Goal: Task Accomplishment & Management: Manage account settings

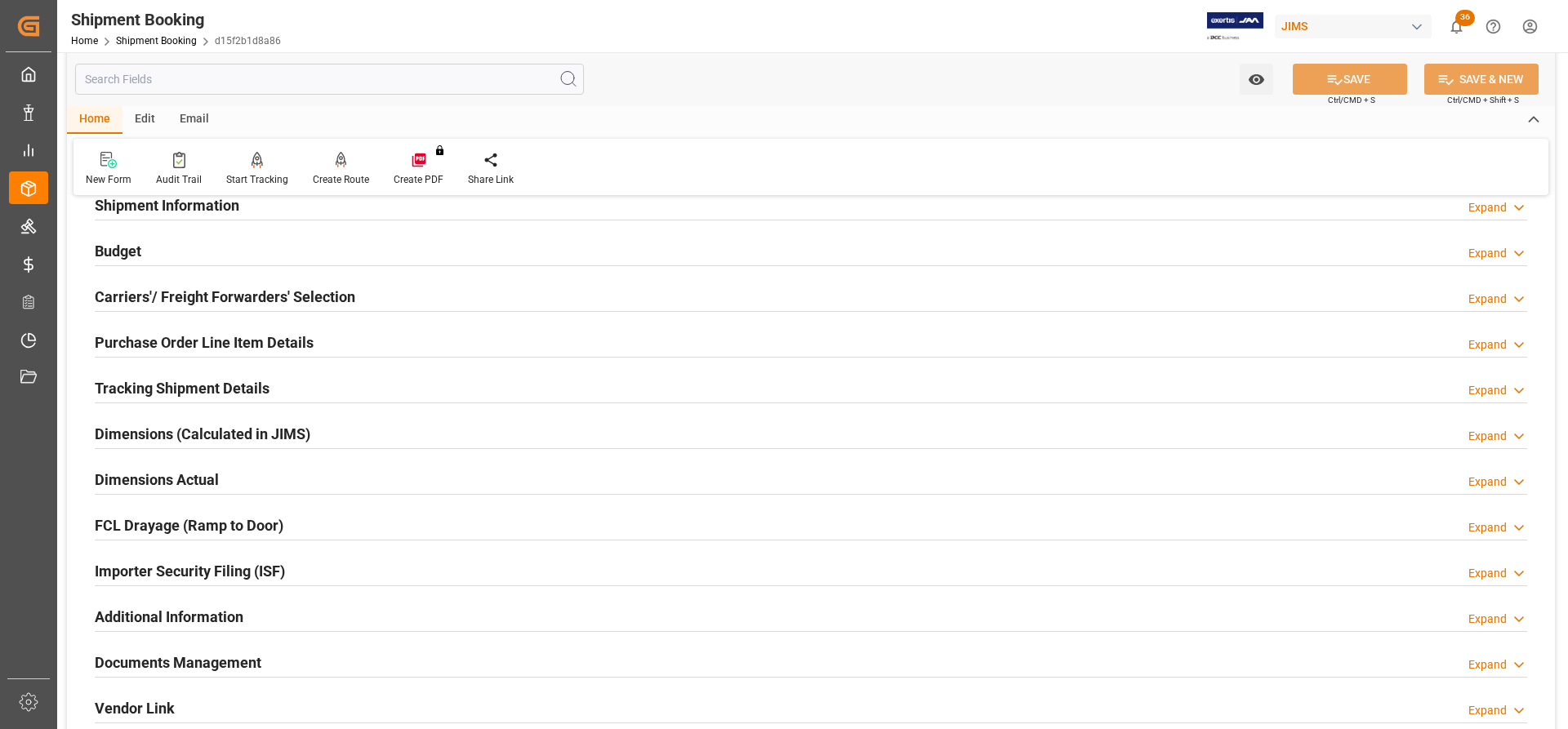
scroll to position [163, 0]
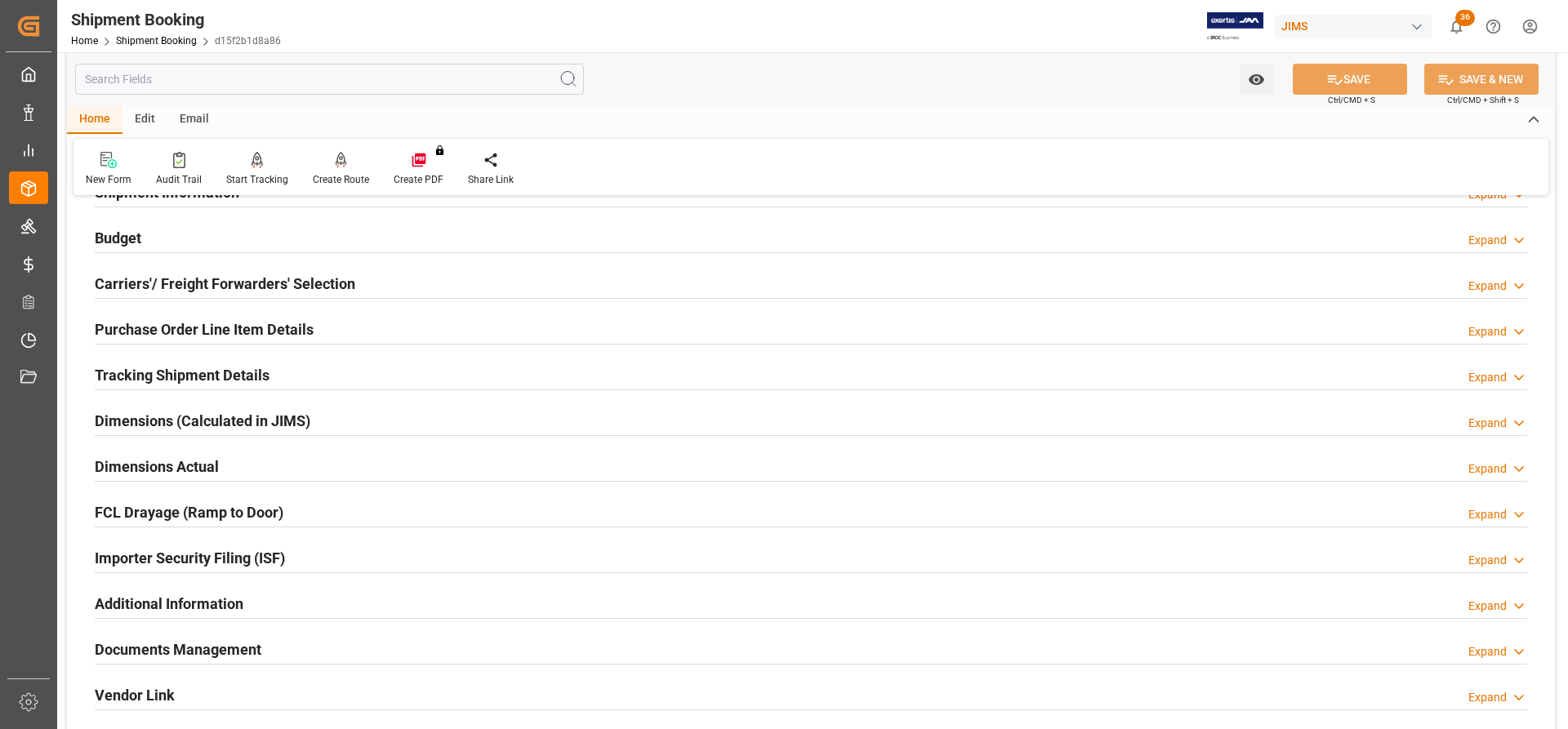
click at [128, 381] on h2 "Tracking Shipment Details" at bounding box center [182, 375] width 175 height 22
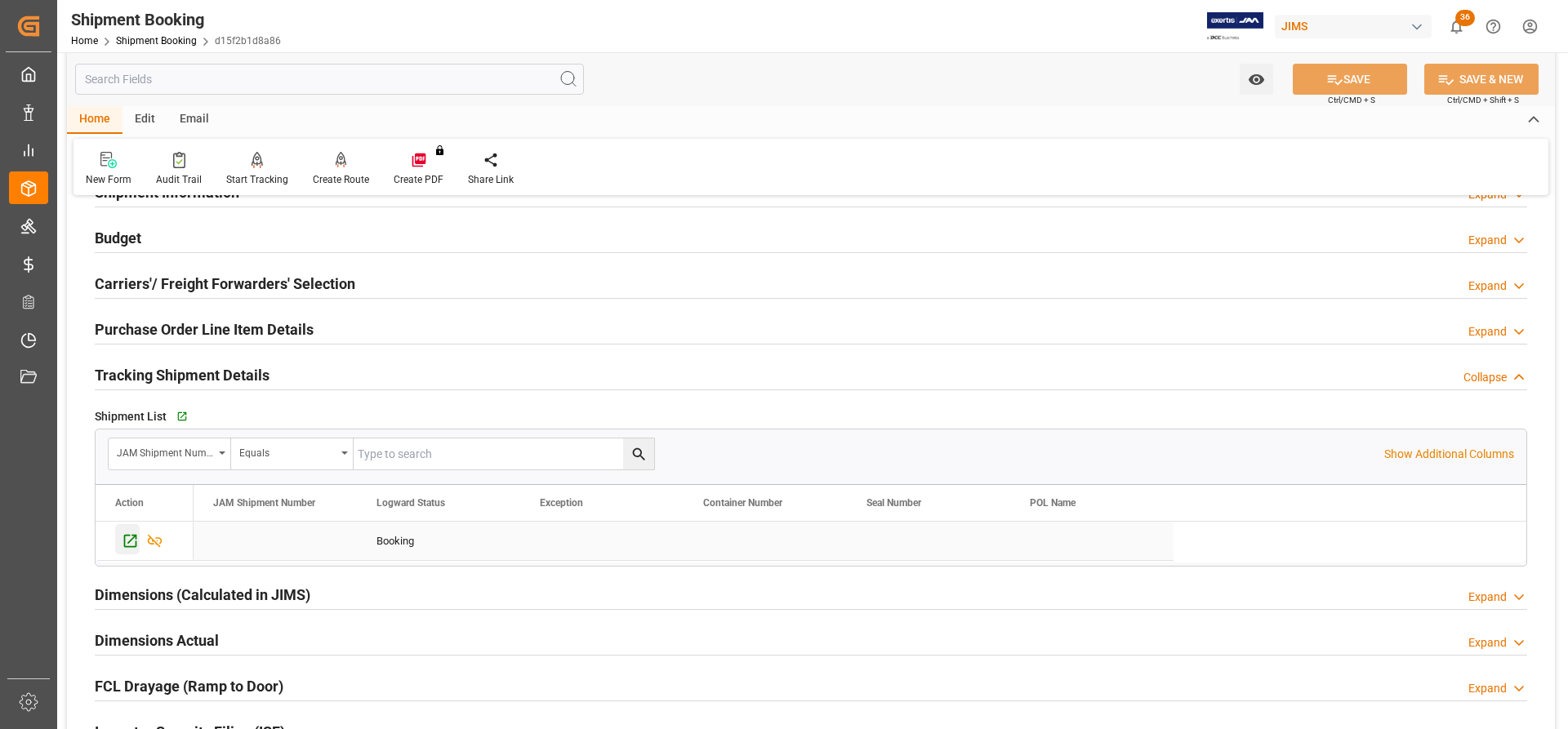
click at [126, 545] on icon "Press SPACE to select this row." at bounding box center [130, 541] width 17 height 17
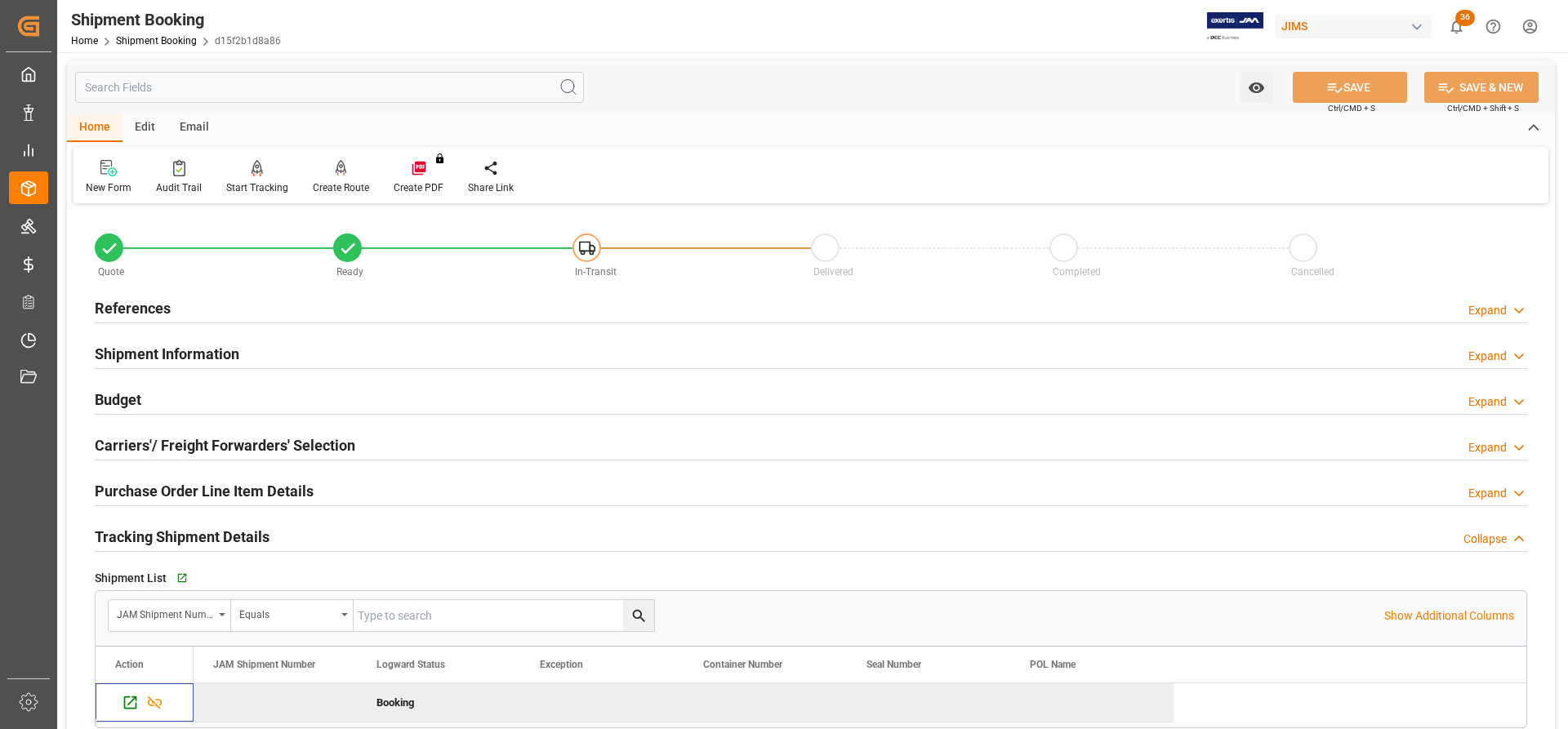
scroll to position [0, 0]
click at [146, 315] on h2 "References" at bounding box center [132, 310] width 76 height 22
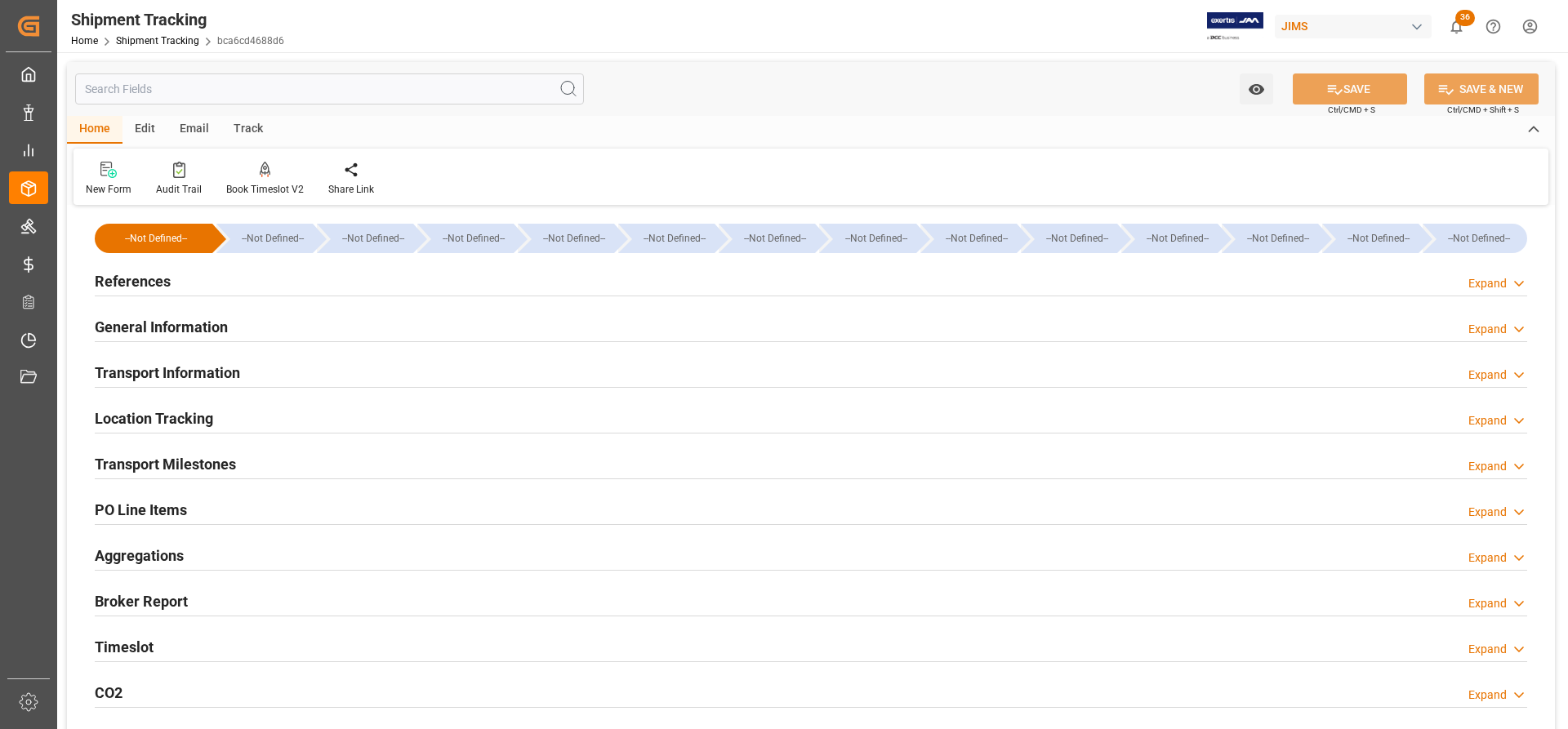
click at [128, 286] on h2 "References" at bounding box center [132, 281] width 76 height 22
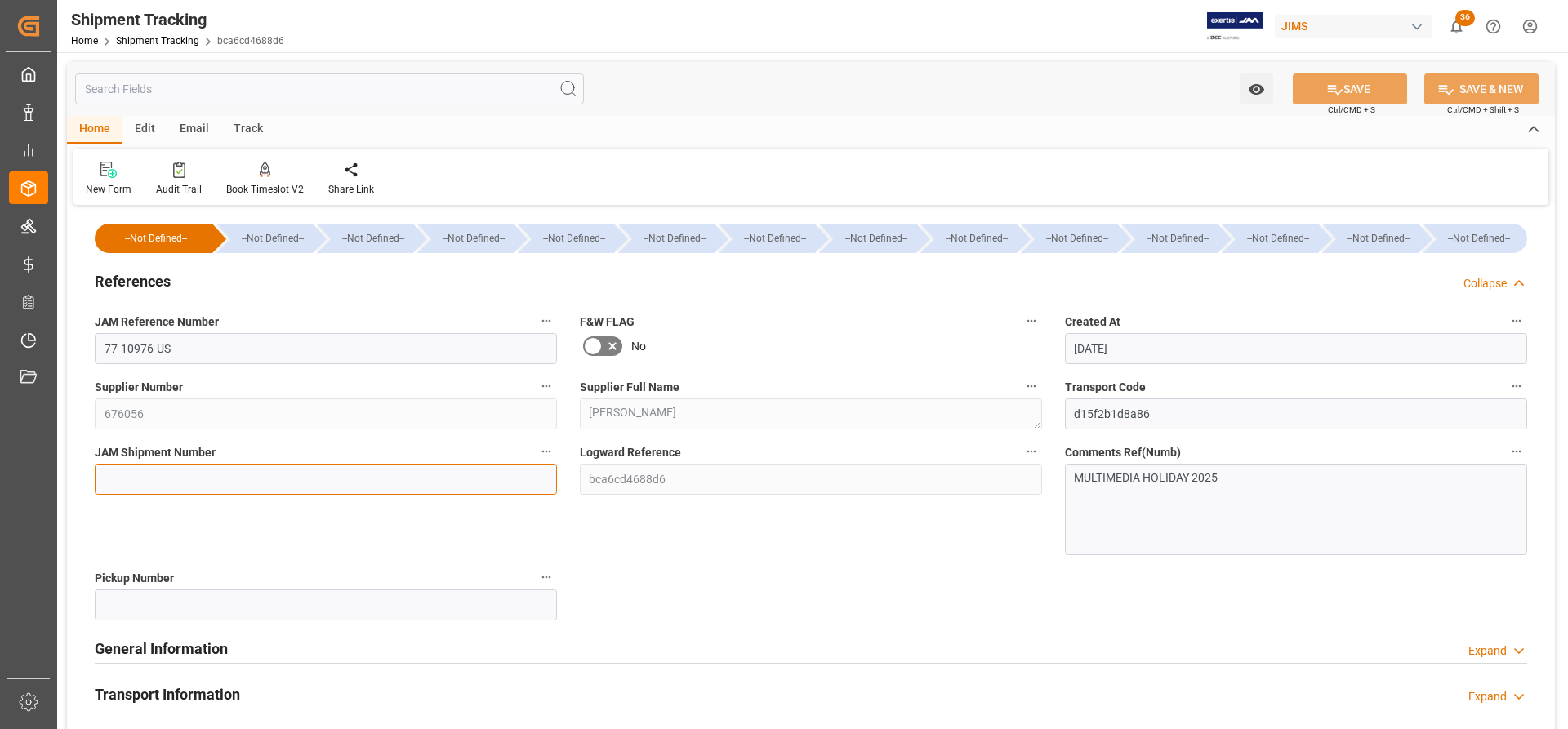
paste input "73016"
type input "73016"
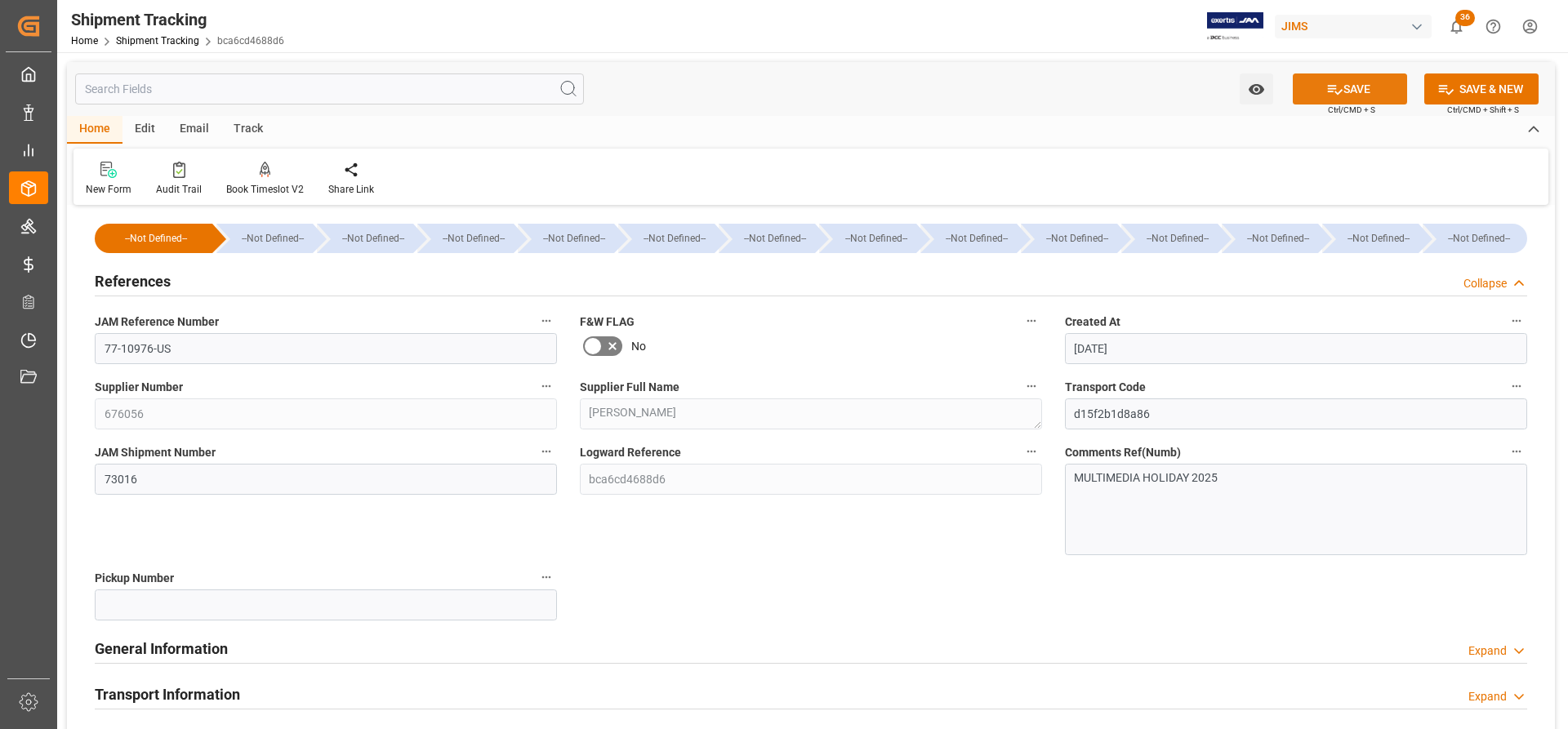
click at [1360, 98] on button "SAVE" at bounding box center [1350, 89] width 114 height 31
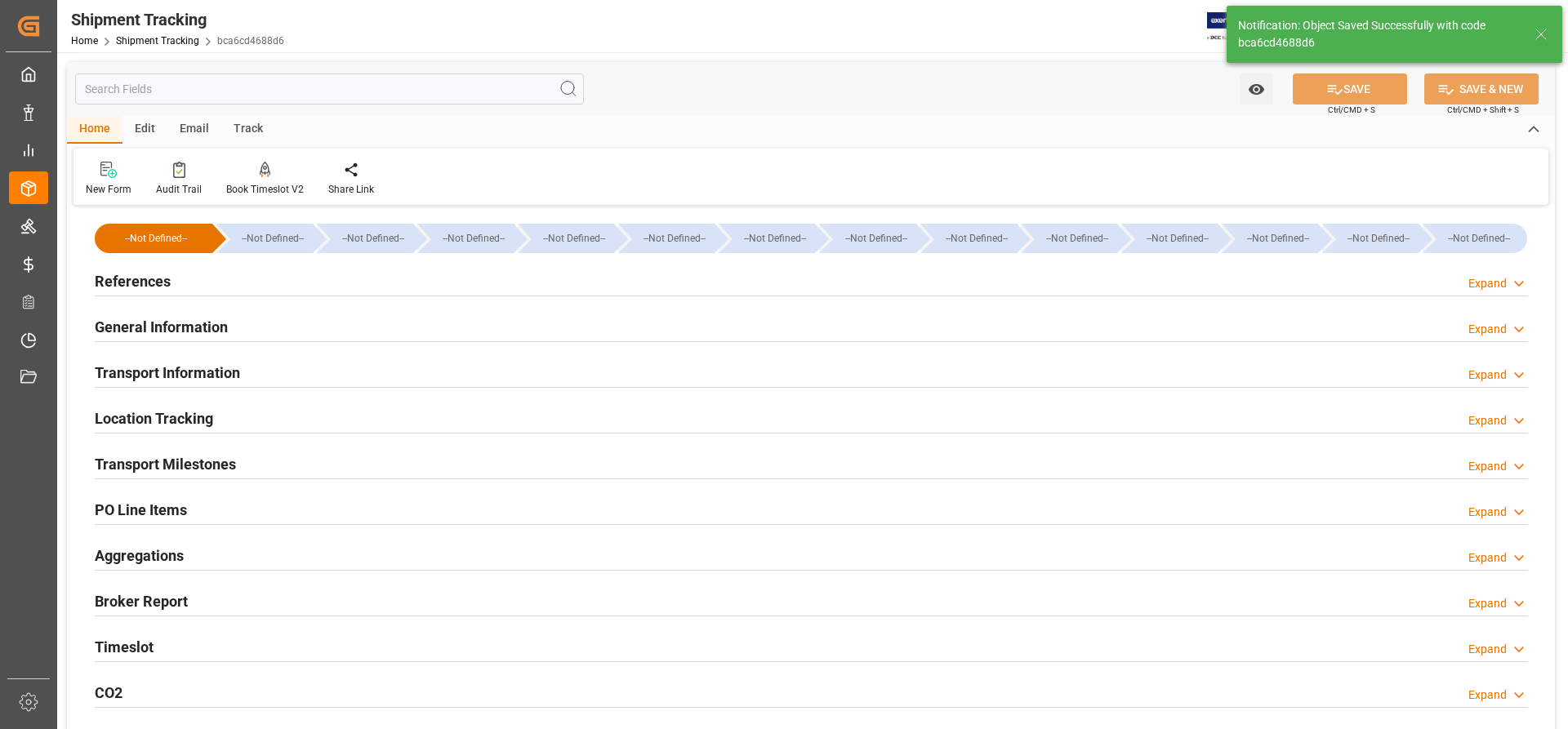
click at [128, 283] on h2 "References" at bounding box center [132, 281] width 76 height 22
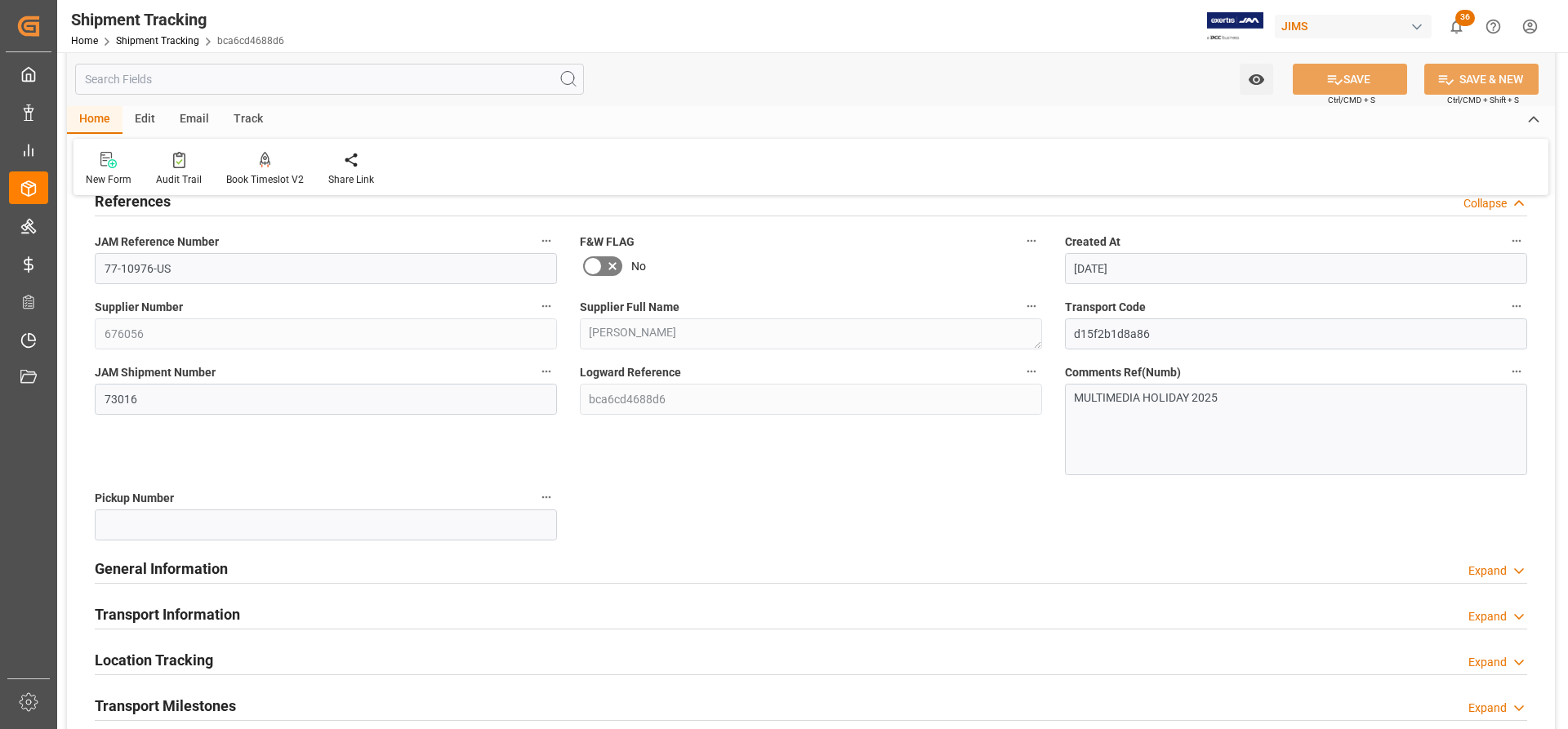
scroll to position [245, 0]
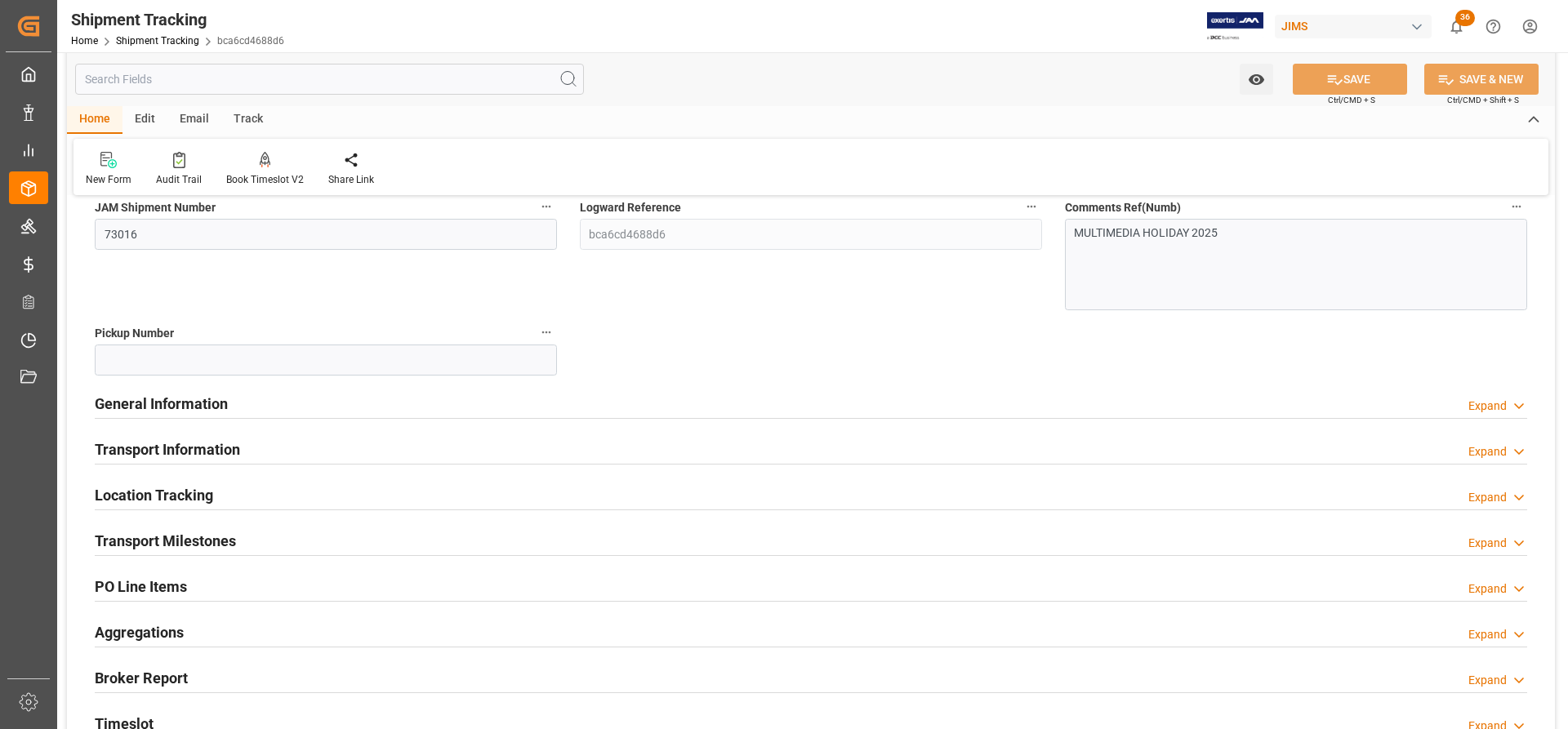
click at [131, 406] on h2 "General Information" at bounding box center [161, 404] width 133 height 22
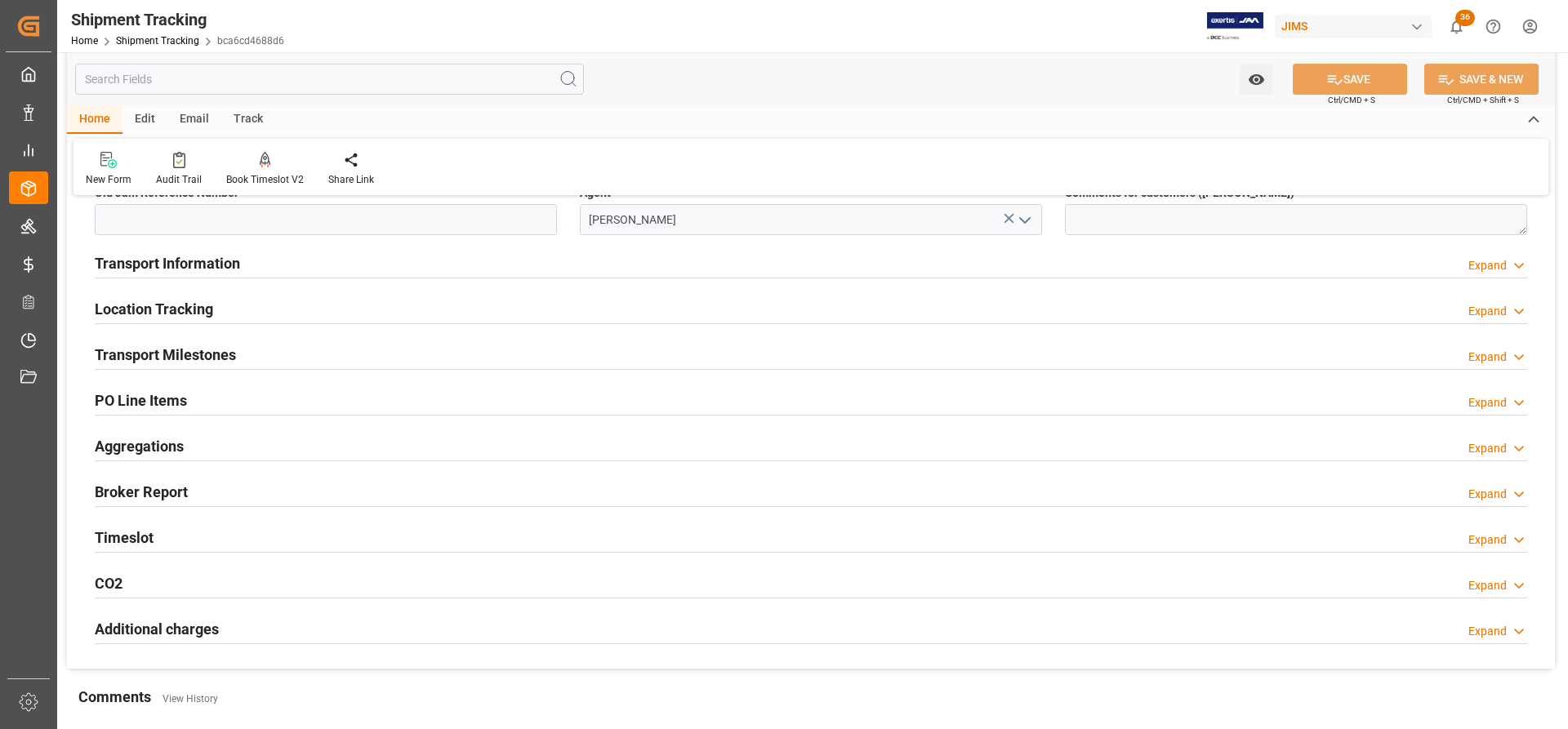
scroll to position [572, 0]
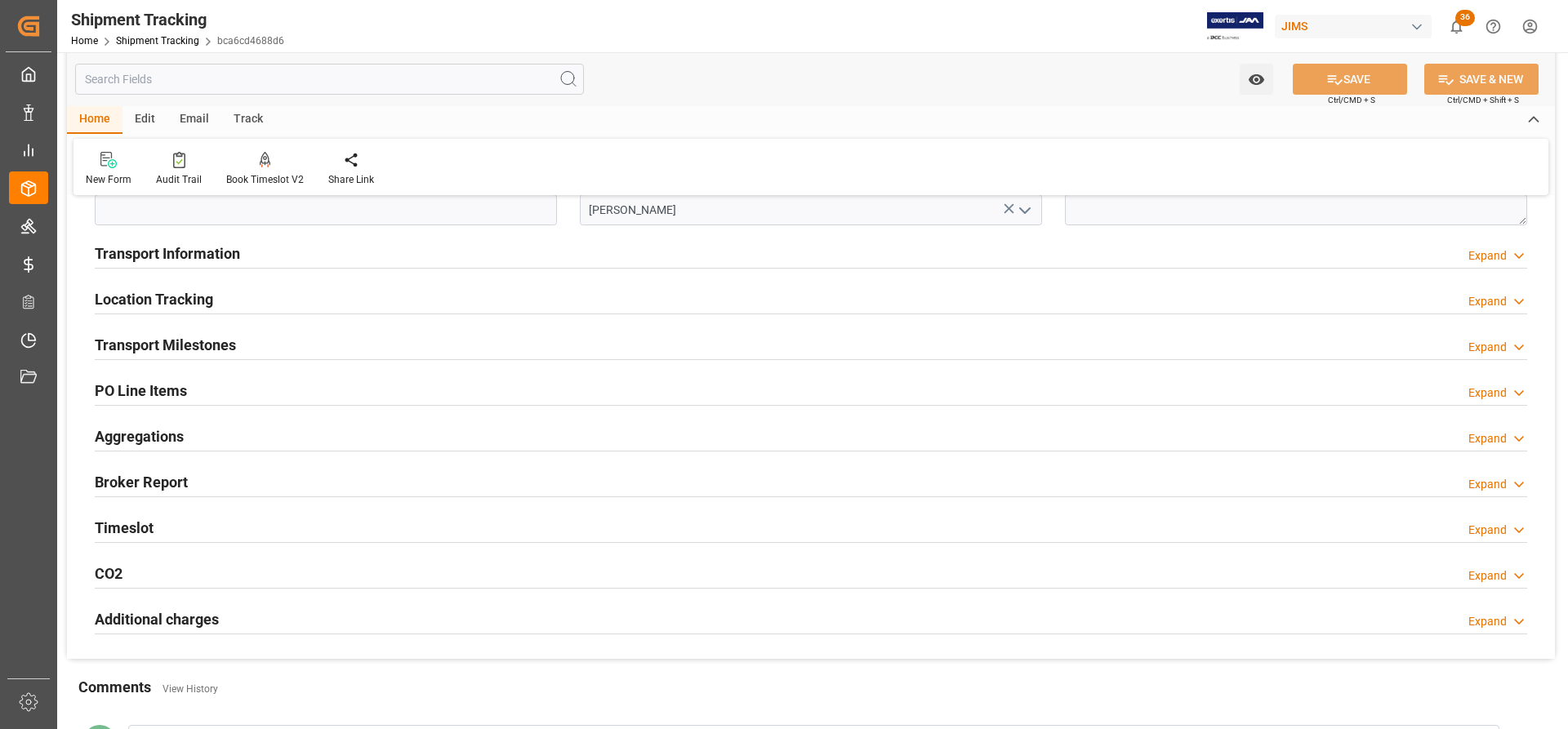
click at [153, 250] on h2 "Transport Information" at bounding box center [167, 253] width 146 height 22
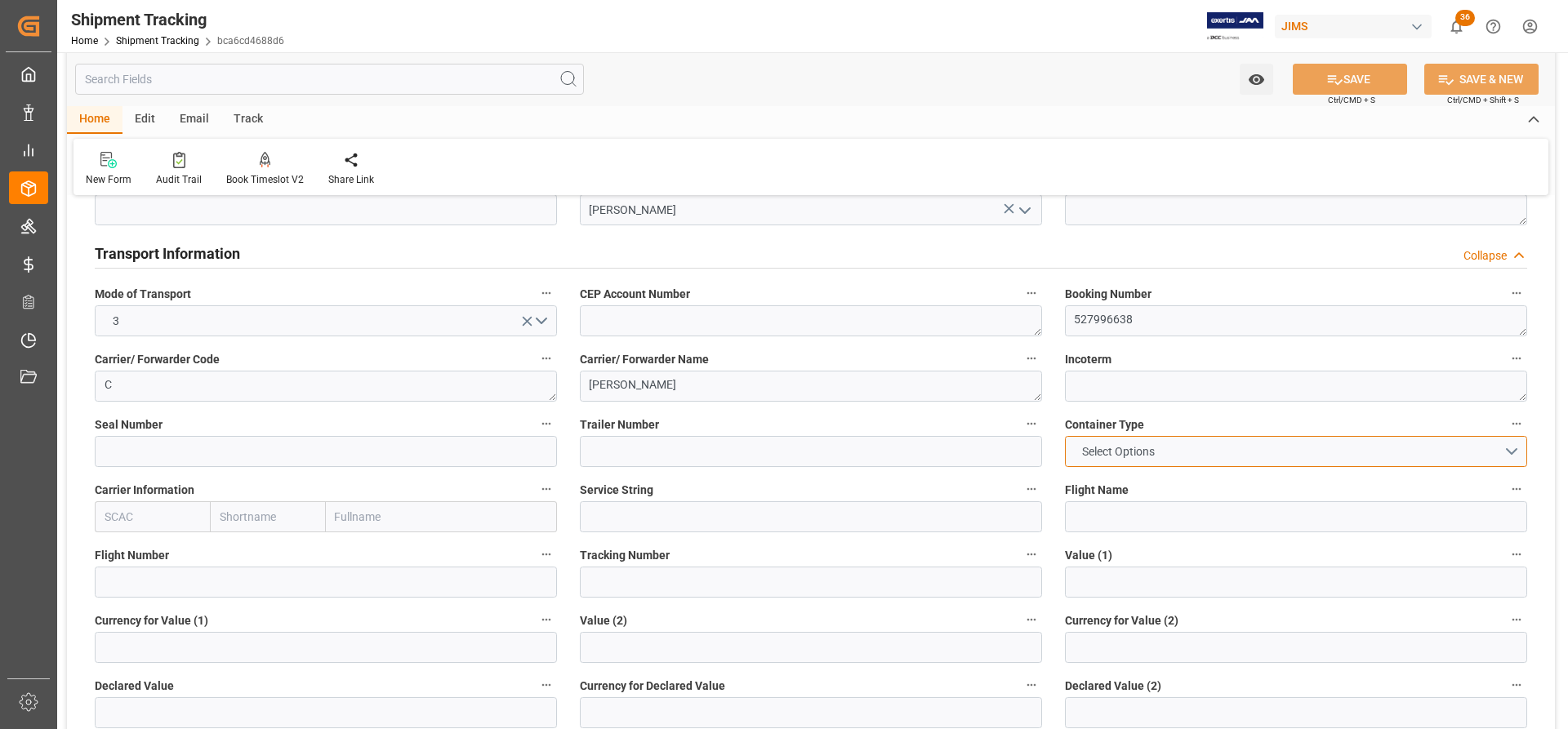
click at [1188, 453] on button "Select Options" at bounding box center [1296, 452] width 462 height 31
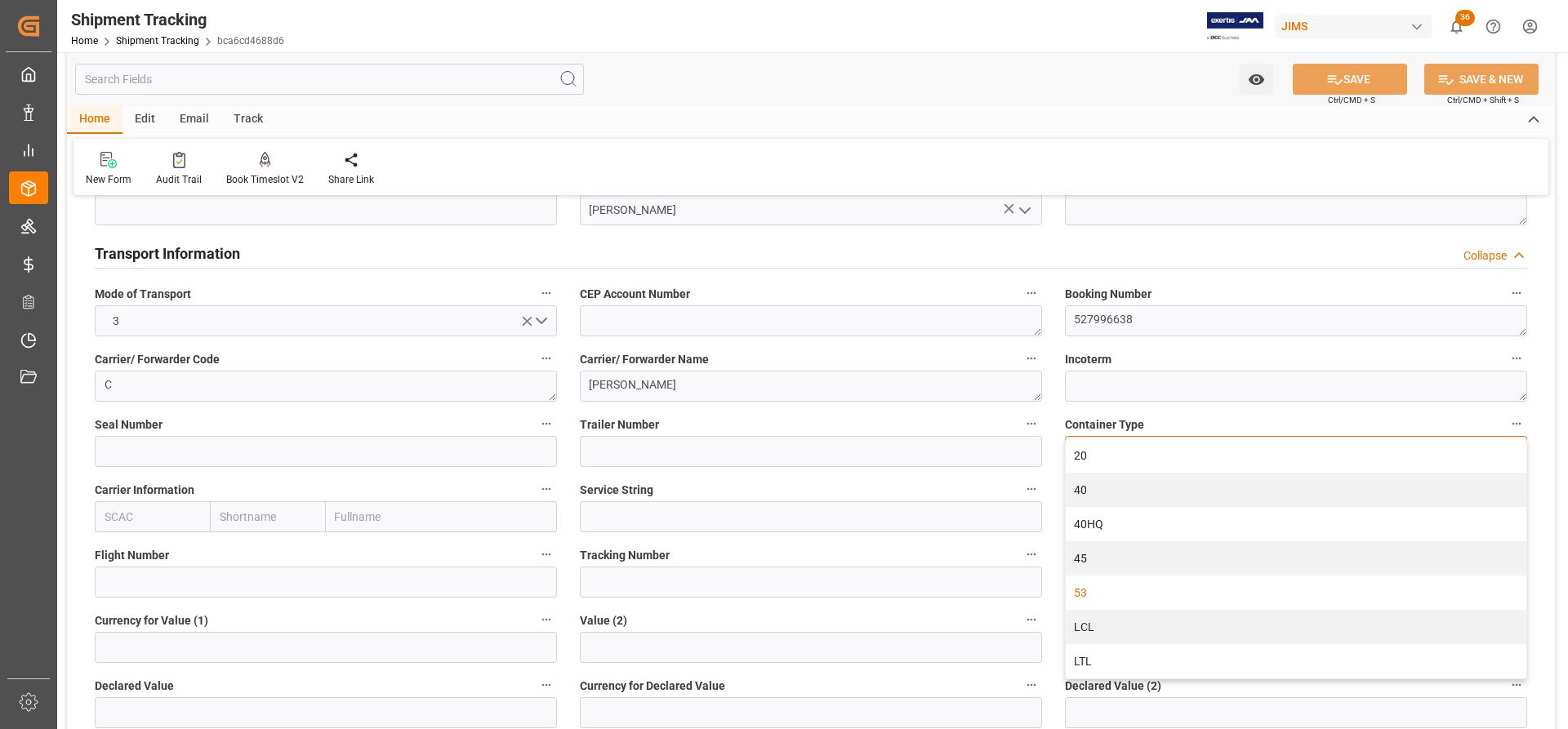
click at [1097, 590] on div "53" at bounding box center [1296, 593] width 461 height 35
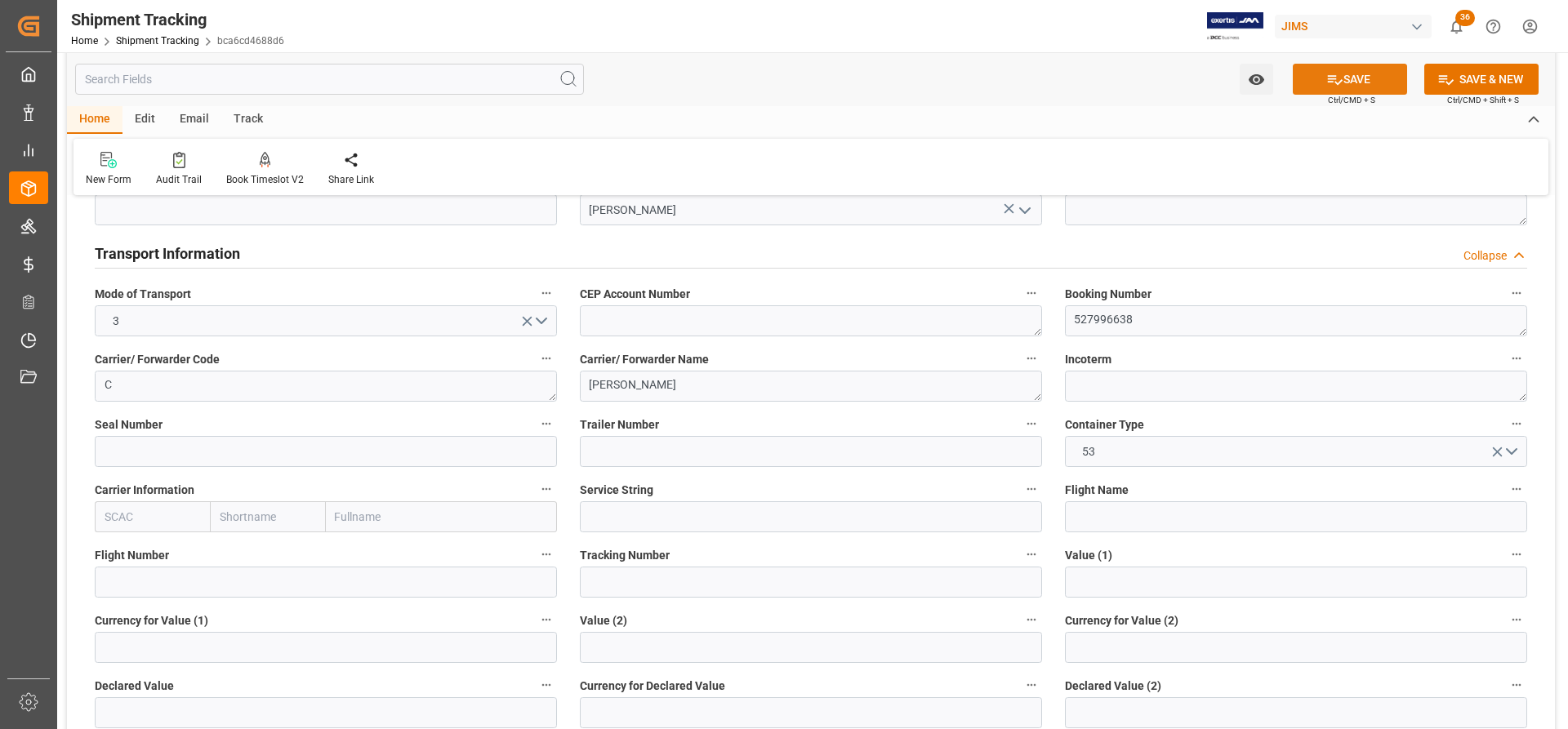
click at [1362, 87] on button "SAVE" at bounding box center [1350, 79] width 114 height 31
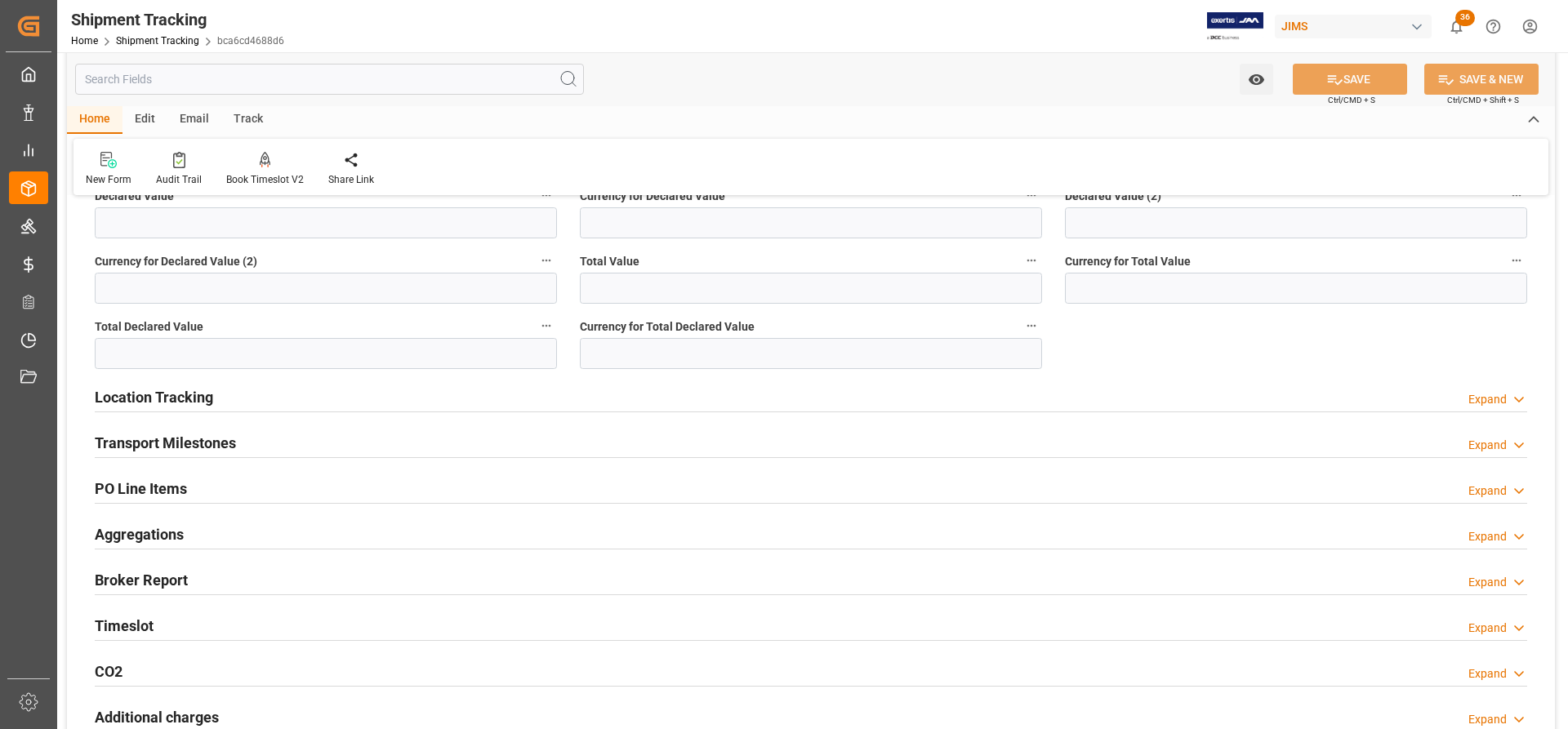
click at [197, 442] on h2 "Transport Milestones" at bounding box center [165, 442] width 141 height 22
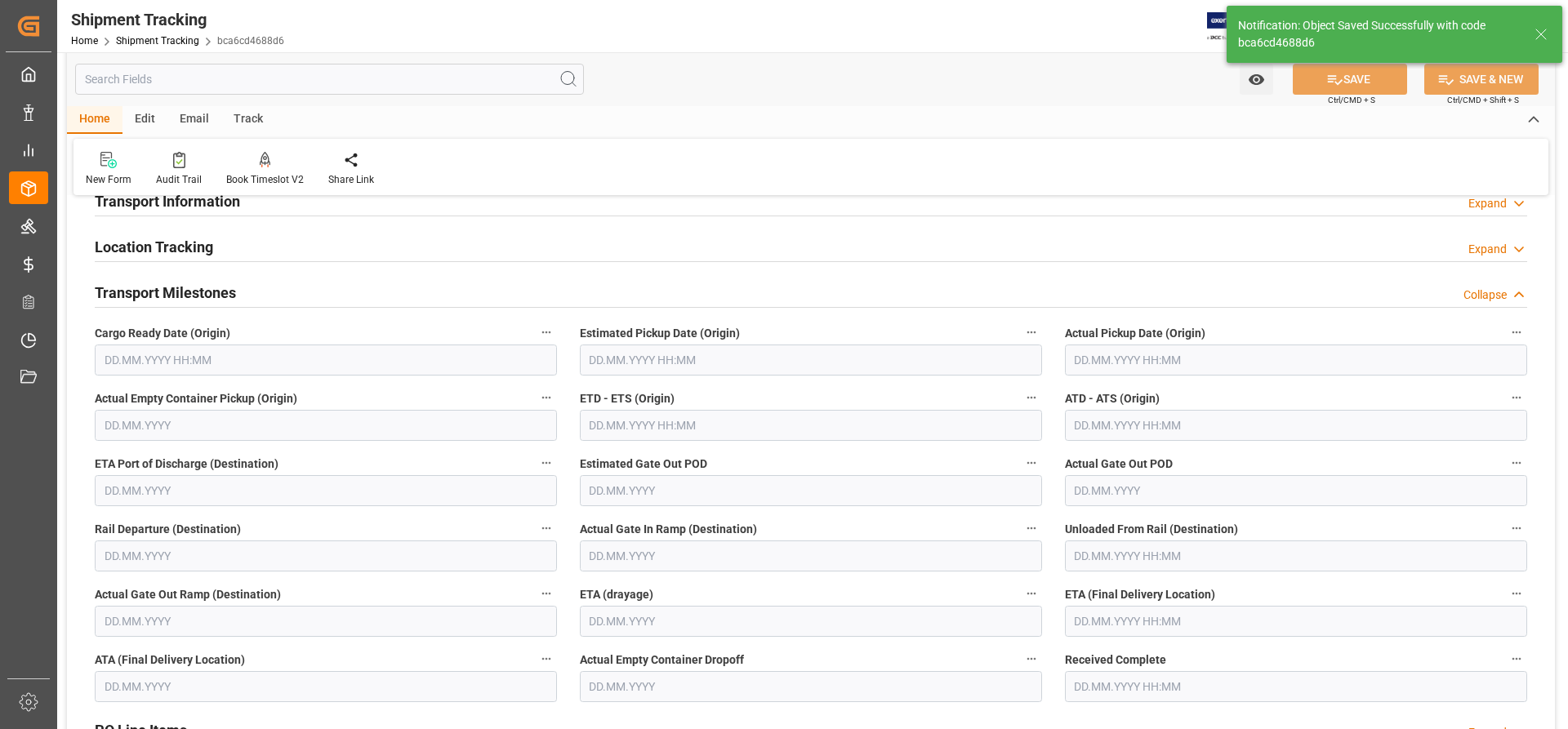
scroll to position [184, 0]
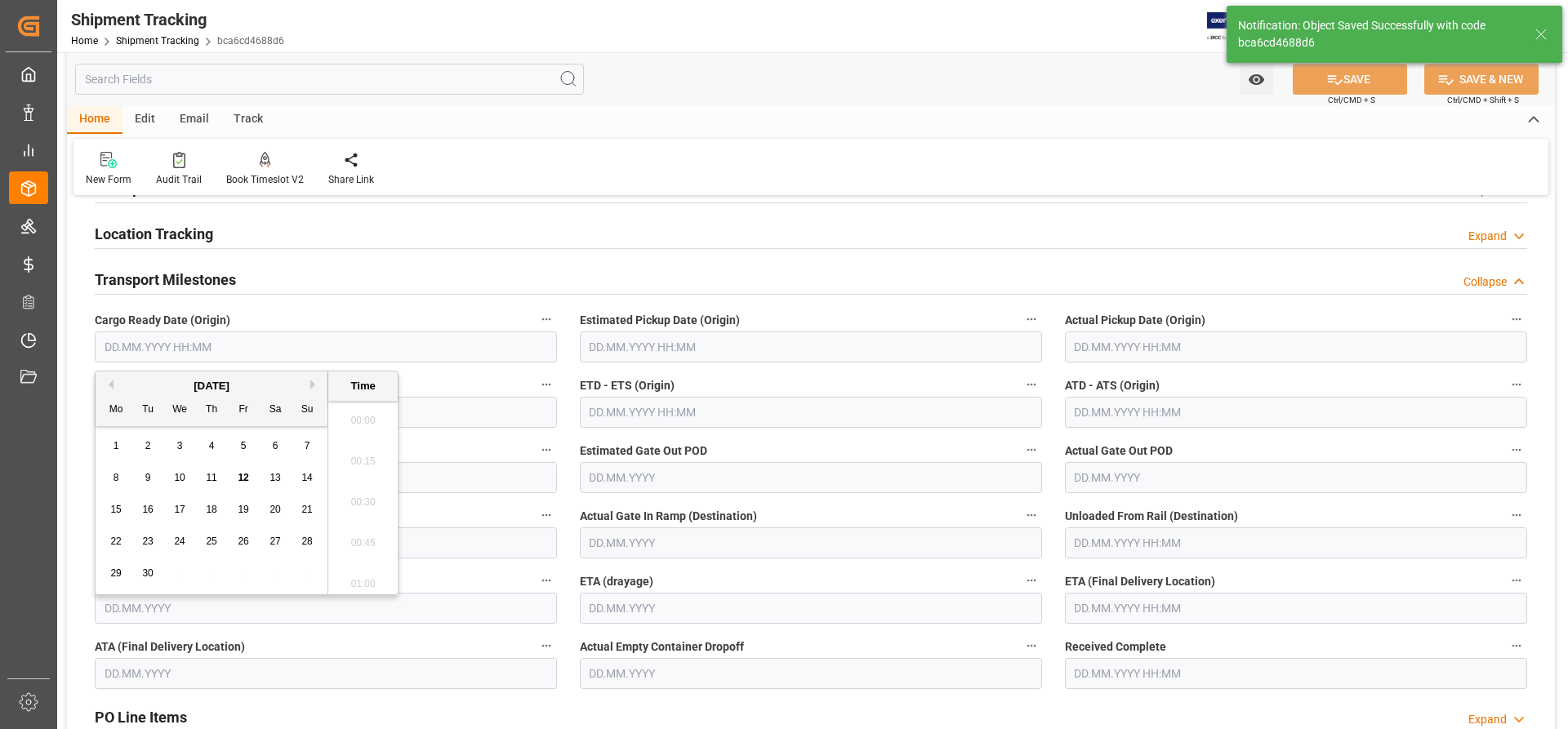
click at [149, 350] on input "text" at bounding box center [325, 347] width 462 height 31
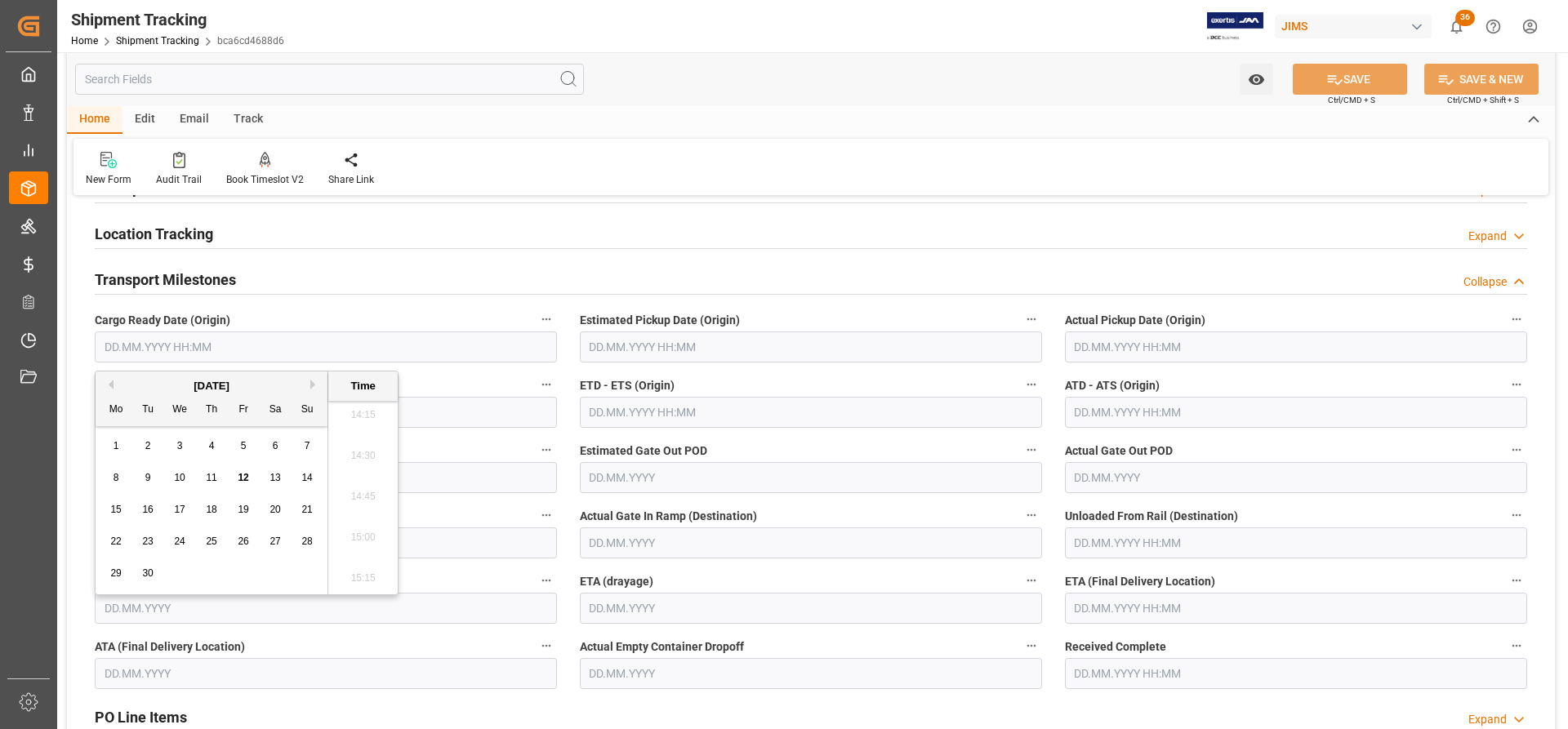
drag, startPoint x: 243, startPoint y: 480, endPoint x: 276, endPoint y: 479, distance: 33.0
click at [244, 479] on span "12" at bounding box center [242, 478] width 11 height 12
type input "12.09.2025 00:00"
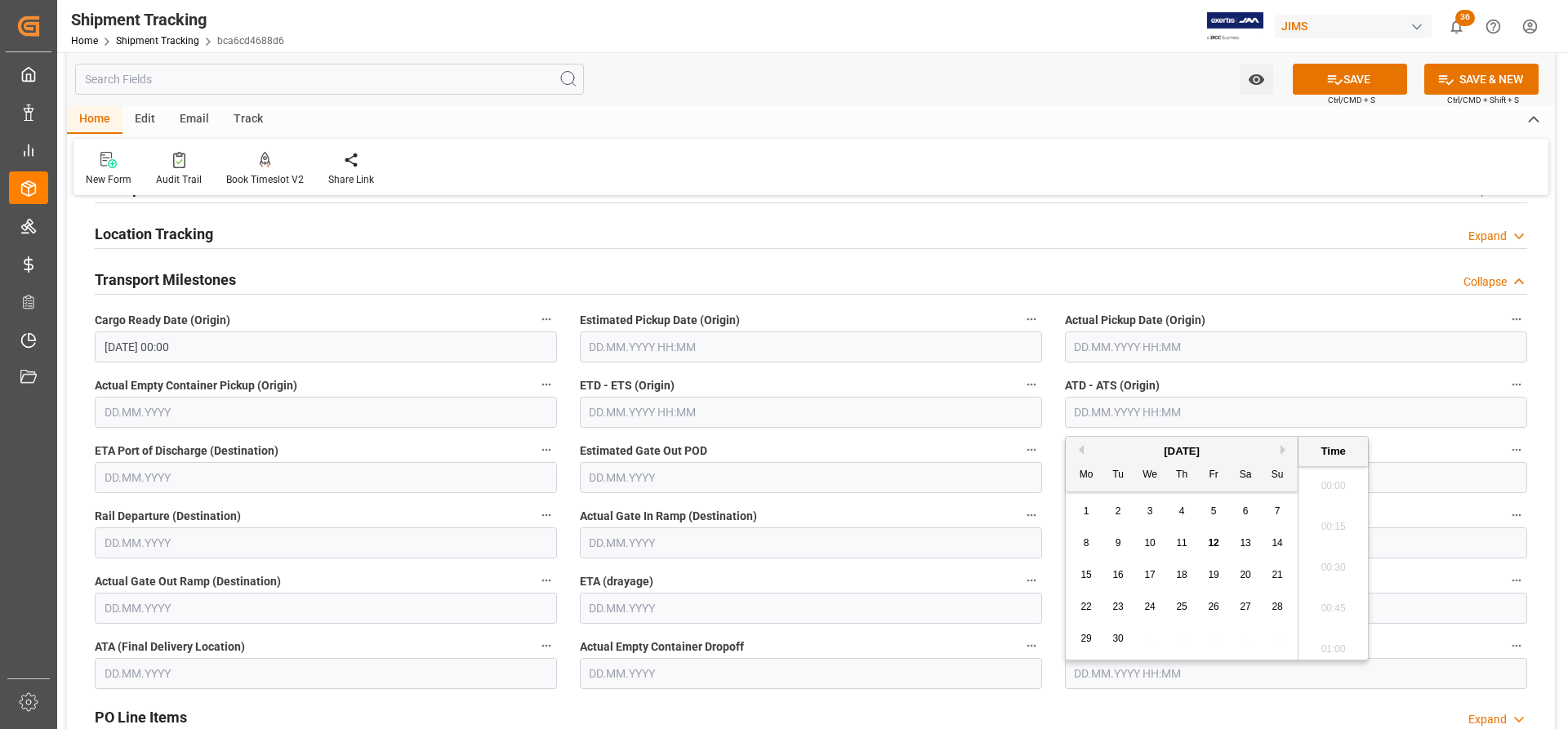
click at [1086, 415] on input "text" at bounding box center [1296, 412] width 462 height 31
click at [601, 415] on input "text" at bounding box center [810, 412] width 462 height 31
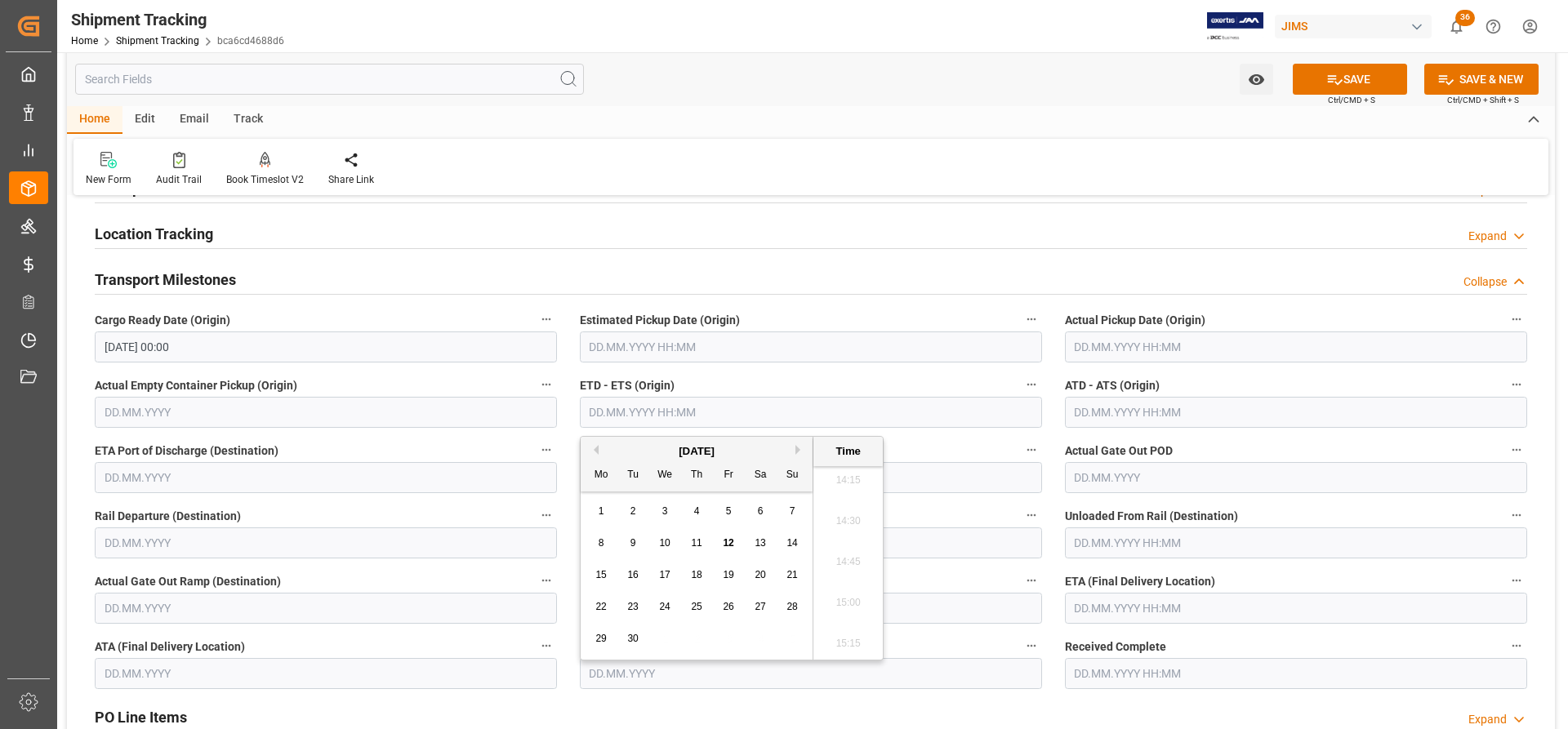
click at [603, 576] on span "15" at bounding box center [600, 575] width 11 height 12
type input "15.09.2025 00:00"
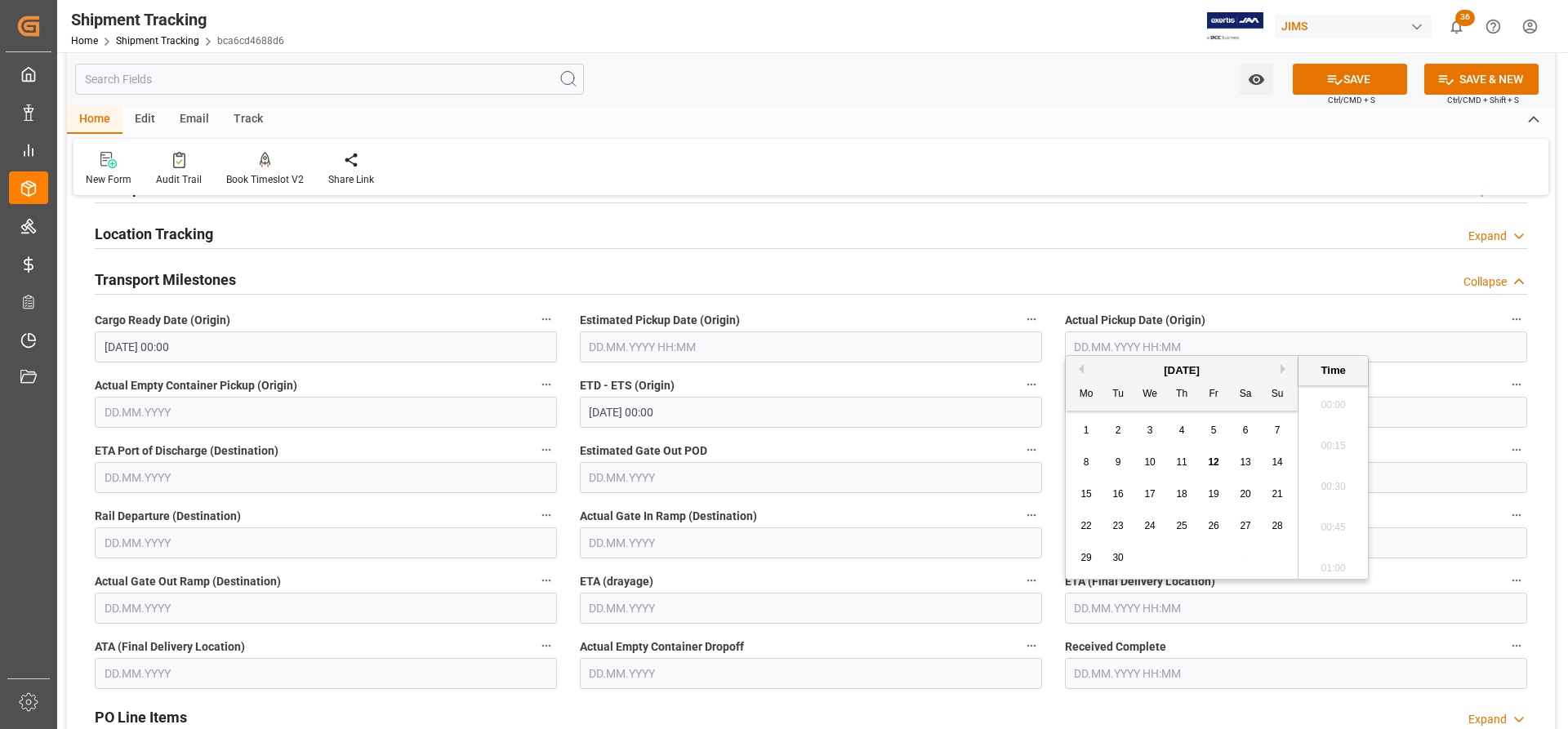
click at [1117, 609] on input "text" at bounding box center [1296, 608] width 462 height 31
click at [1190, 499] on div "18" at bounding box center [1182, 494] width 20 height 19
type input "18.09.2025 00:00"
click at [1366, 87] on button "SAVE" at bounding box center [1350, 79] width 114 height 31
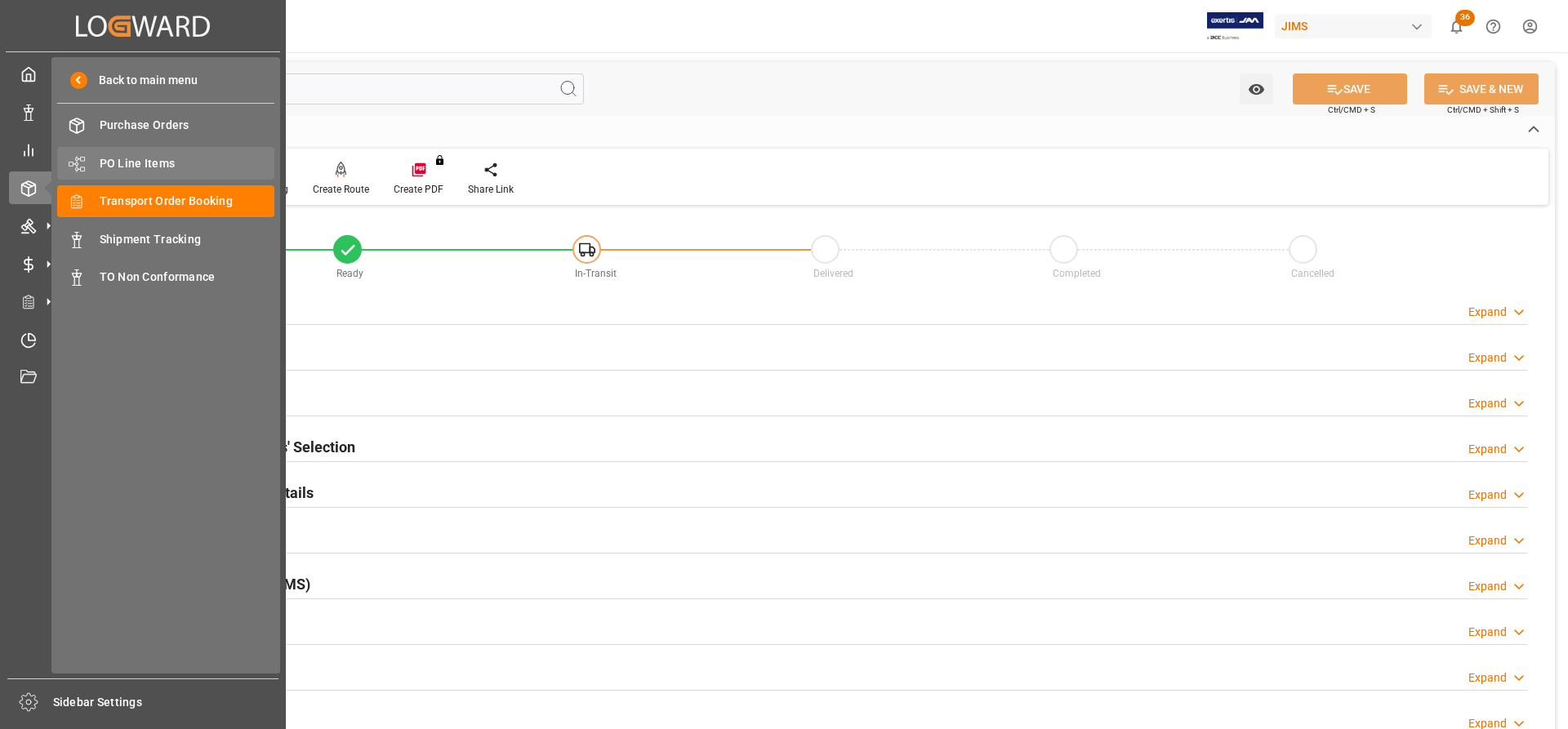
click at [141, 157] on span "PO Line Items" at bounding box center [187, 164] width 176 height 17
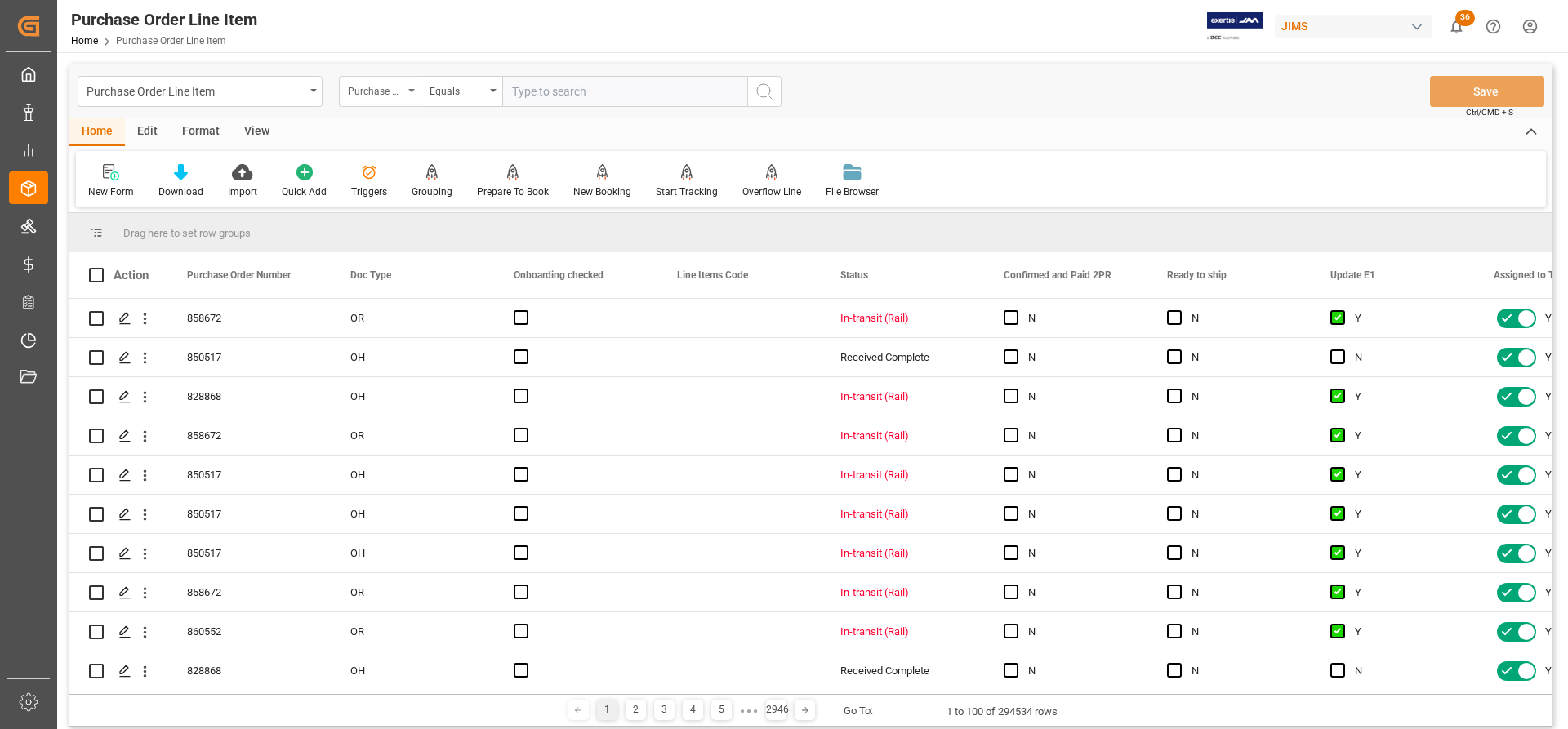
click at [407, 90] on div "Purchase Order Number" at bounding box center [379, 92] width 82 height 31
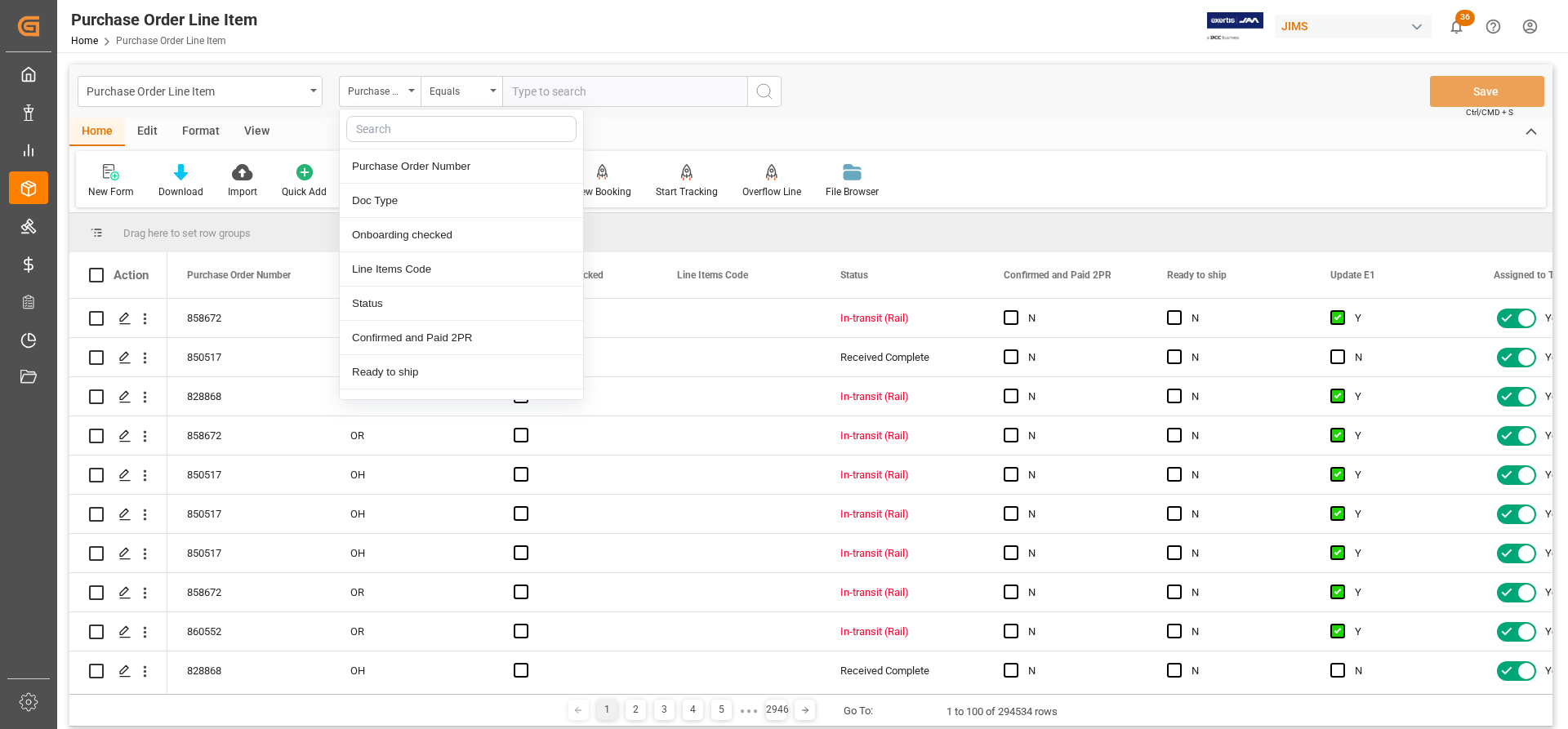
click at [383, 130] on input "text" at bounding box center [462, 128] width 230 height 26
type input "REF"
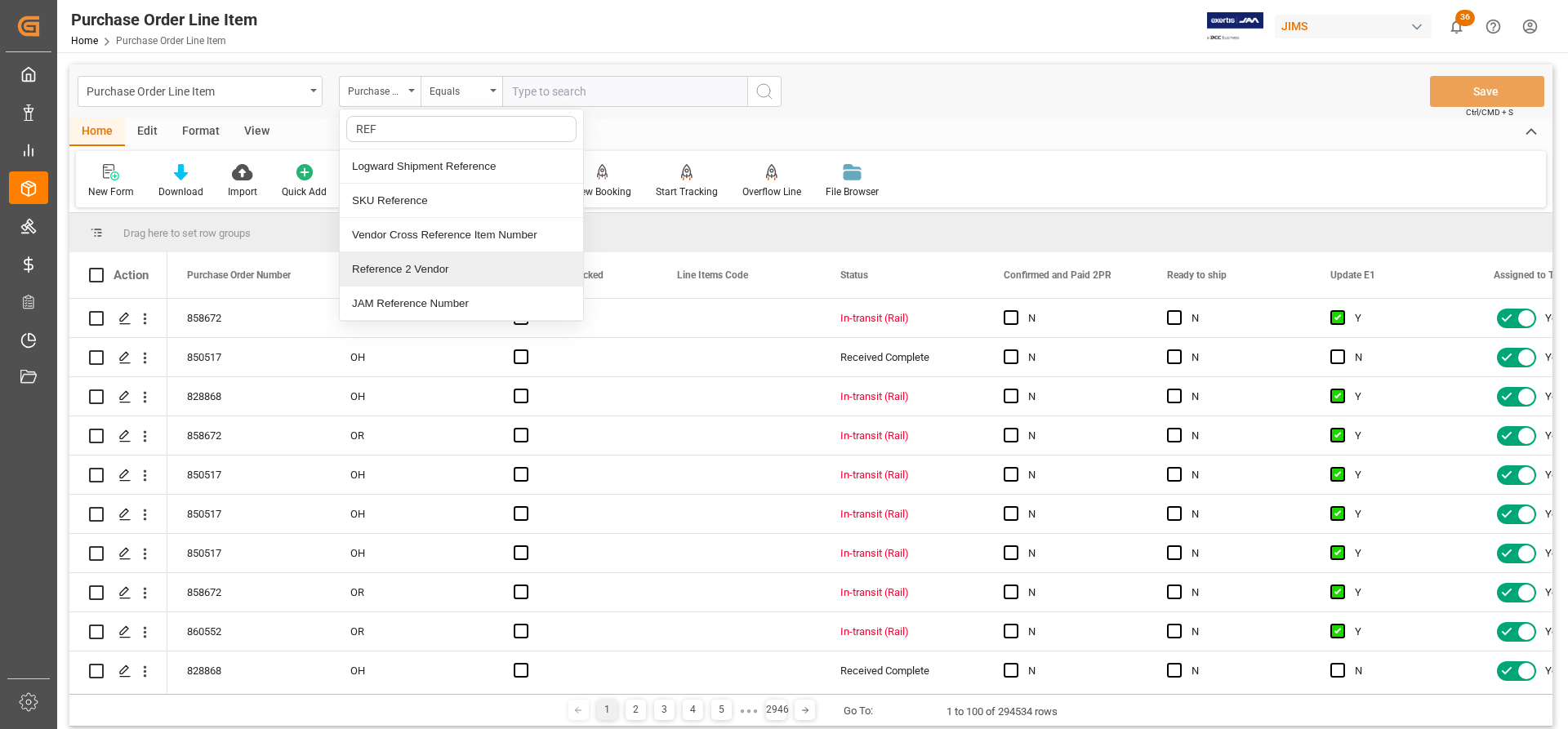
click at [389, 262] on div "Reference 2 Vendor" at bounding box center [462, 269] width 243 height 35
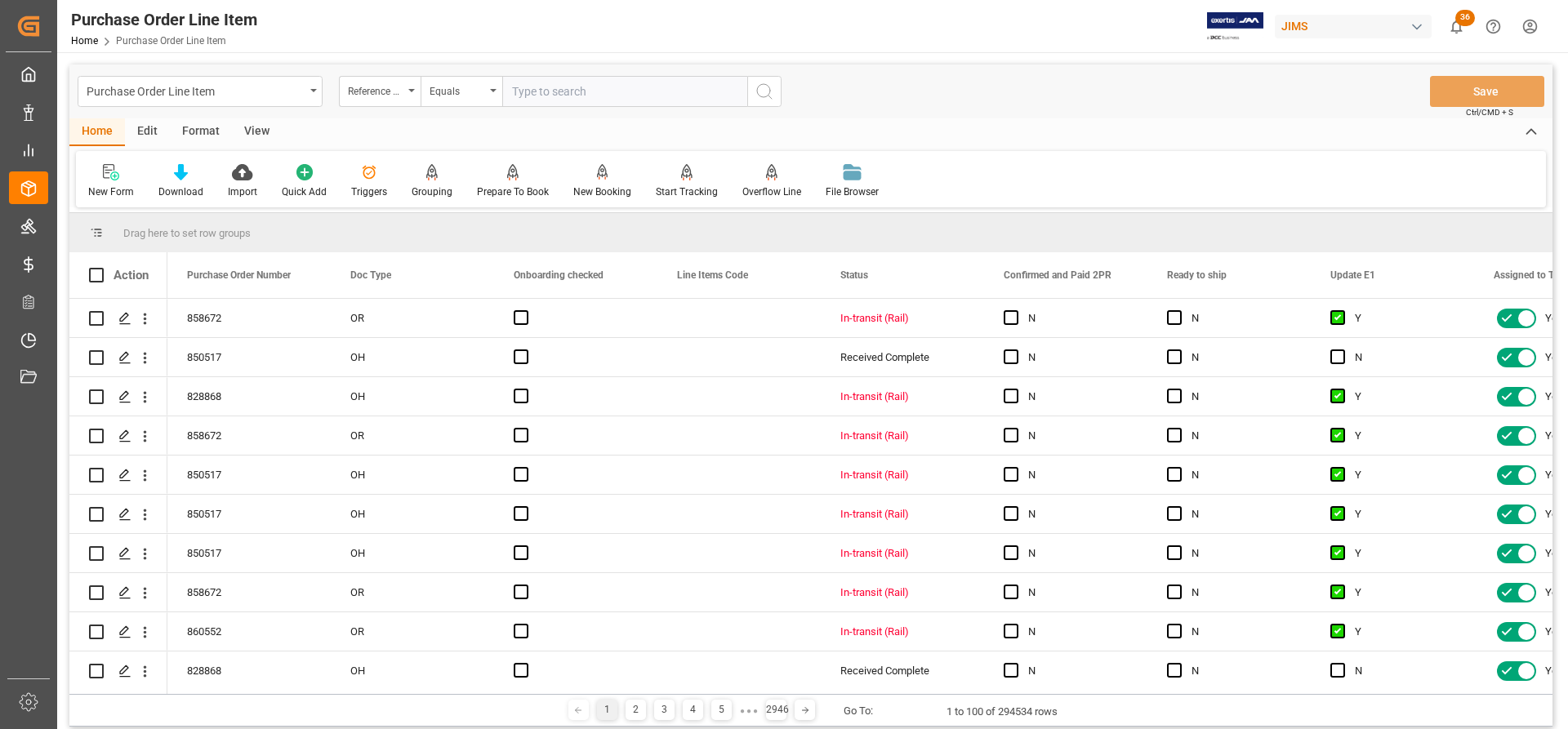
click at [521, 97] on input "text" at bounding box center [625, 92] width 245 height 31
paste input "73016"
click at [527, 96] on input "73016" at bounding box center [625, 92] width 245 height 31
drag, startPoint x: 555, startPoint y: 91, endPoint x: 447, endPoint y: 88, distance: 108.0
click at [447, 89] on div "Reference 2 Vendor Equals 73016" at bounding box center [560, 92] width 442 height 31
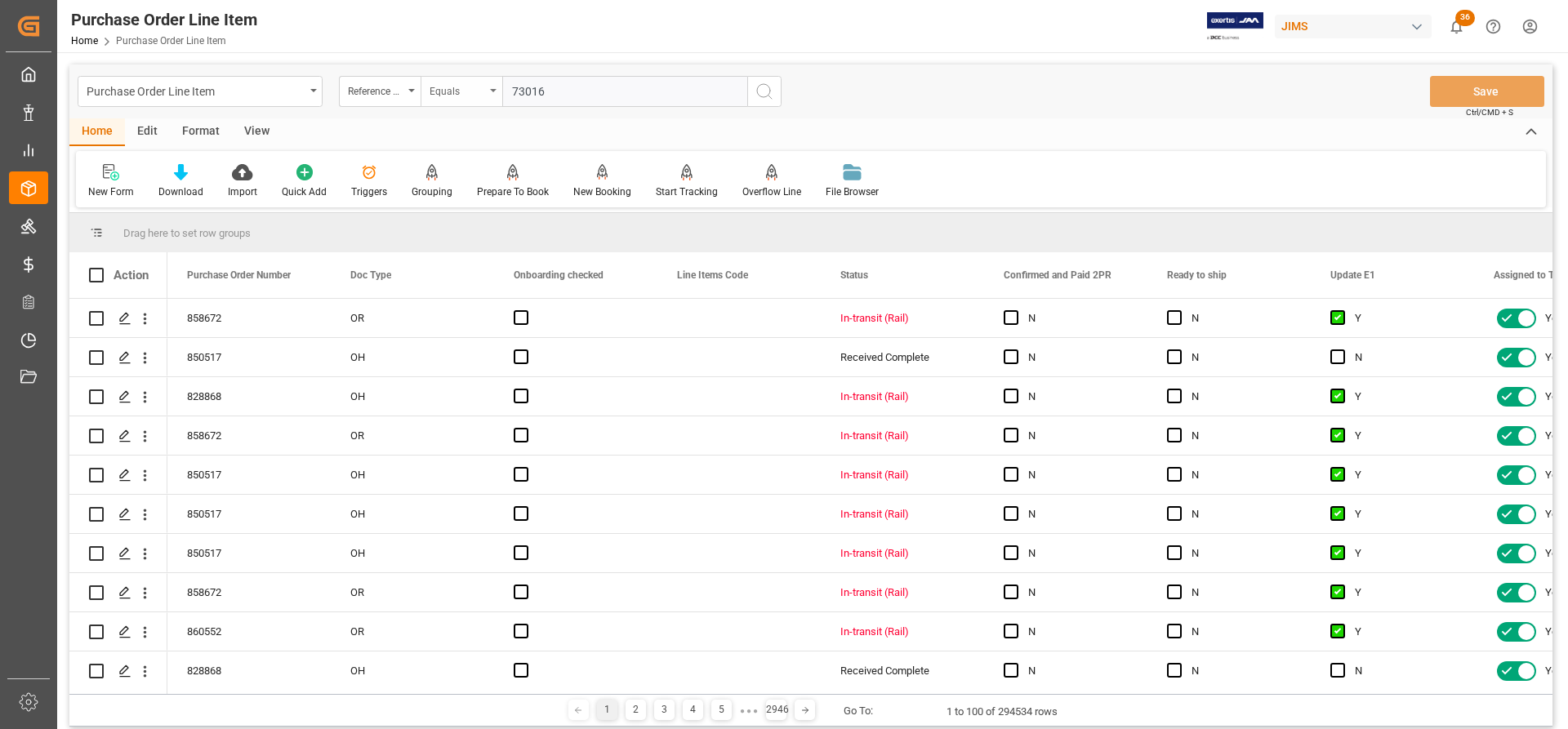
paste input "7-10976-US"
type input "77-10976-US"
click at [770, 93] on icon "search button" at bounding box center [764, 92] width 19 height 19
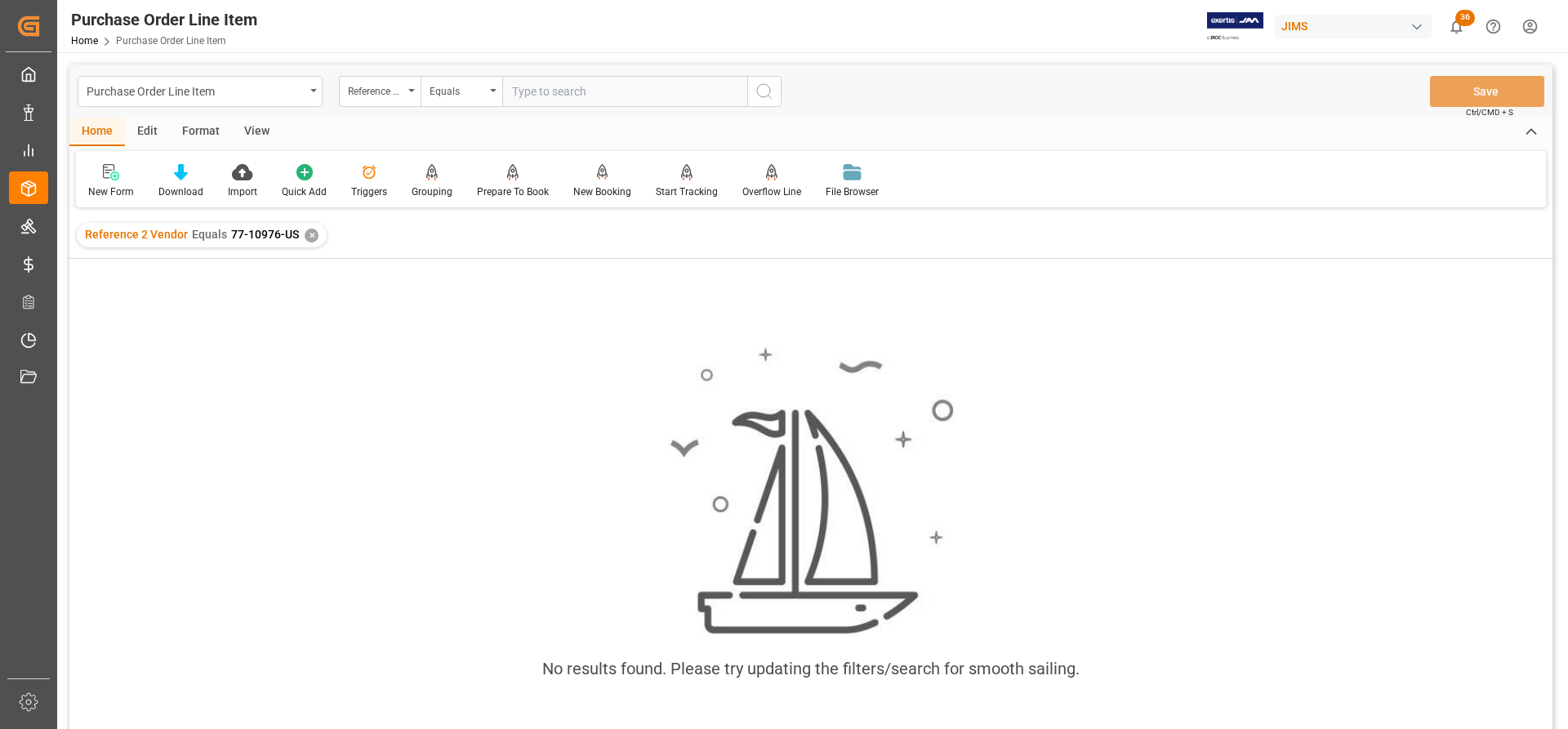
click at [308, 232] on div "✕" at bounding box center [311, 236] width 14 height 14
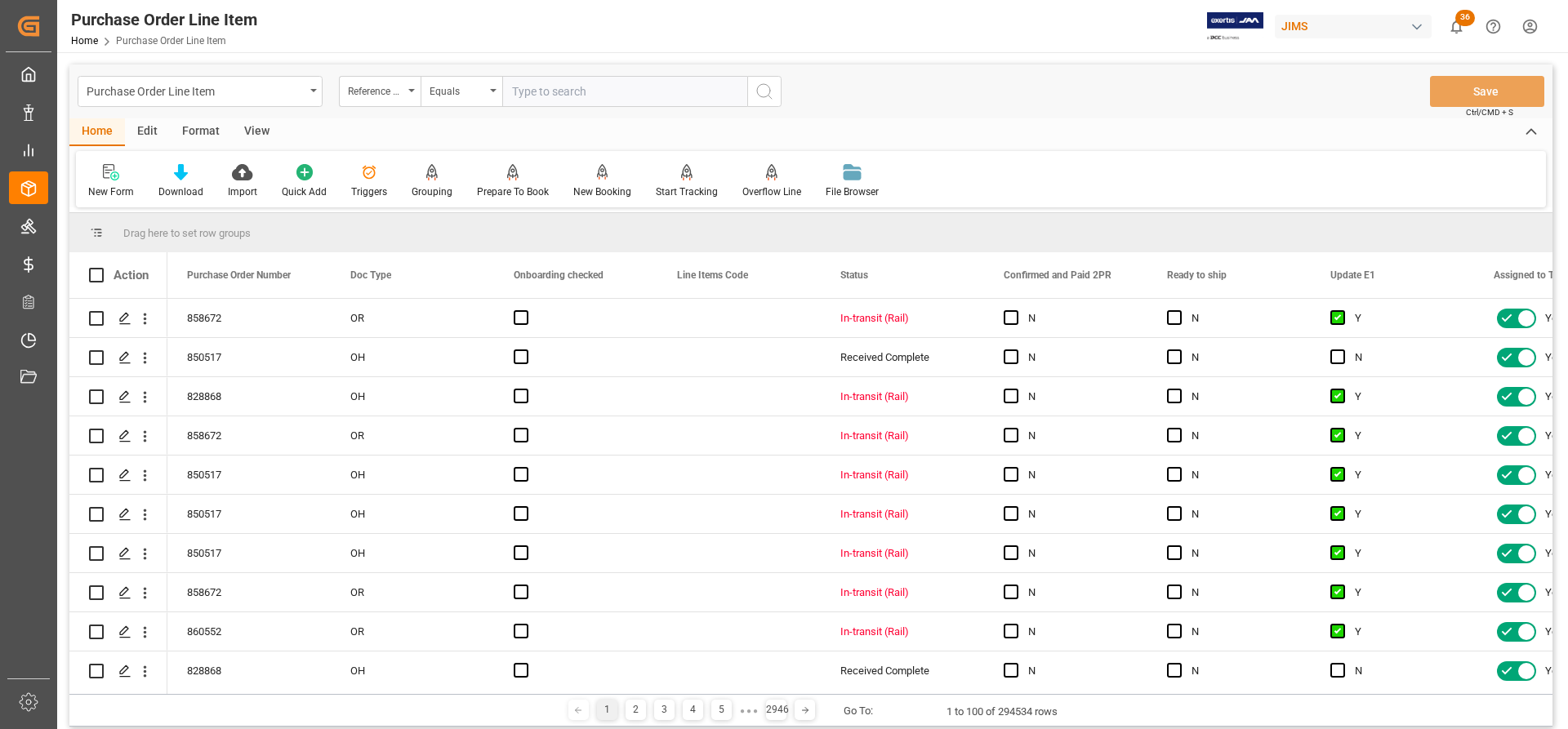
click at [521, 93] on input "text" at bounding box center [625, 92] width 245 height 31
paste input "77-10976-US"
type input "77-10976-US"
click at [769, 93] on icon "search button" at bounding box center [764, 92] width 19 height 19
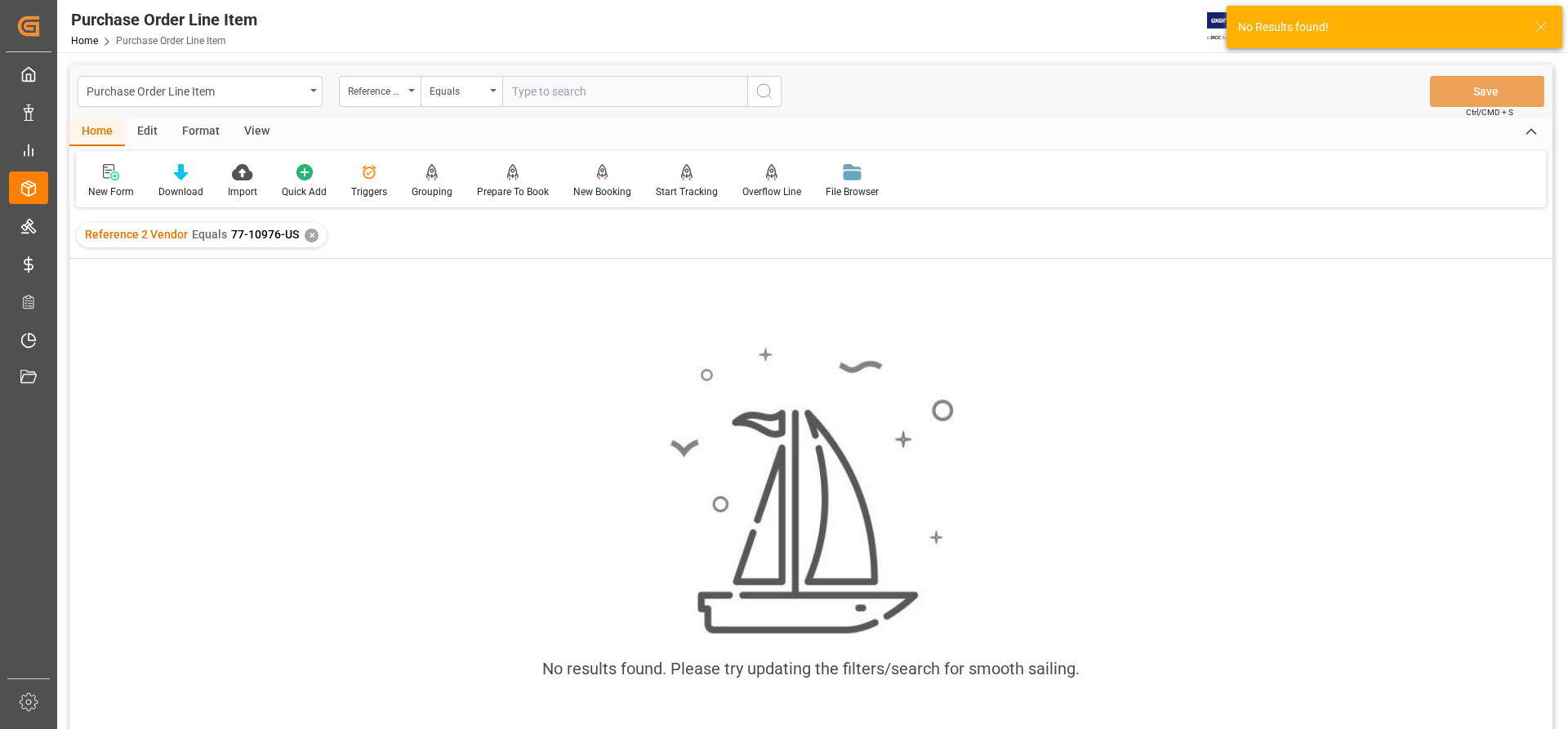
click at [294, 233] on span "77-10976-US" at bounding box center [265, 235] width 68 height 14
click at [306, 239] on div "✕" at bounding box center [311, 236] width 14 height 14
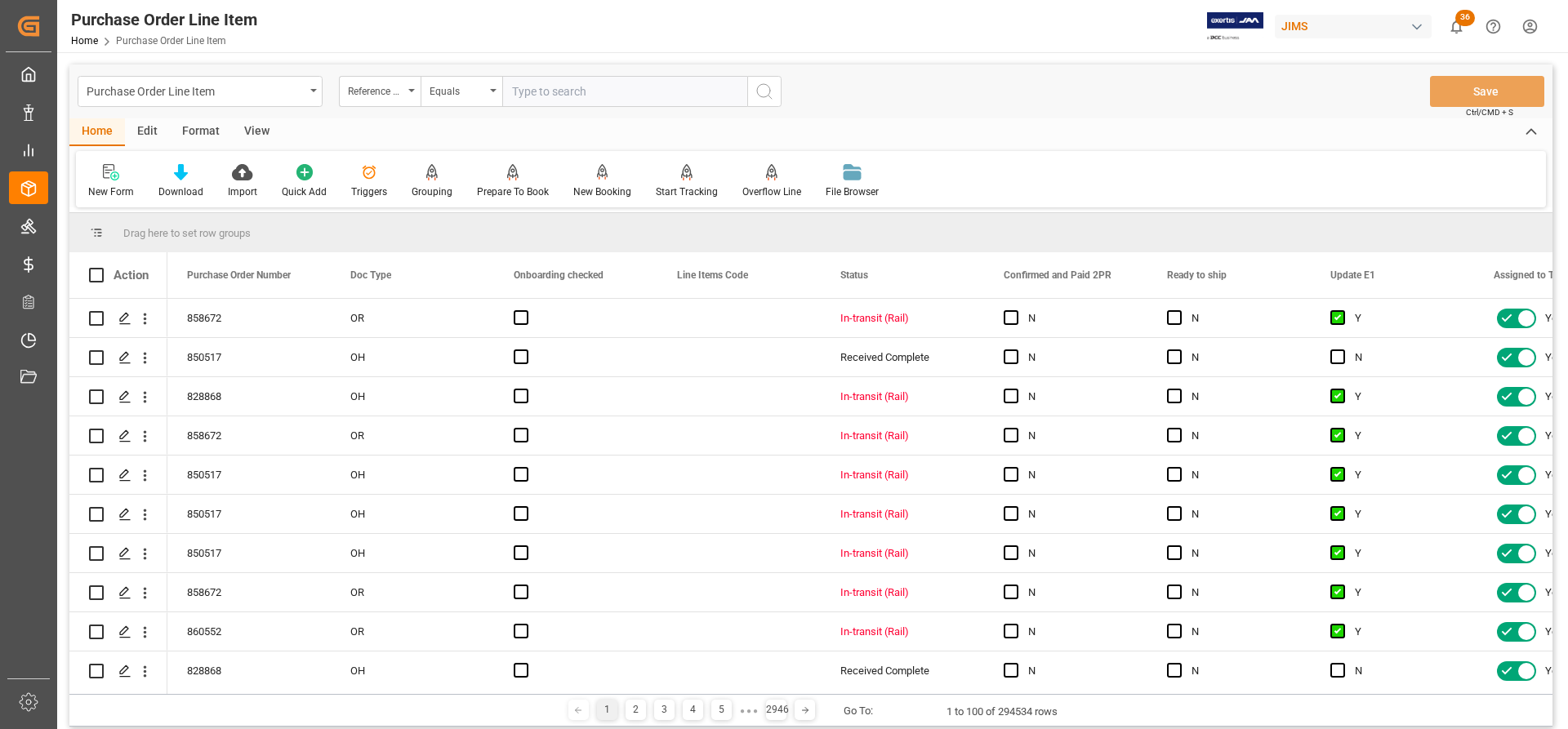
click at [511, 96] on input "text" at bounding box center [625, 92] width 245 height 31
paste input "77-10976-US"
click at [512, 92] on input "77-10976-US" at bounding box center [625, 92] width 245 height 31
type input "77-10976-US"
click at [769, 93] on icon "search button" at bounding box center [764, 92] width 19 height 19
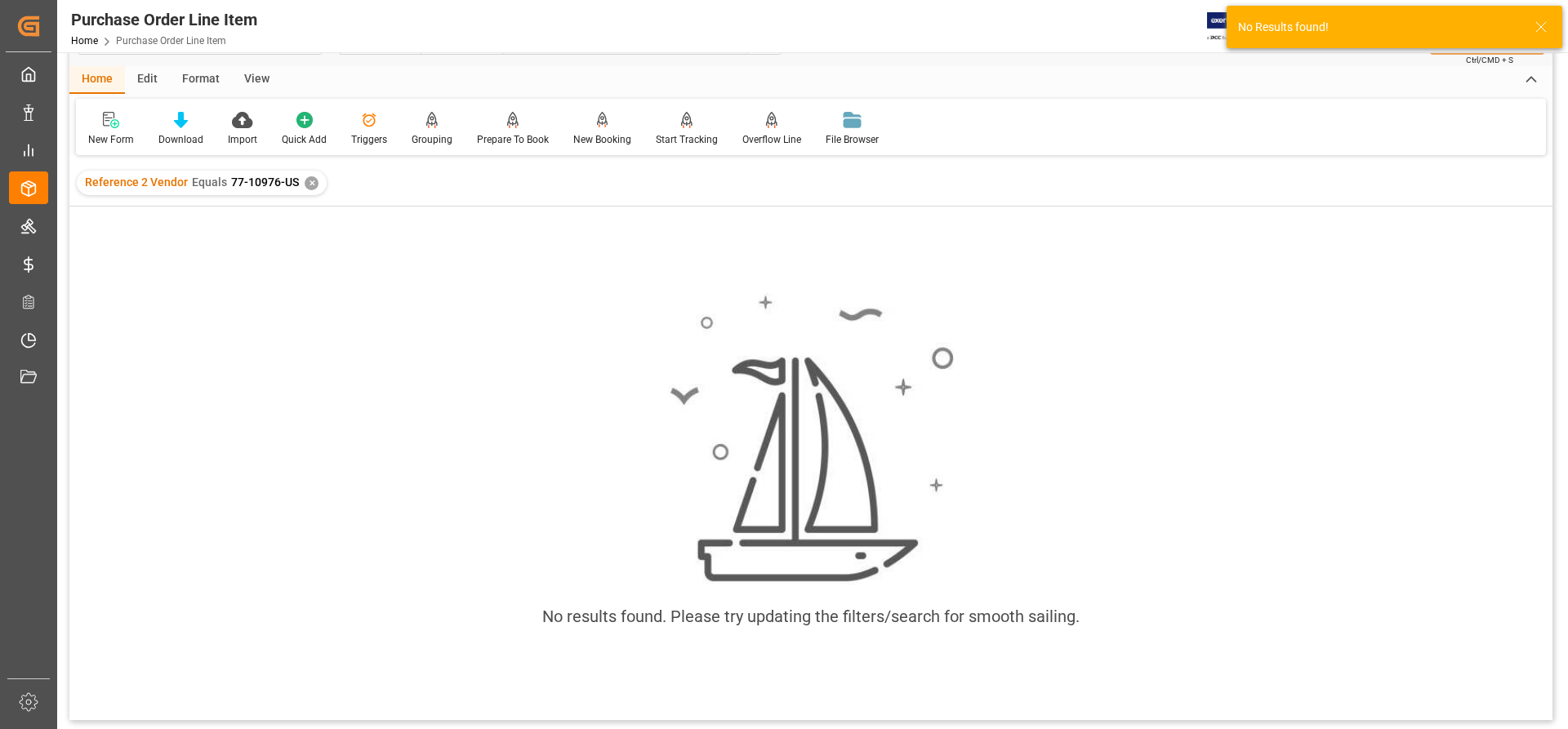
scroll to position [82, 0]
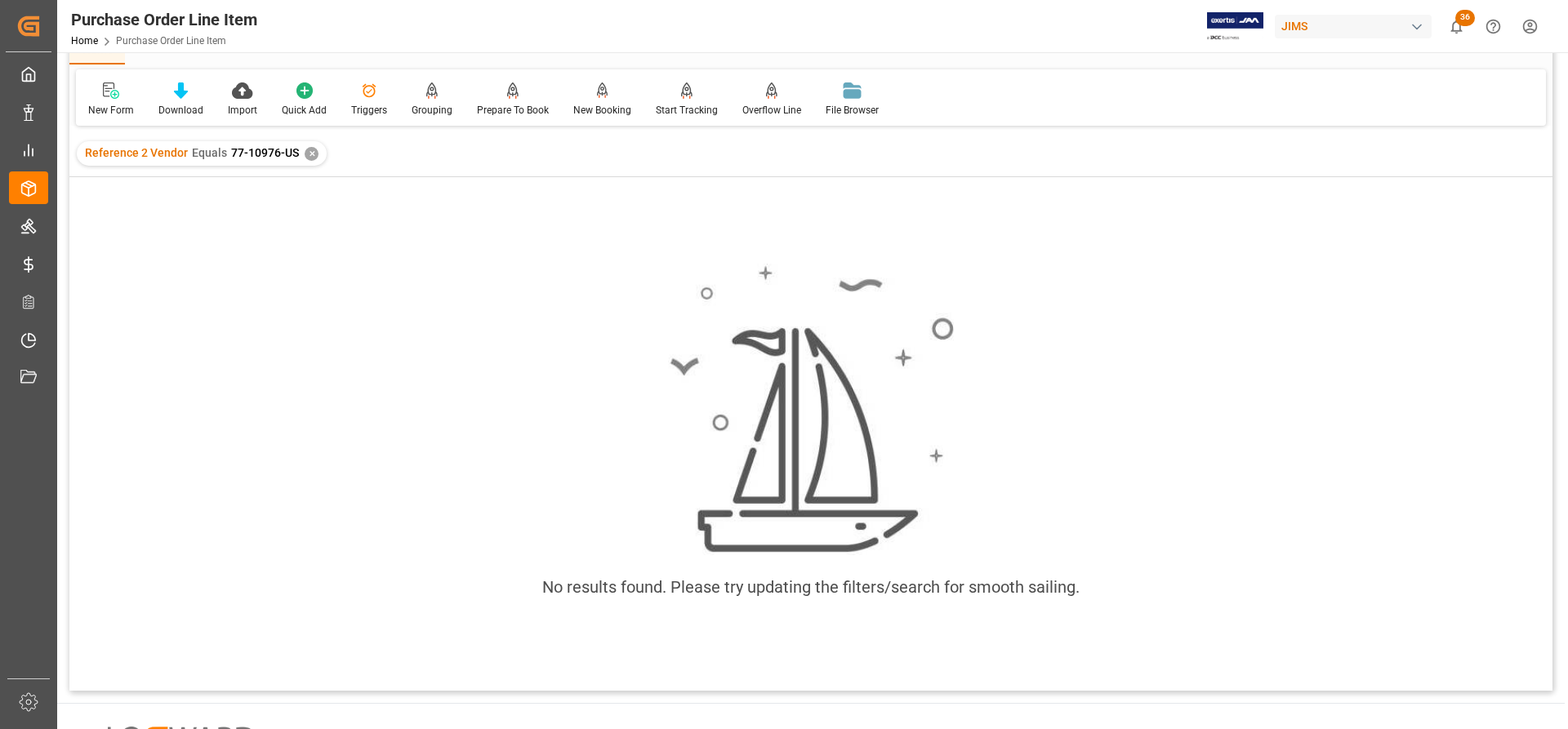
click at [305, 153] on div "✕" at bounding box center [311, 154] width 14 height 14
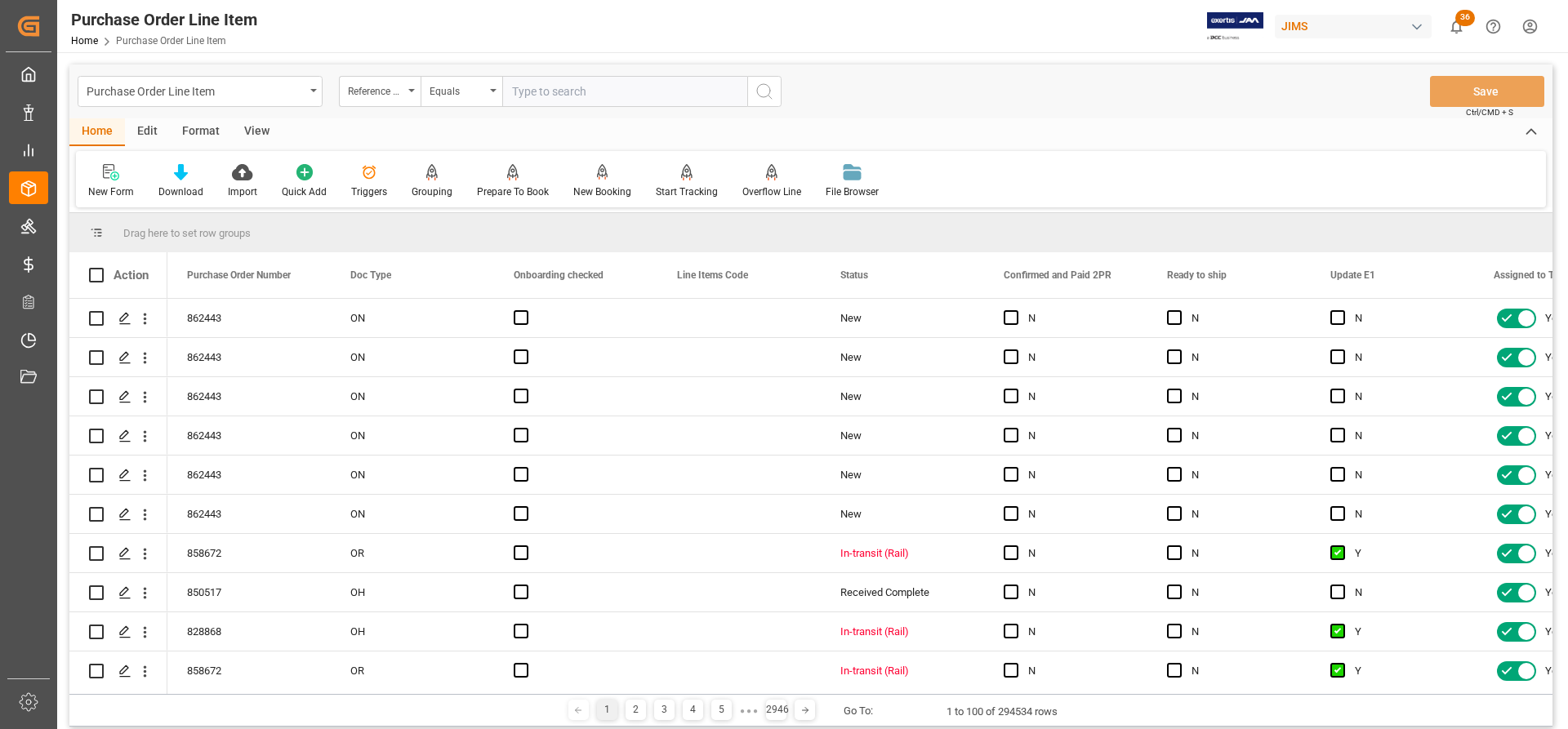
paste input "77-10976-US"
type input "77-10976-US"
click at [777, 90] on button "search button" at bounding box center [765, 92] width 35 height 31
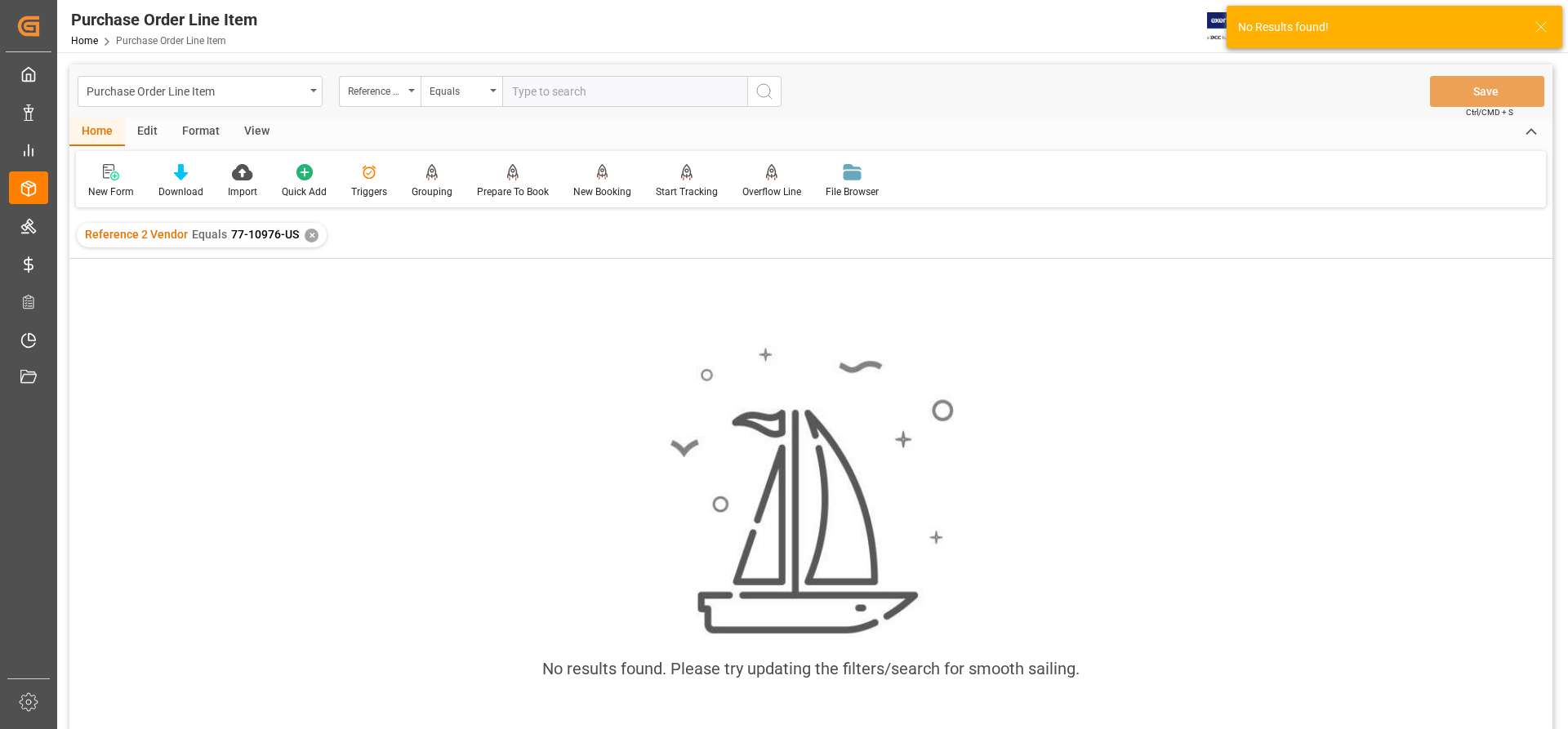
click at [304, 238] on div "✕" at bounding box center [311, 236] width 14 height 14
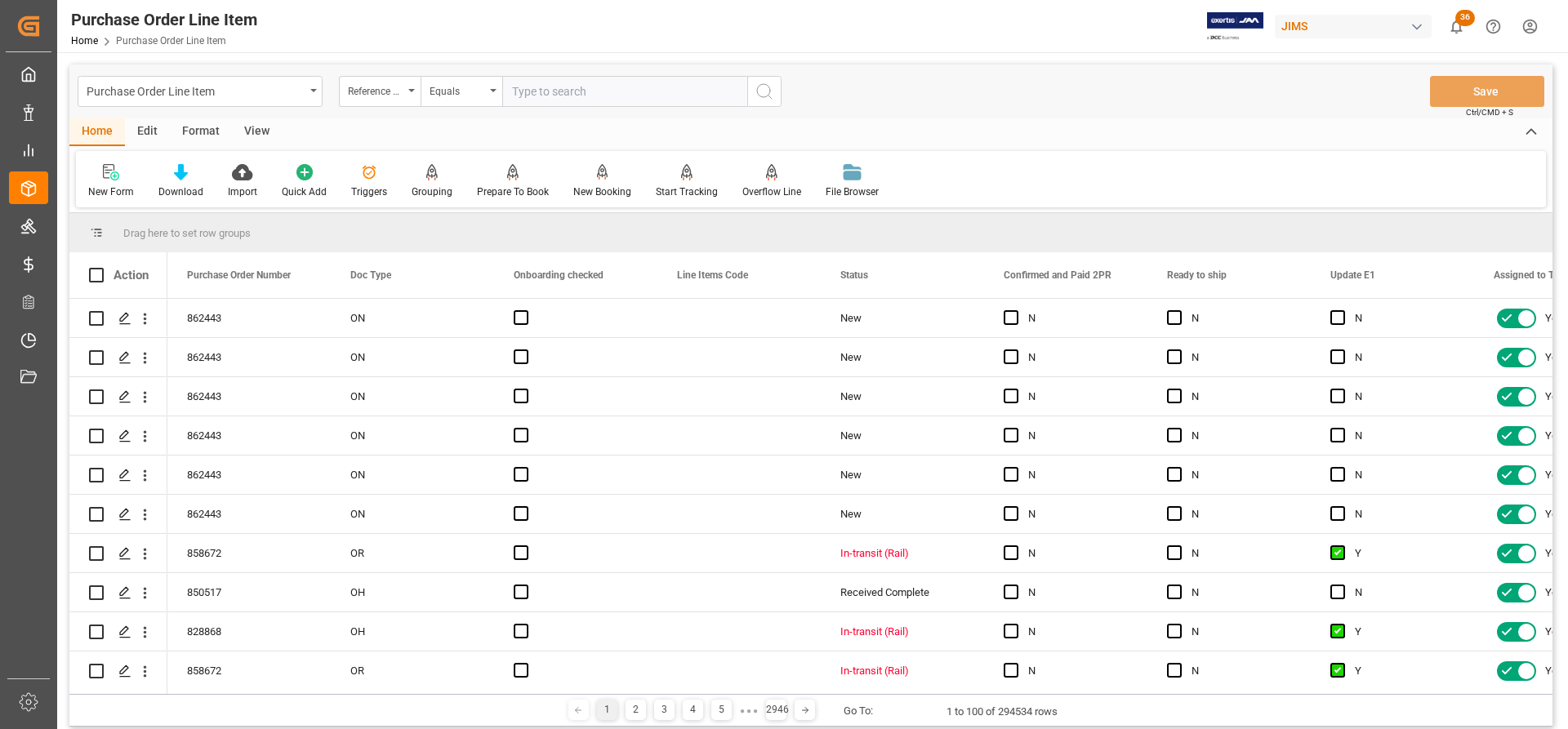
paste input "77-10976-US"
type input "77-10976-US"
click at [765, 91] on icon "search button" at bounding box center [764, 92] width 19 height 19
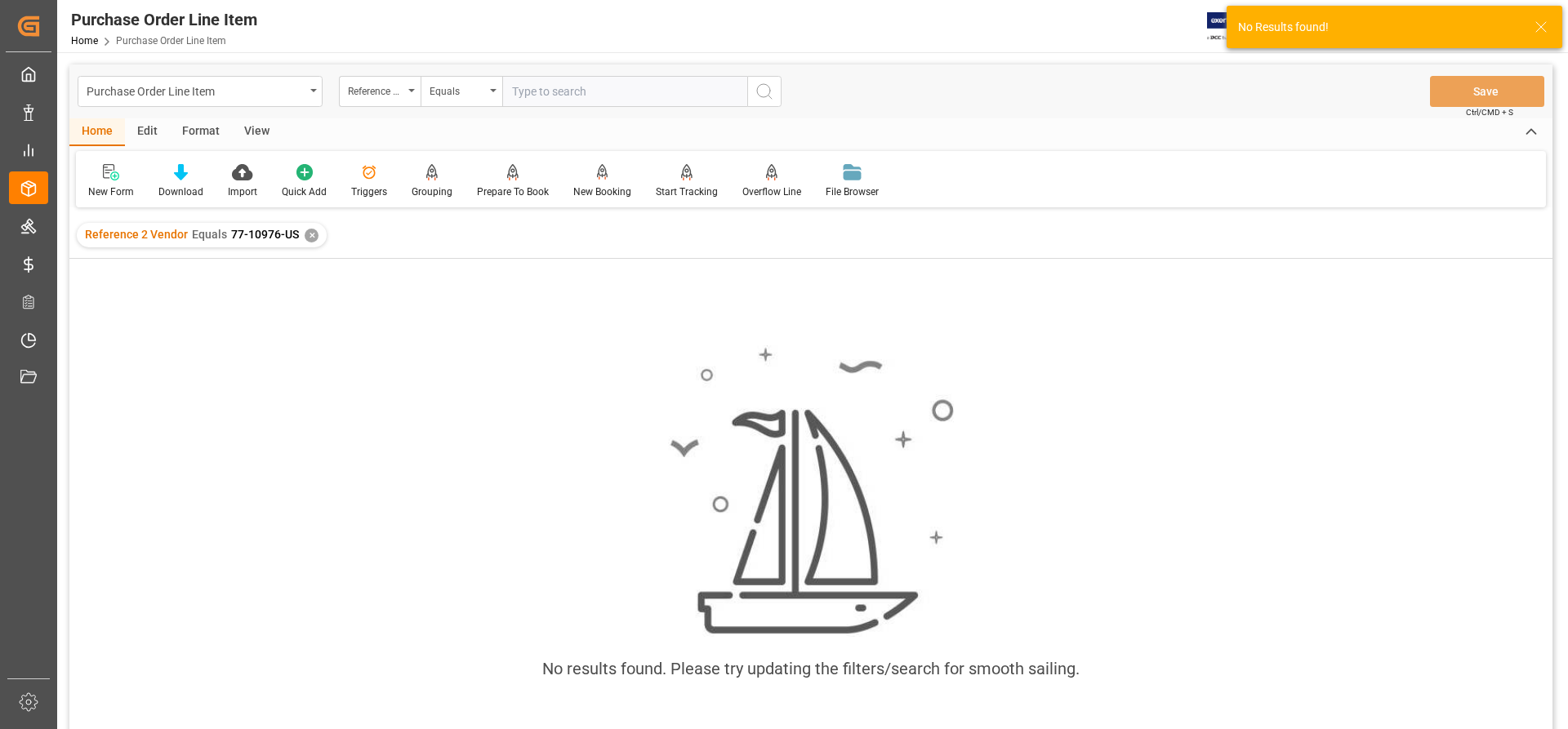
click at [305, 236] on div "✕" at bounding box center [311, 236] width 14 height 14
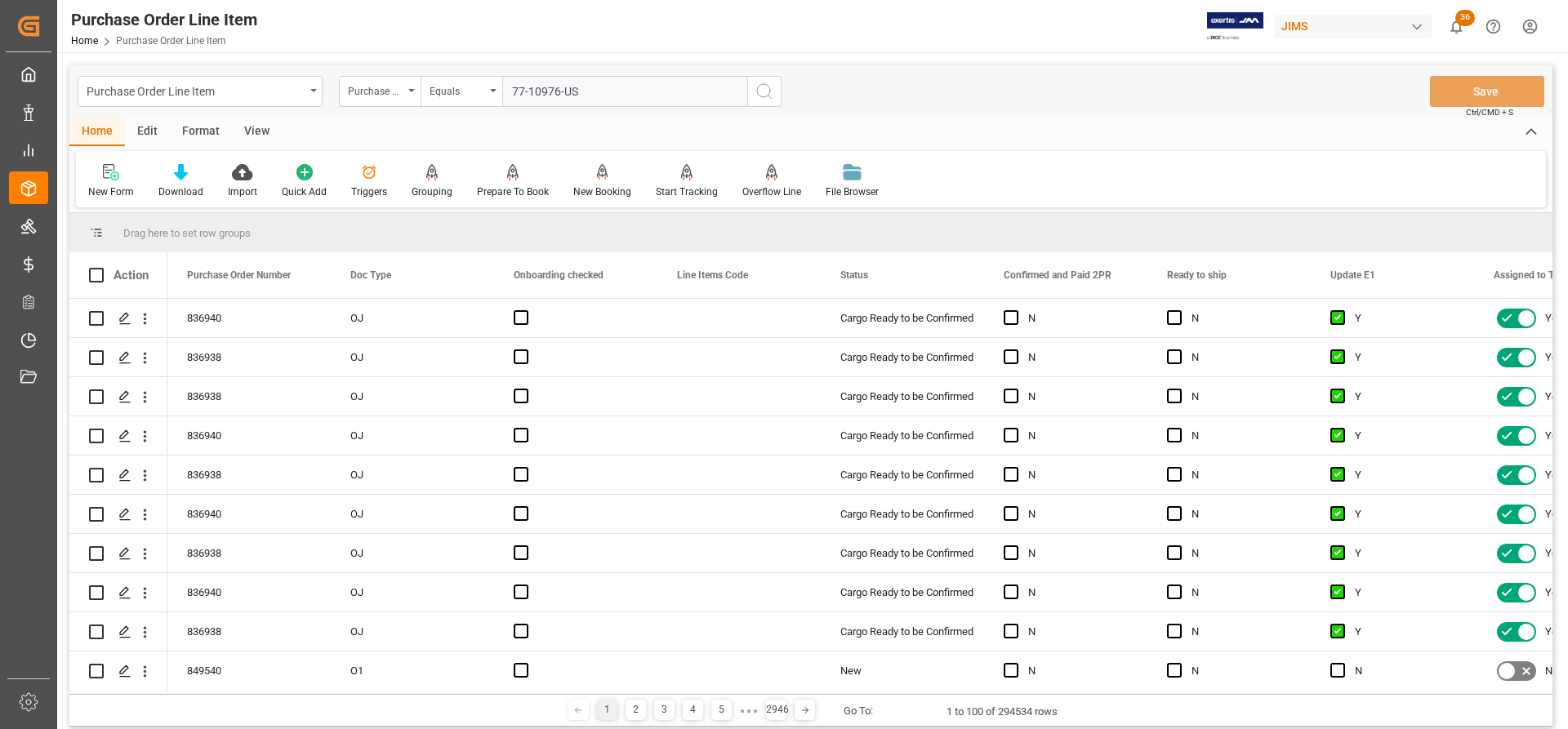
type input "77-10976-US"
click at [763, 98] on icon "search button" at bounding box center [764, 92] width 19 height 19
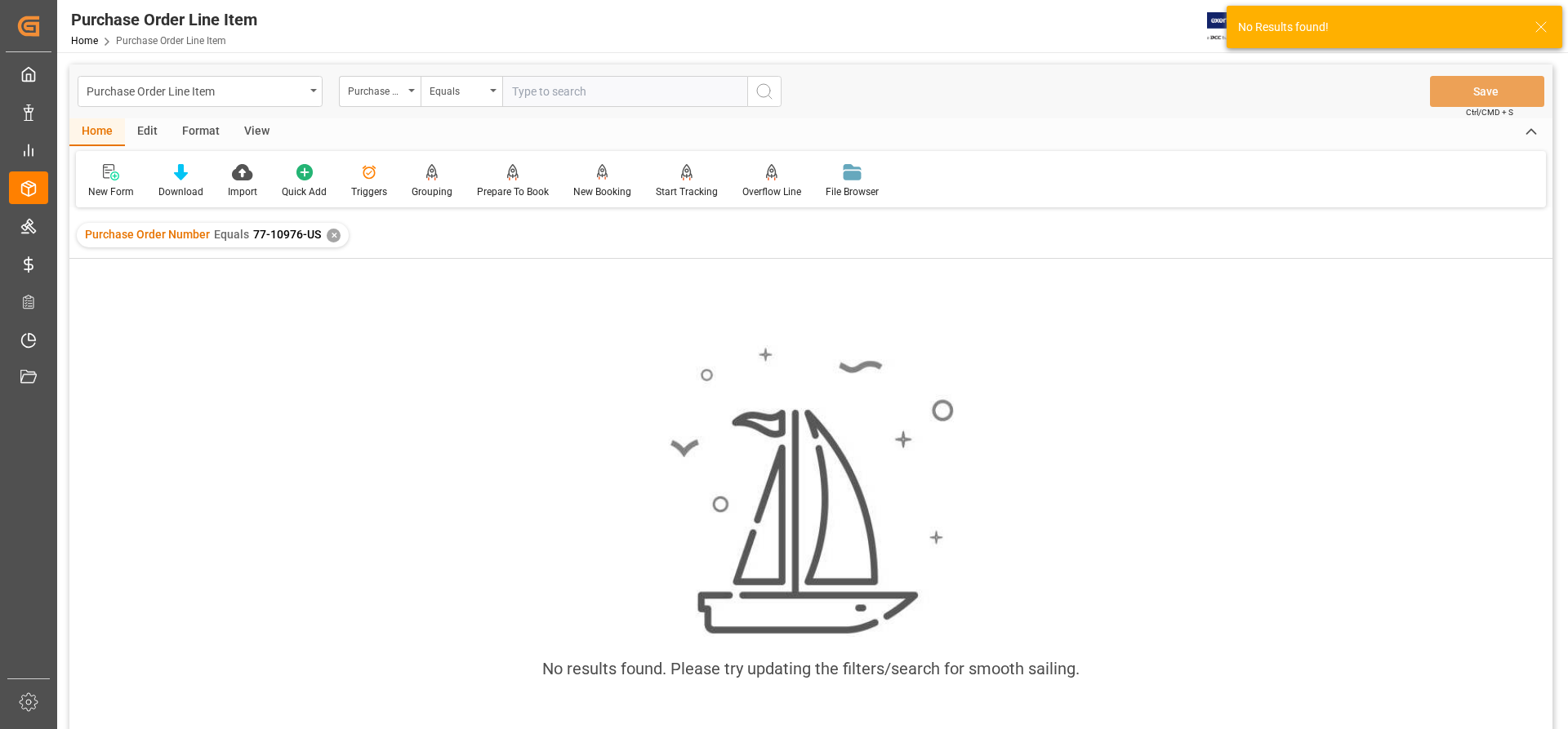
click at [334, 238] on div "✕" at bounding box center [333, 236] width 14 height 14
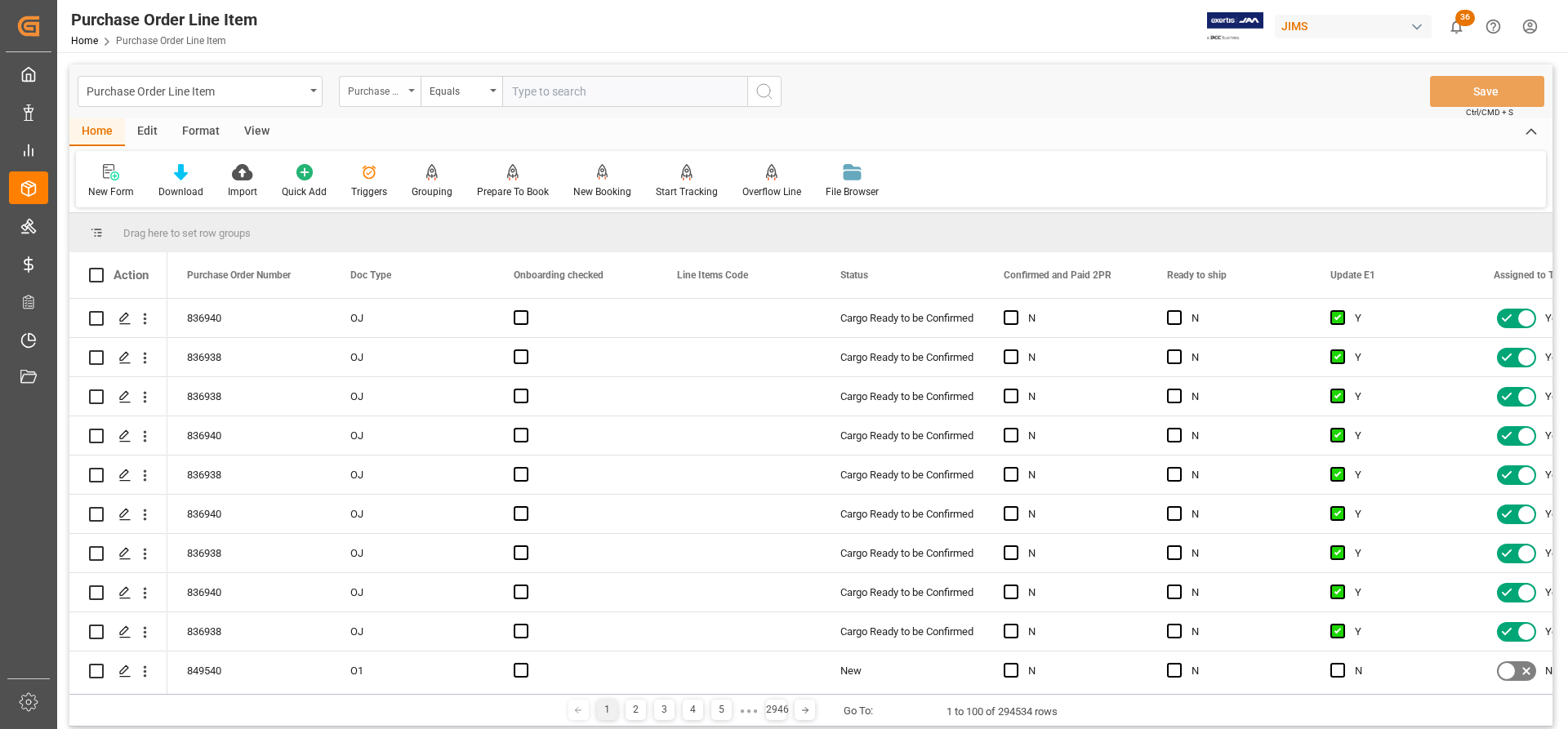
click at [420, 89] on div "Purchase Order Number" at bounding box center [379, 92] width 82 height 31
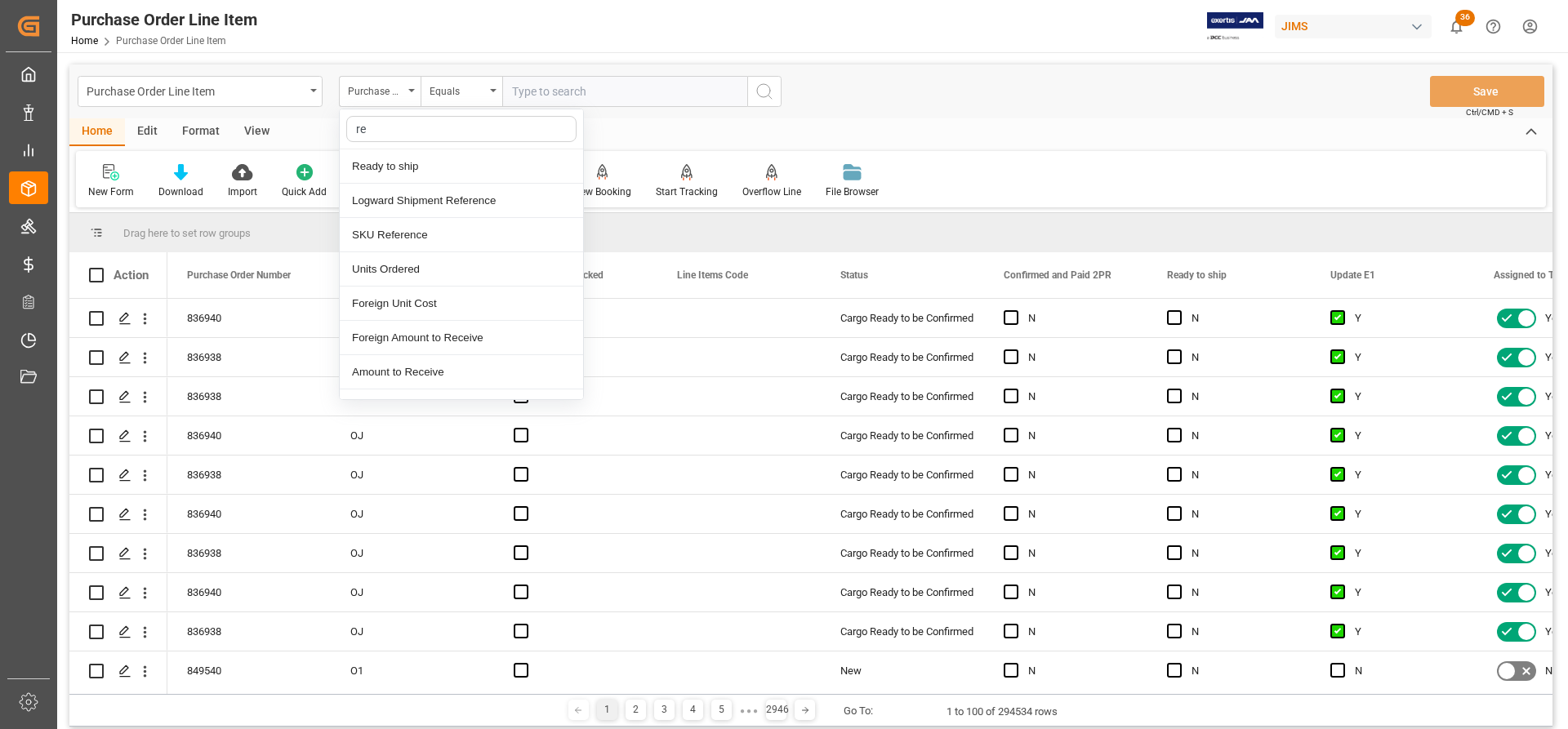
type input "ref"
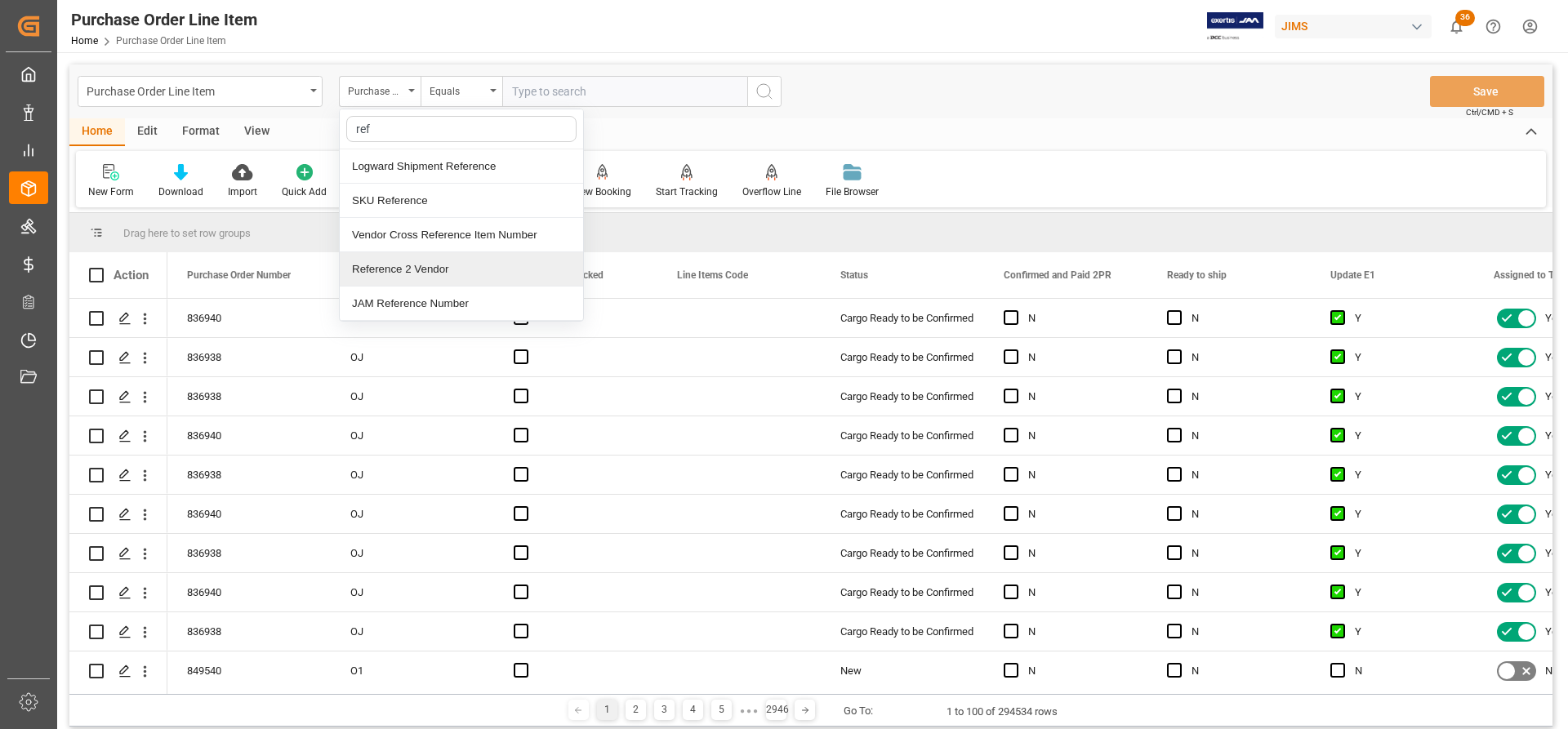
click at [370, 257] on div "Reference 2 Vendor" at bounding box center [462, 269] width 243 height 35
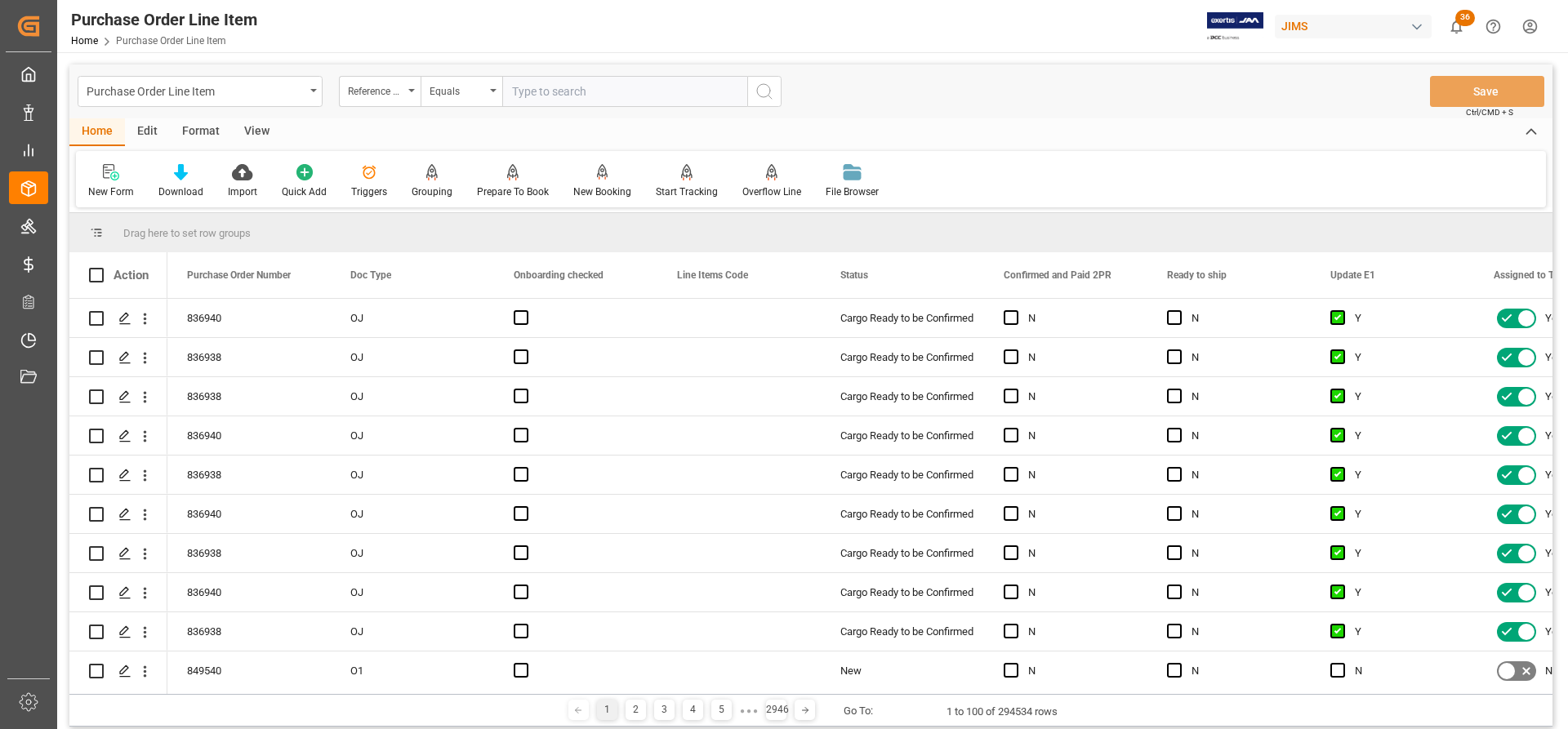
click at [511, 88] on input "text" at bounding box center [625, 92] width 245 height 31
paste input "77-10976-US"
type input "77-10976-US"
click at [767, 94] on icon "search button" at bounding box center [764, 92] width 19 height 19
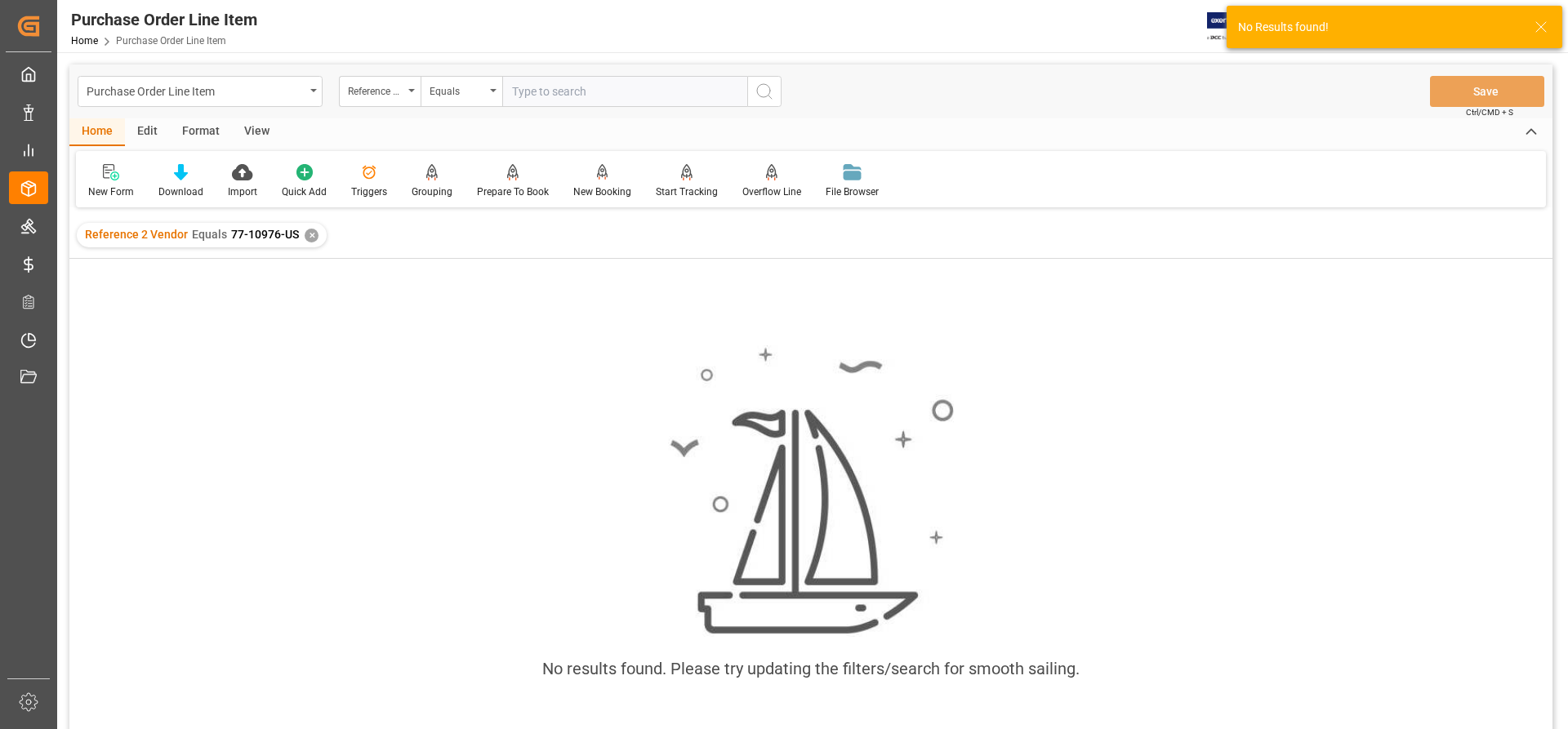
click at [312, 234] on div "✕" at bounding box center [311, 236] width 14 height 14
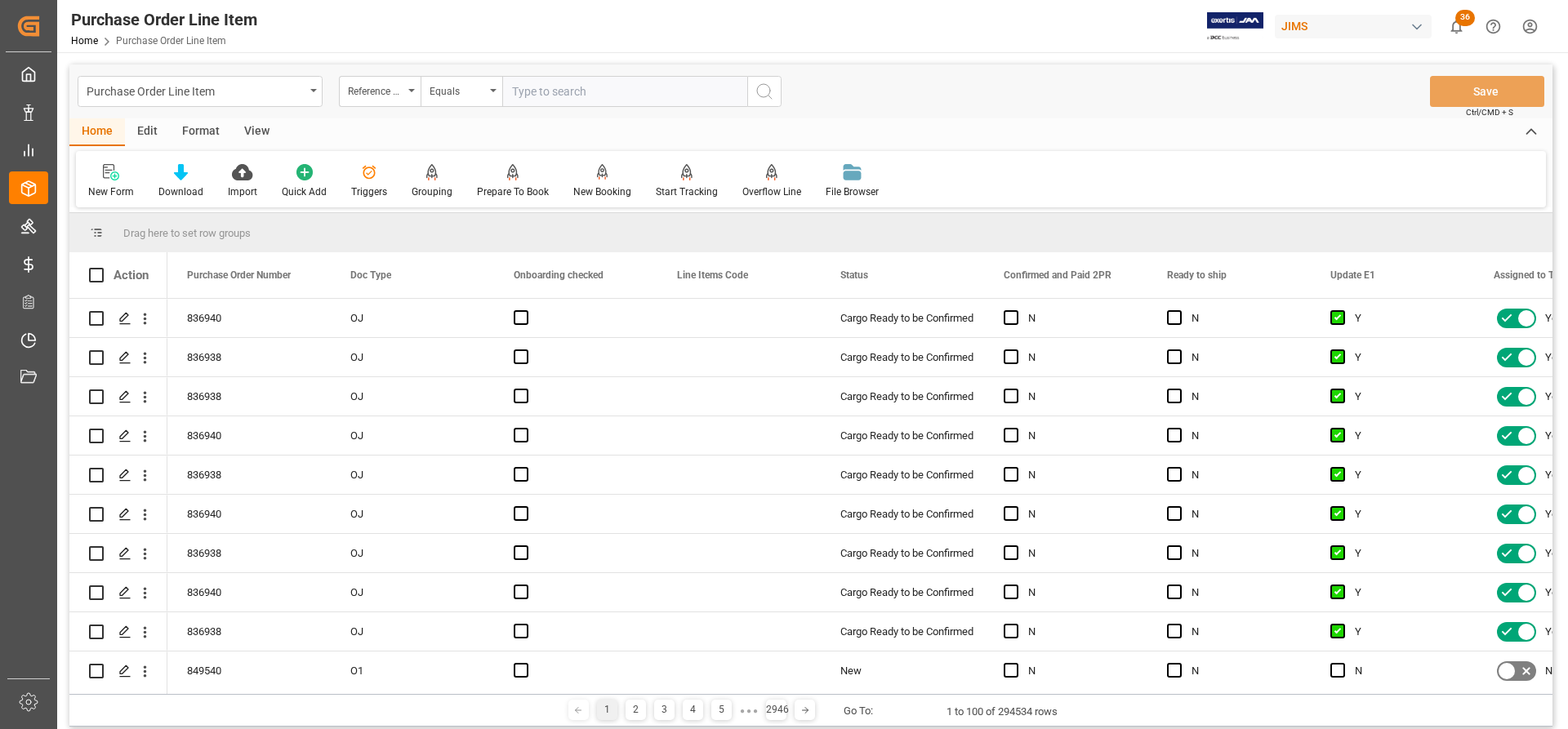
click at [521, 91] on input "text" at bounding box center [625, 92] width 245 height 31
paste input "77-10976-US"
type input "77-10976-US"
click at [759, 87] on icon "search button" at bounding box center [764, 92] width 19 height 19
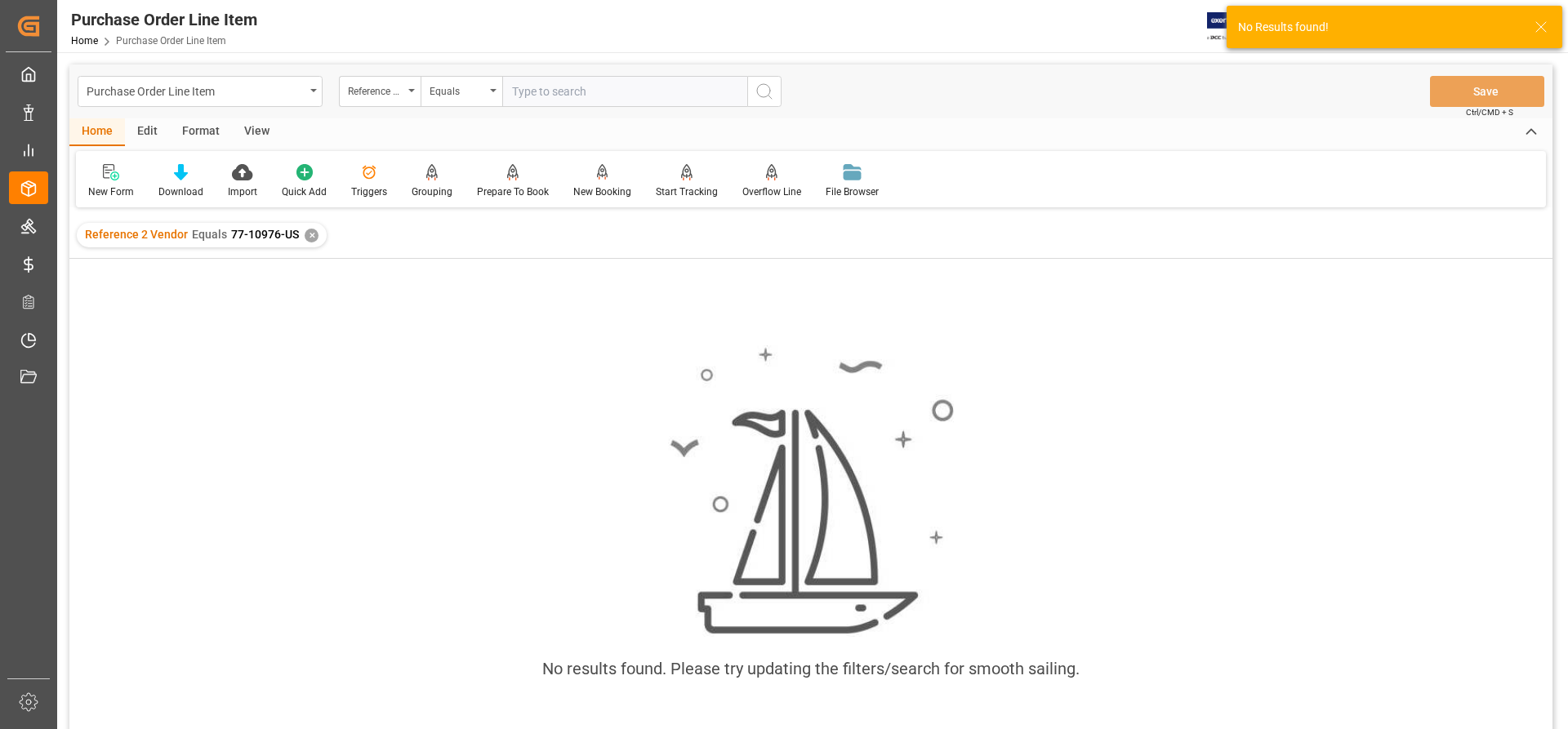
click at [304, 238] on div "✕" at bounding box center [311, 236] width 14 height 14
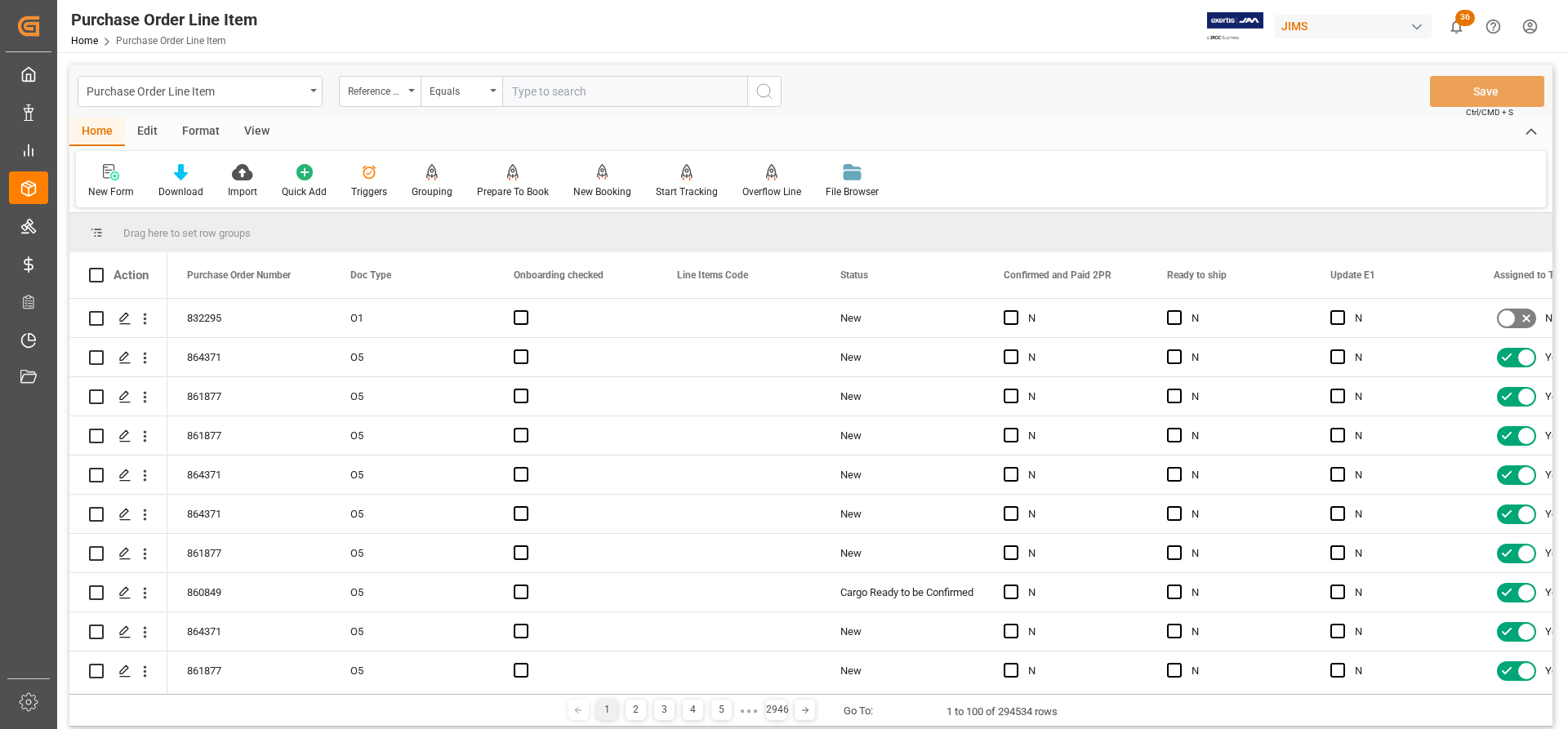
paste input "77-10976-US"
click at [512, 91] on input "77-10976-US" at bounding box center [625, 92] width 245 height 31
type input "77-10976-US"
click at [763, 97] on icon "search button" at bounding box center [764, 92] width 19 height 19
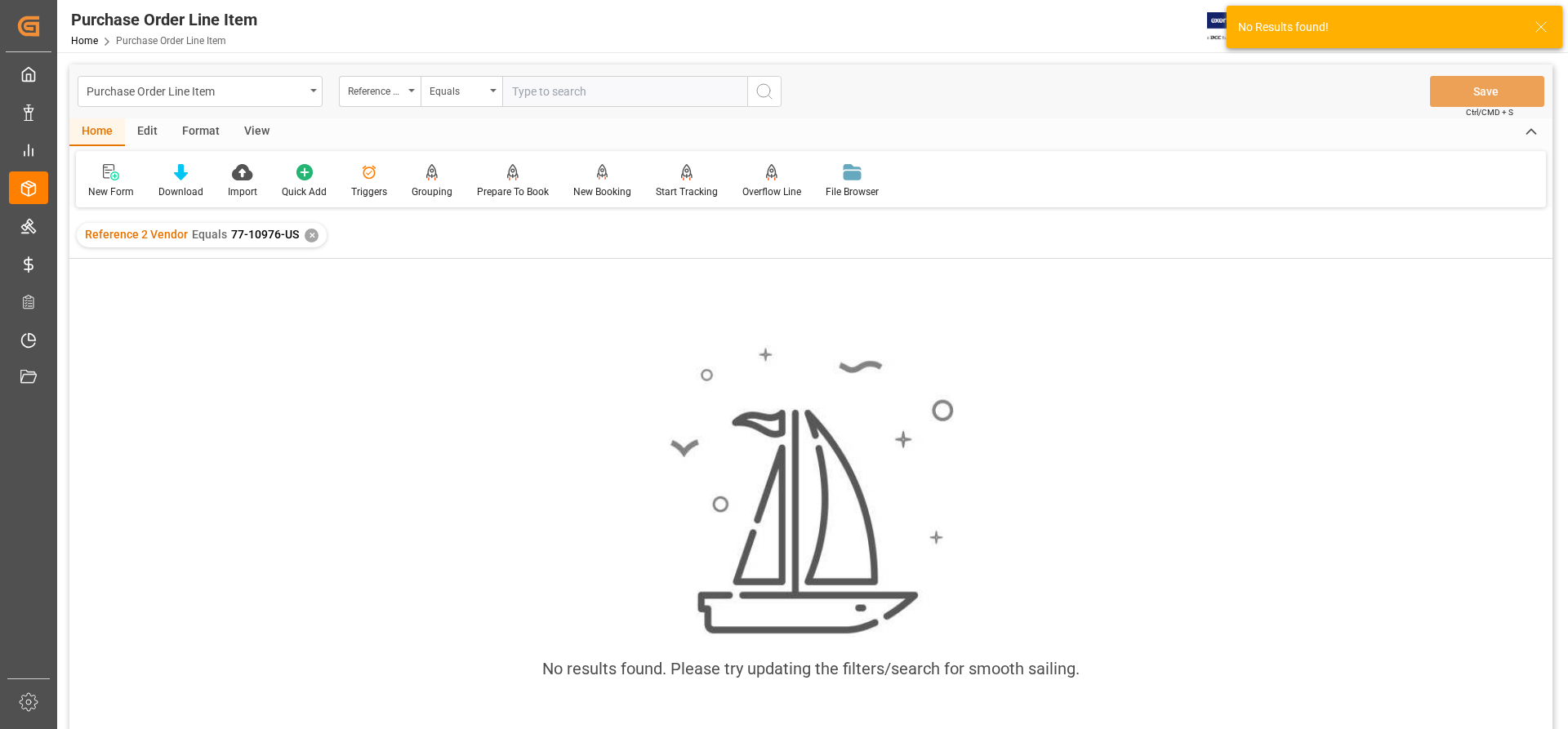
click at [310, 242] on div "Reference 2 Vendor Equals 77-10976-US ✕" at bounding box center [201, 235] width 250 height 24
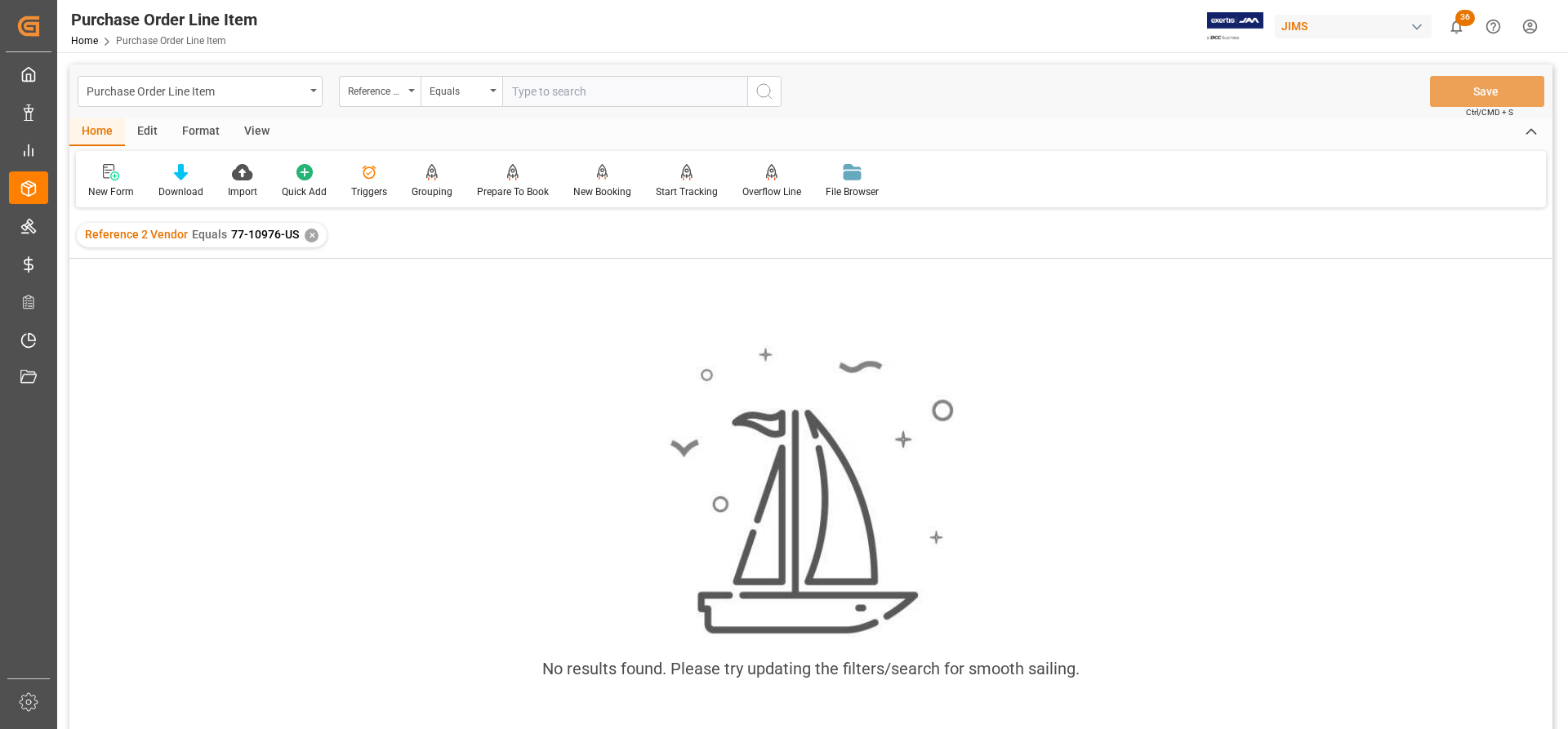
click at [310, 232] on div "✕" at bounding box center [311, 236] width 14 height 14
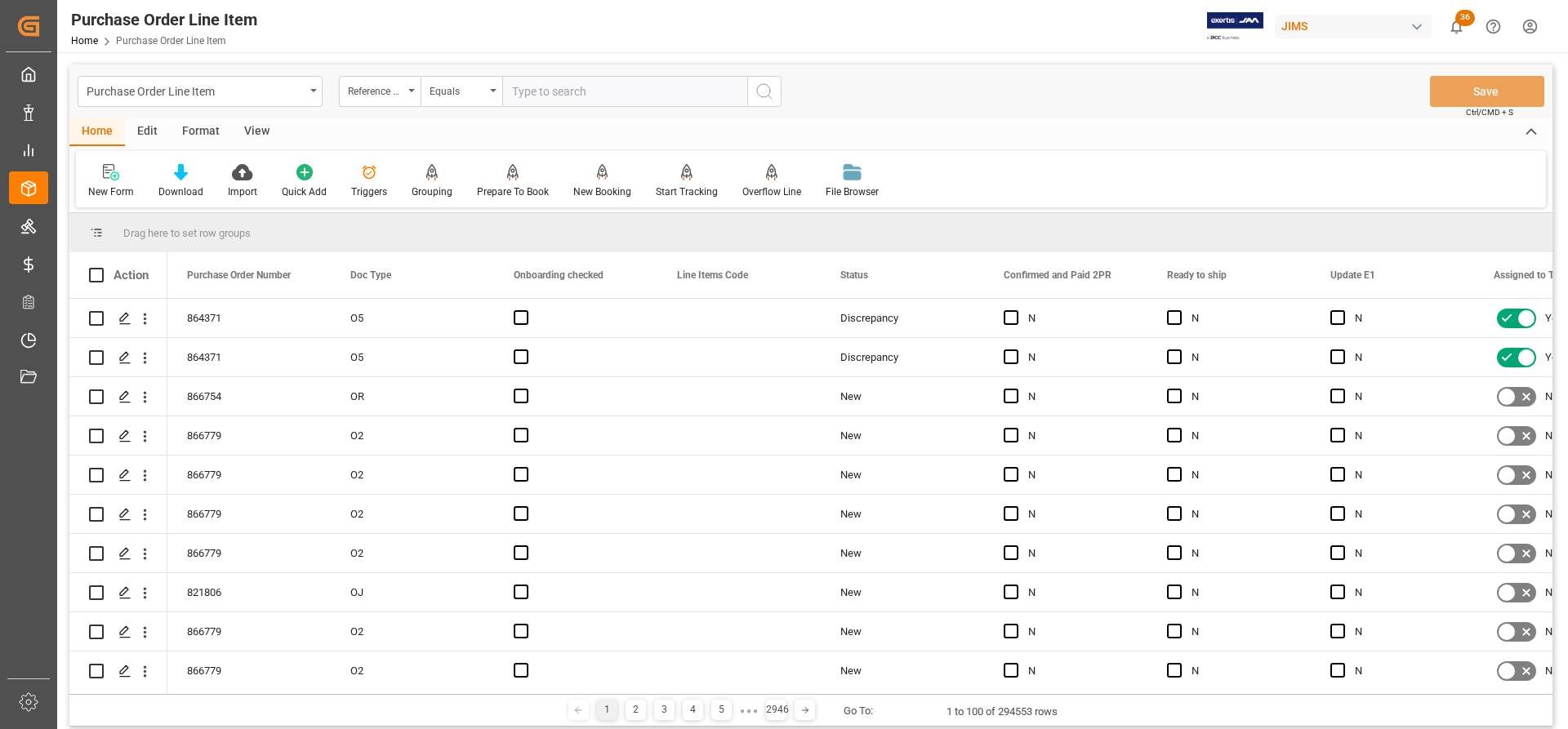
paste input "77-10976-US"
type input "77-10976-US"
click at [759, 93] on icon "search button" at bounding box center [764, 92] width 19 height 19
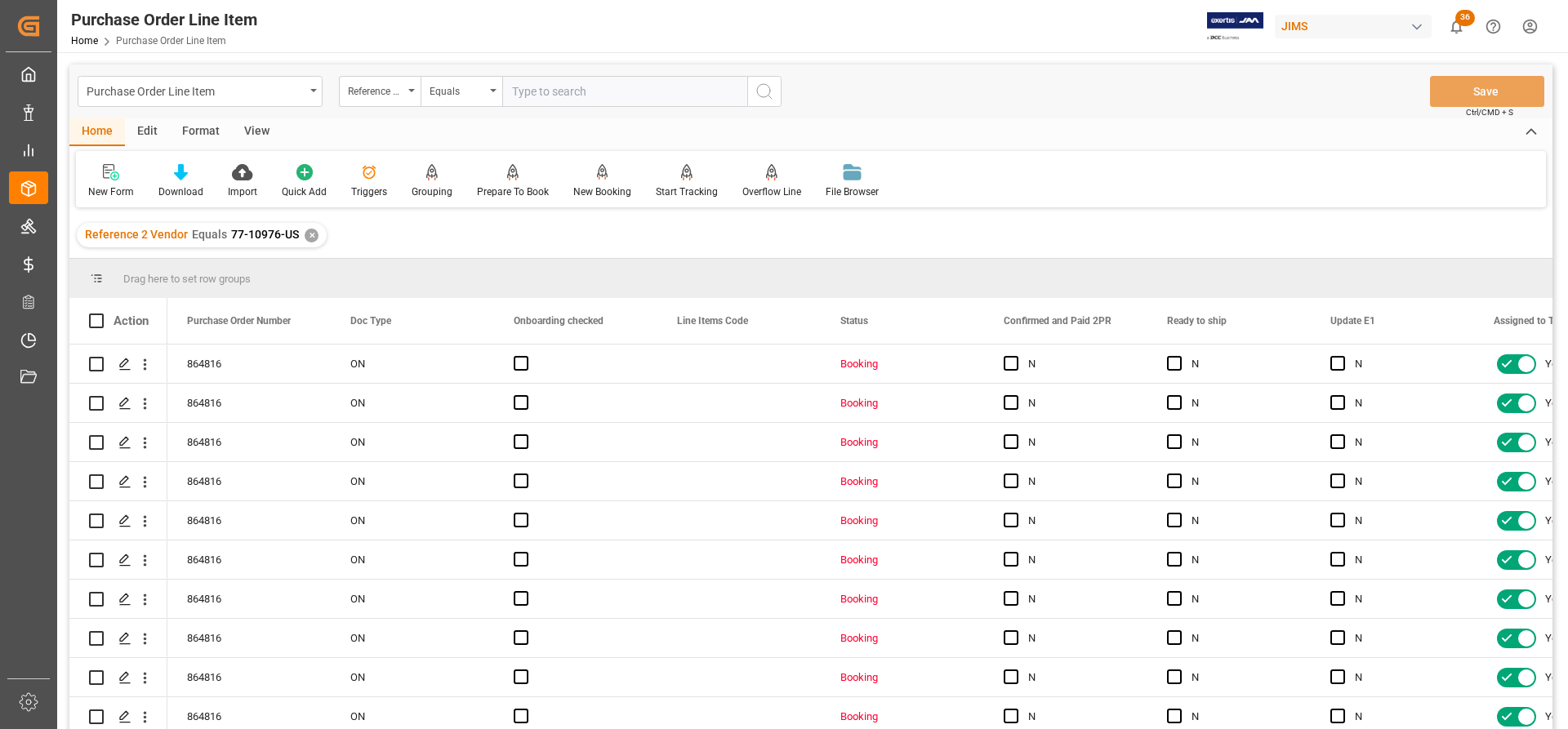
click at [261, 126] on div "View" at bounding box center [257, 132] width 50 height 28
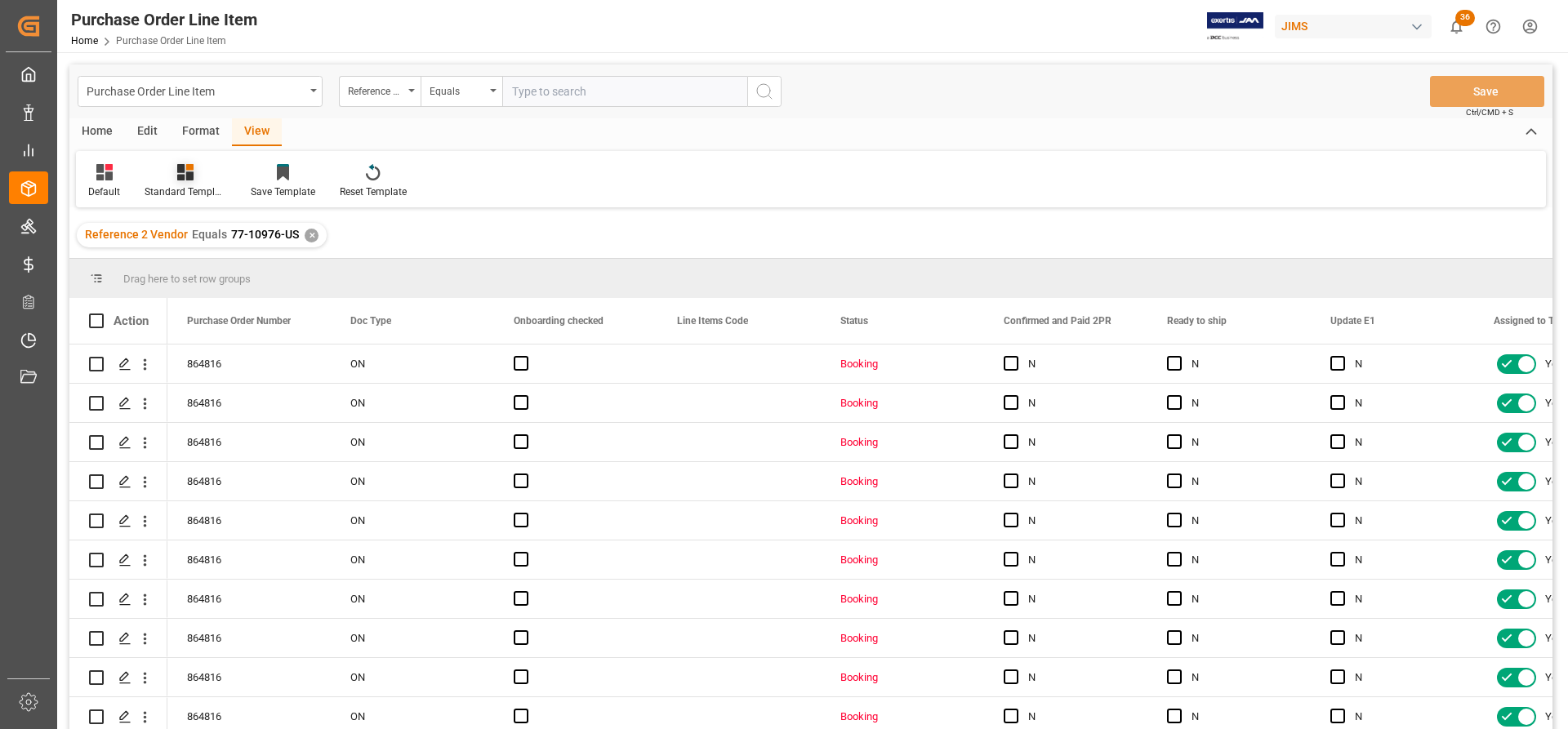
click at [180, 189] on div "Standard Templates" at bounding box center [185, 191] width 82 height 14
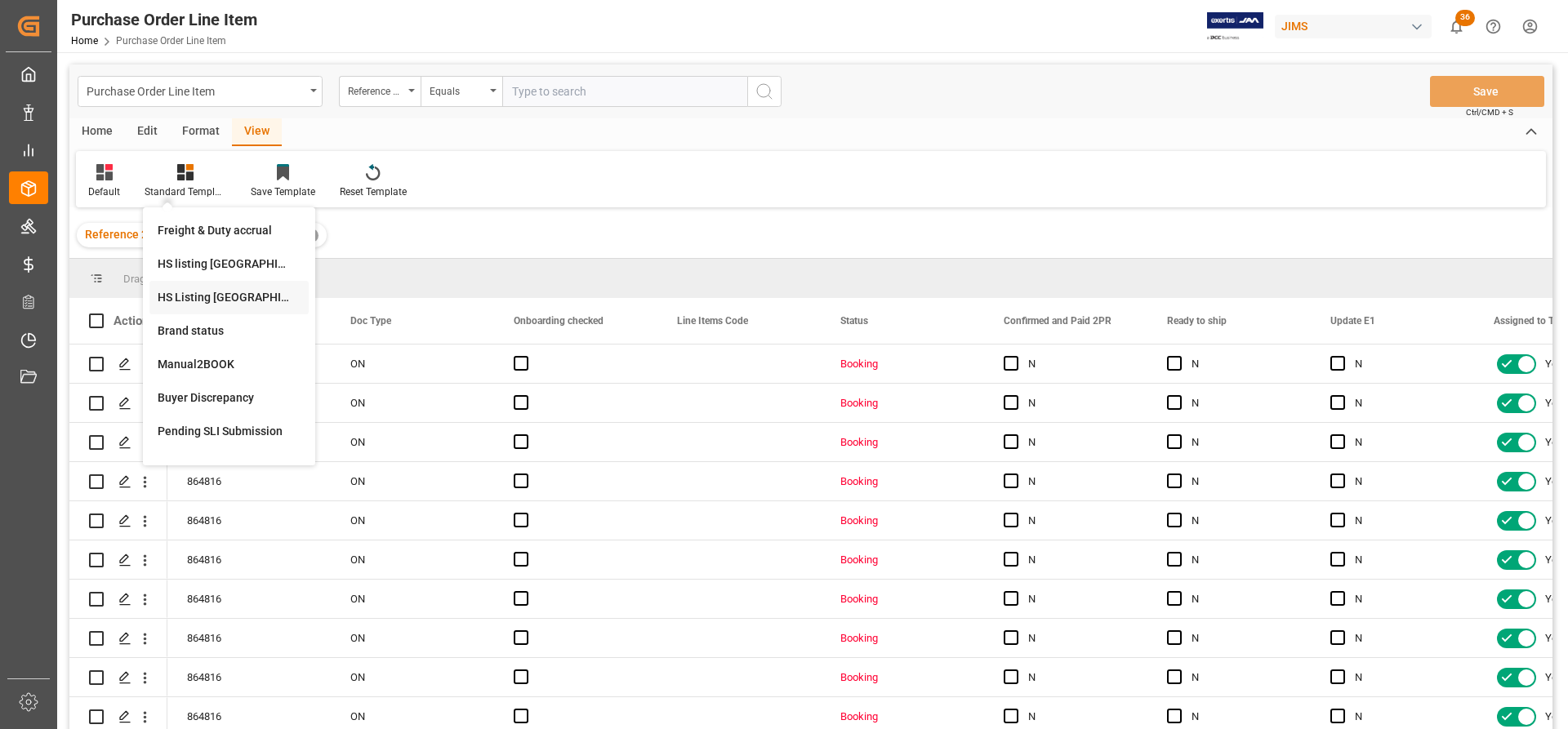
click at [188, 299] on div "HS Listing CANADA" at bounding box center [229, 297] width 143 height 17
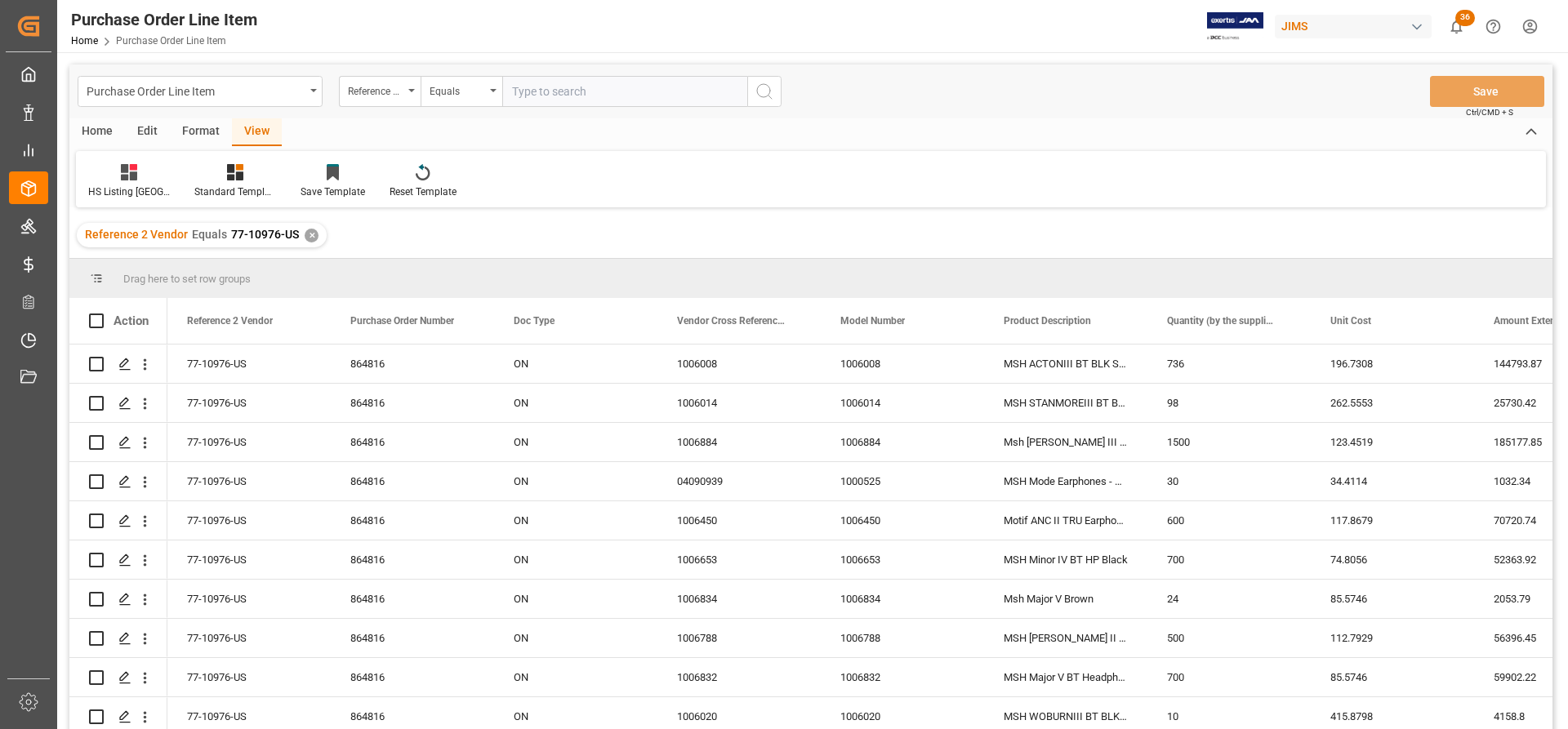
click at [92, 127] on div "Home" at bounding box center [98, 132] width 56 height 28
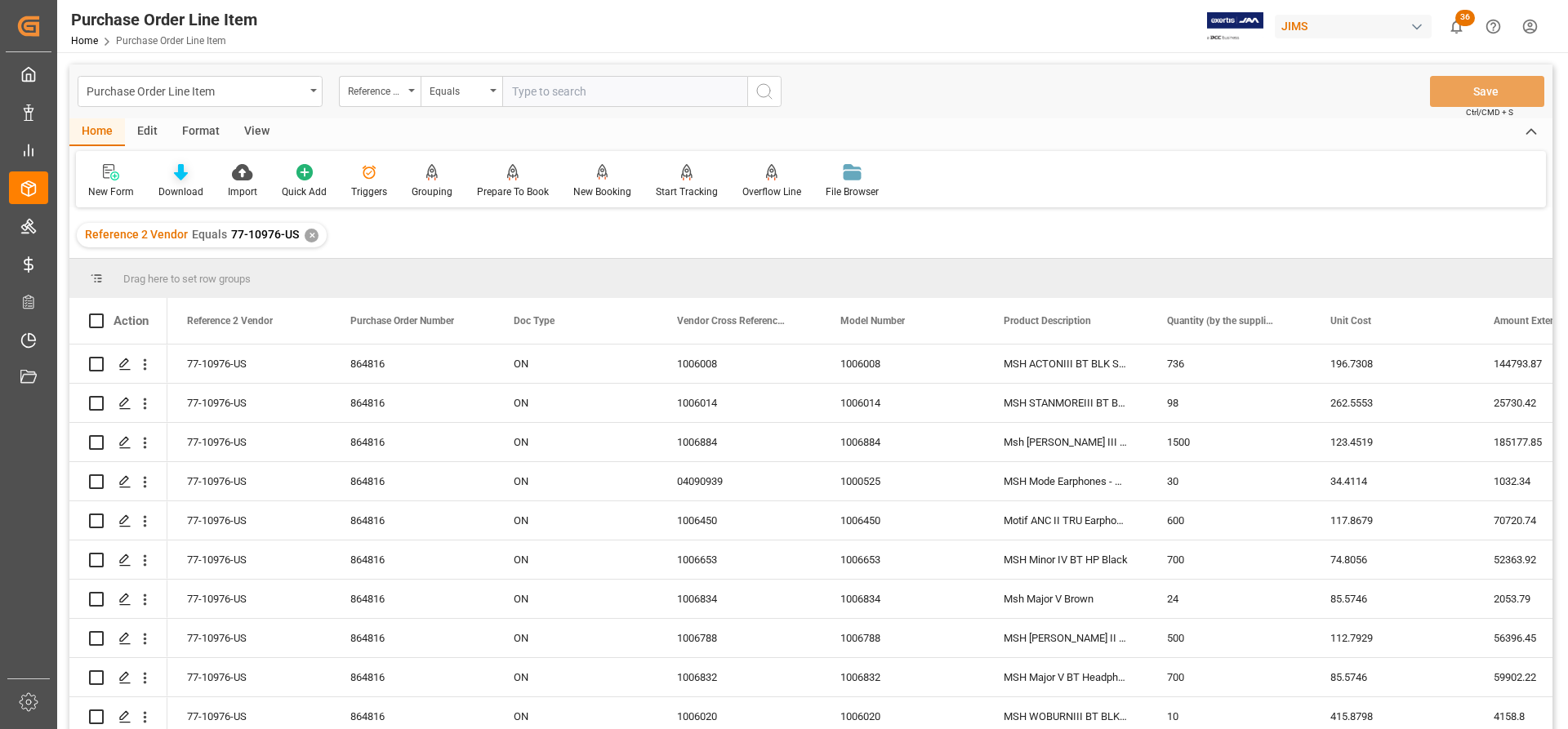
click at [171, 181] on div at bounding box center [181, 172] width 45 height 17
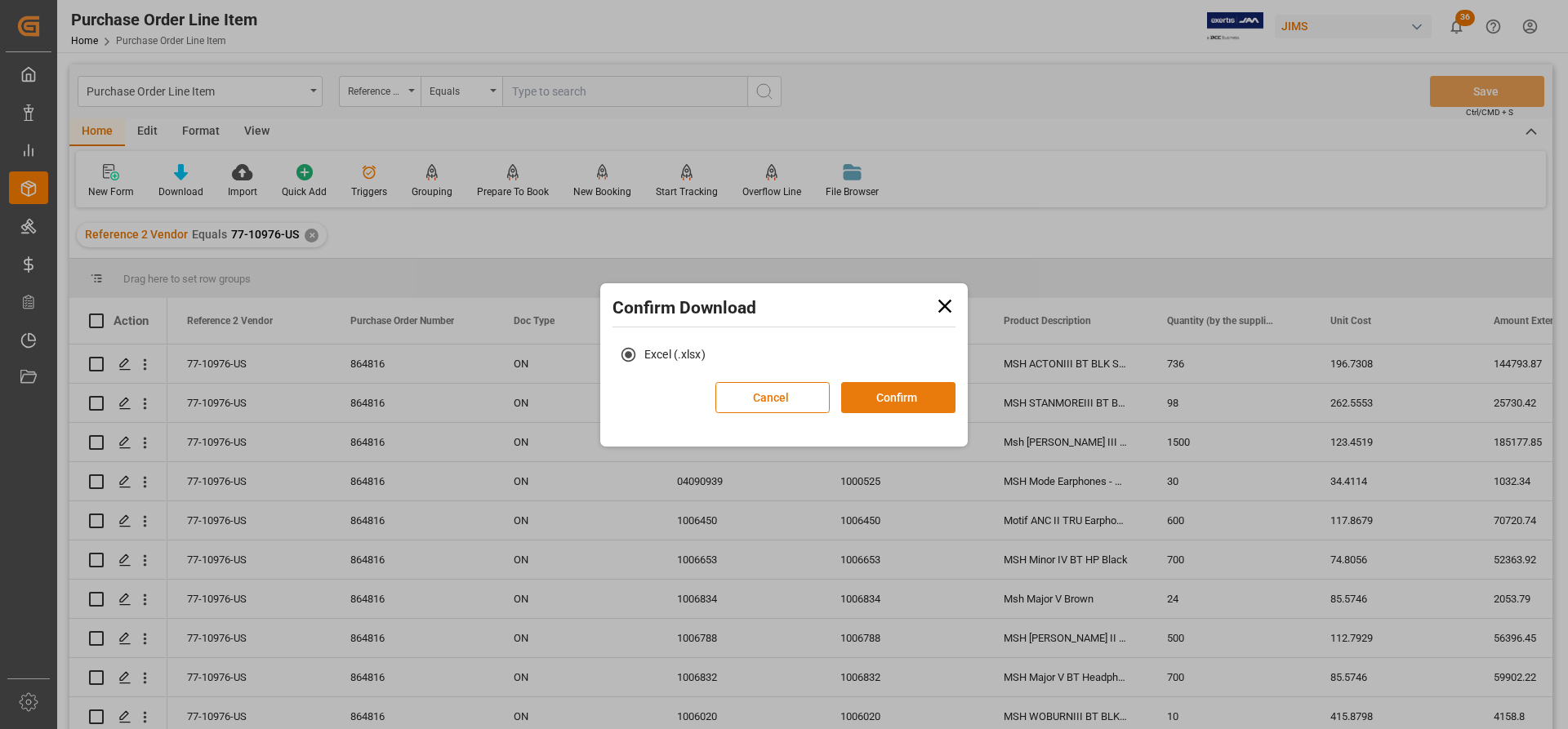
click at [882, 402] on button "Confirm" at bounding box center [898, 398] width 114 height 31
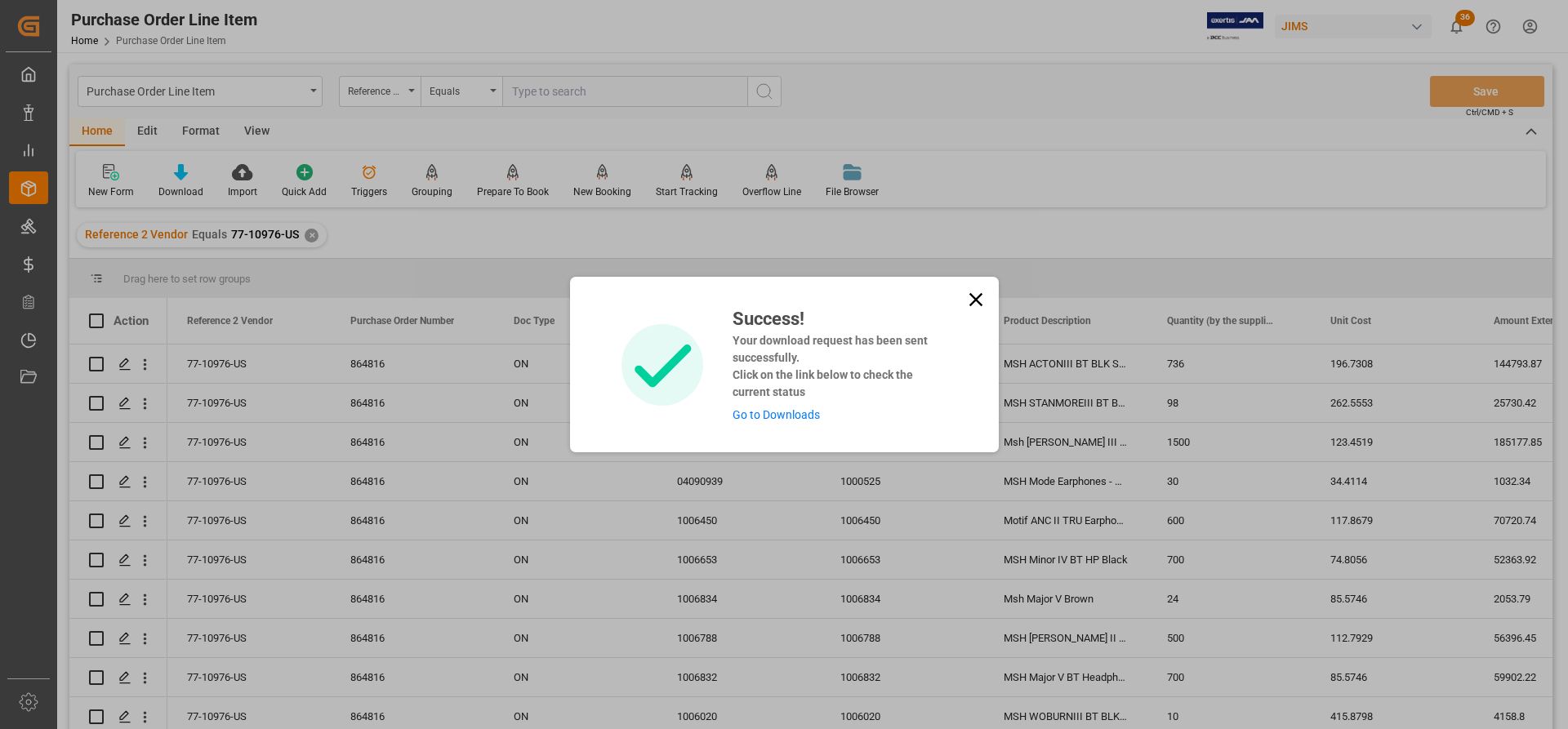
click at [780, 416] on link "Go to Downloads" at bounding box center [776, 415] width 87 height 14
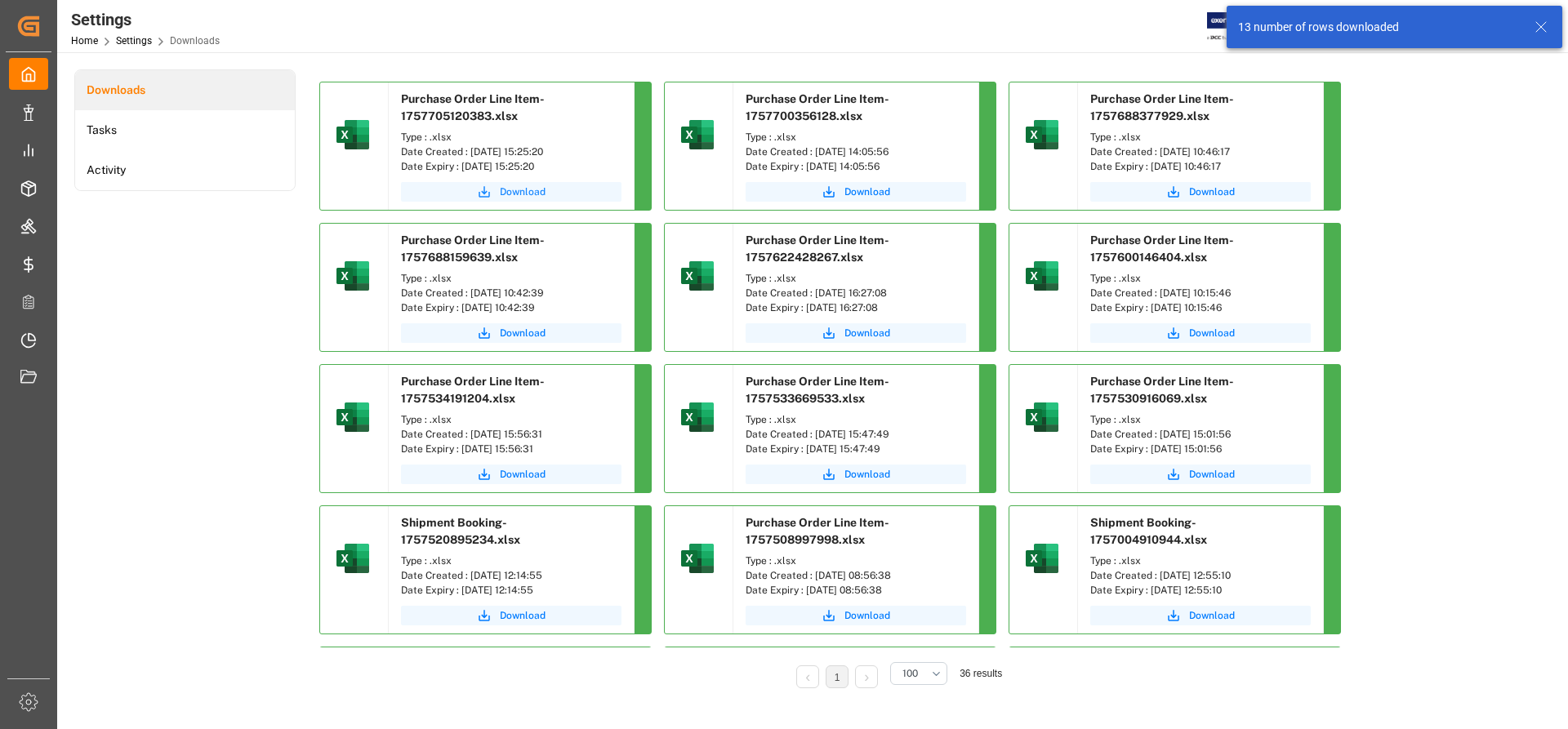
click at [530, 192] on span "Download" at bounding box center [522, 191] width 45 height 14
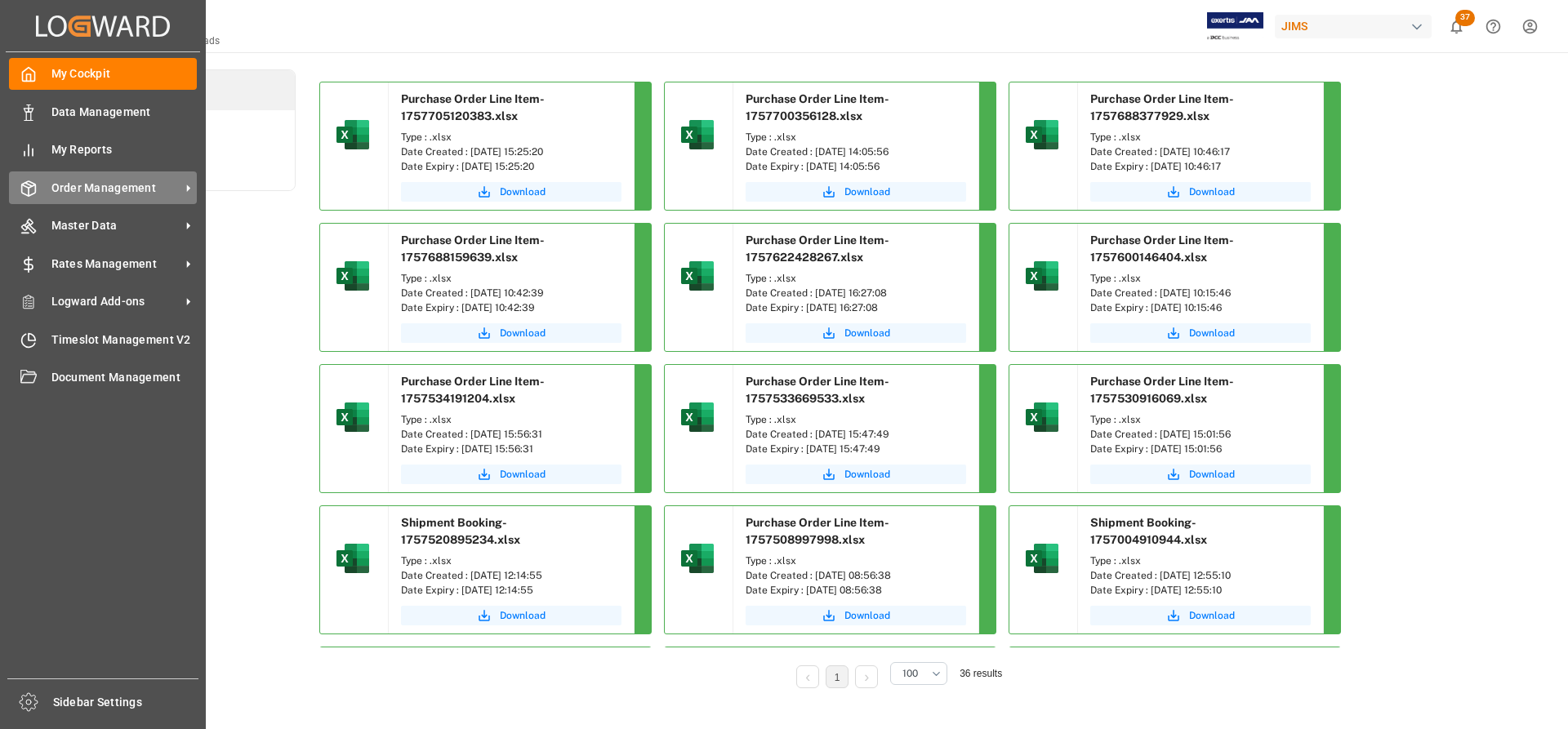
click at [95, 183] on span "Order Management" at bounding box center [116, 188] width 129 height 17
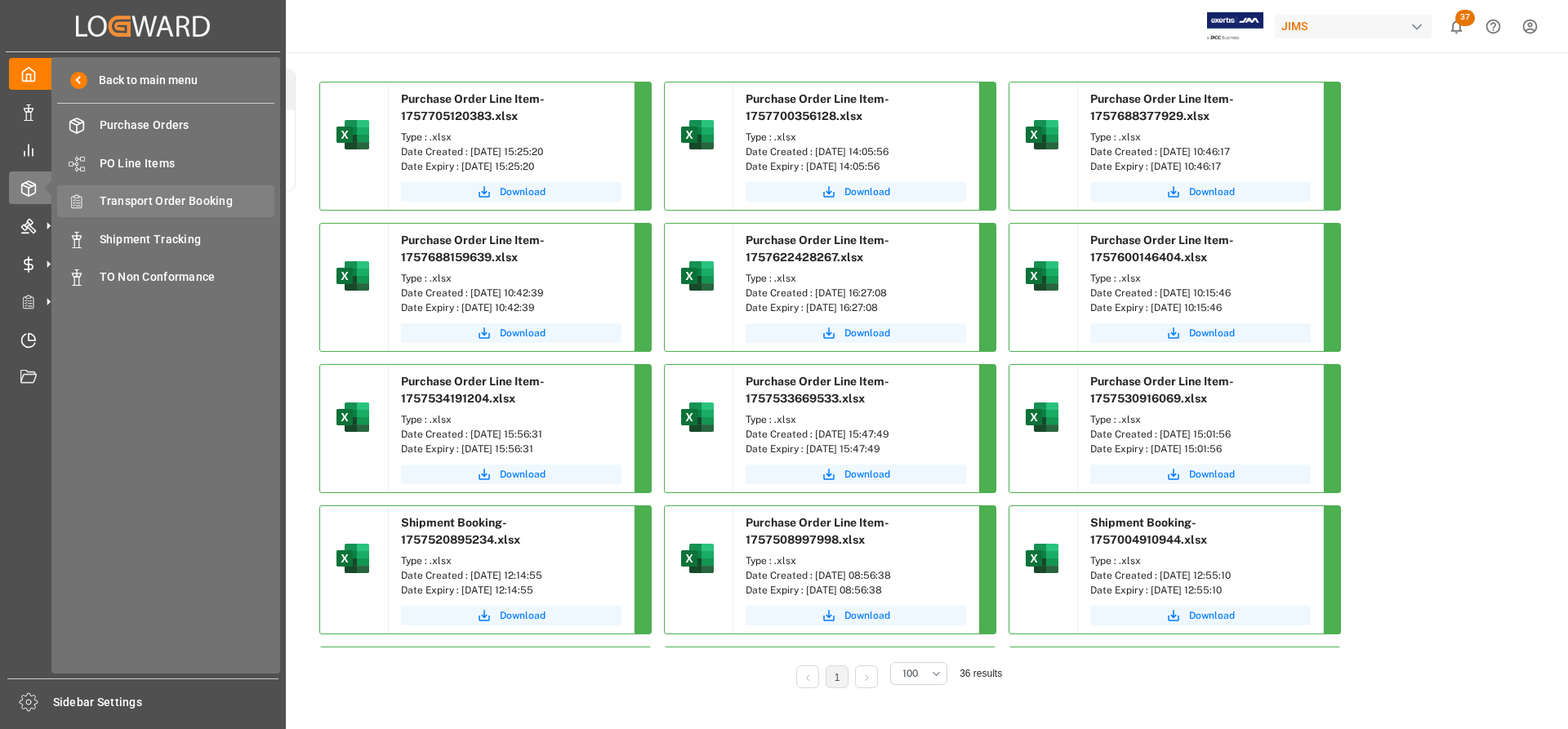
click at [164, 196] on span "Transport Order Booking" at bounding box center [187, 202] width 176 height 17
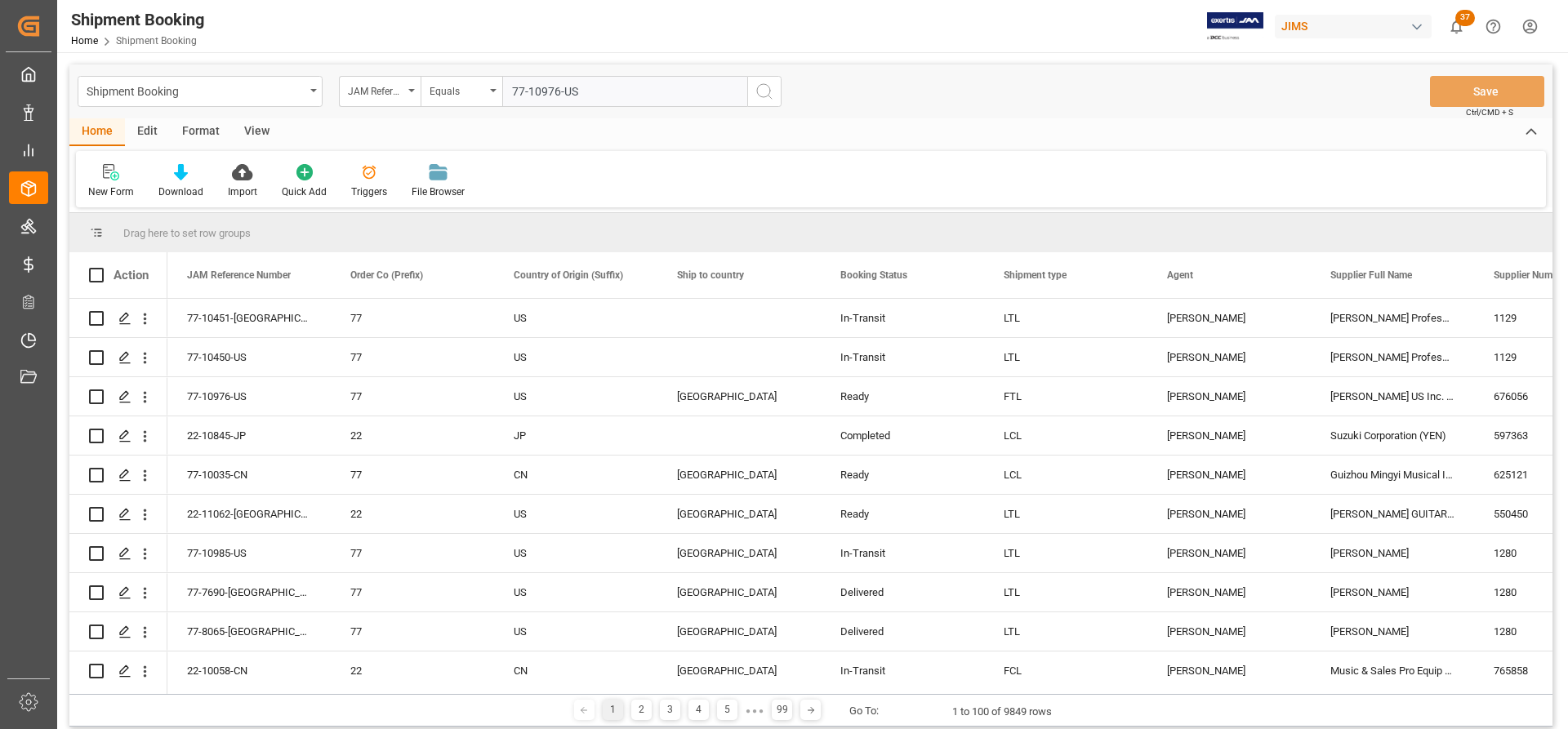
type input "77-10976-US"
click at [754, 95] on icon "search button" at bounding box center [764, 92] width 19 height 19
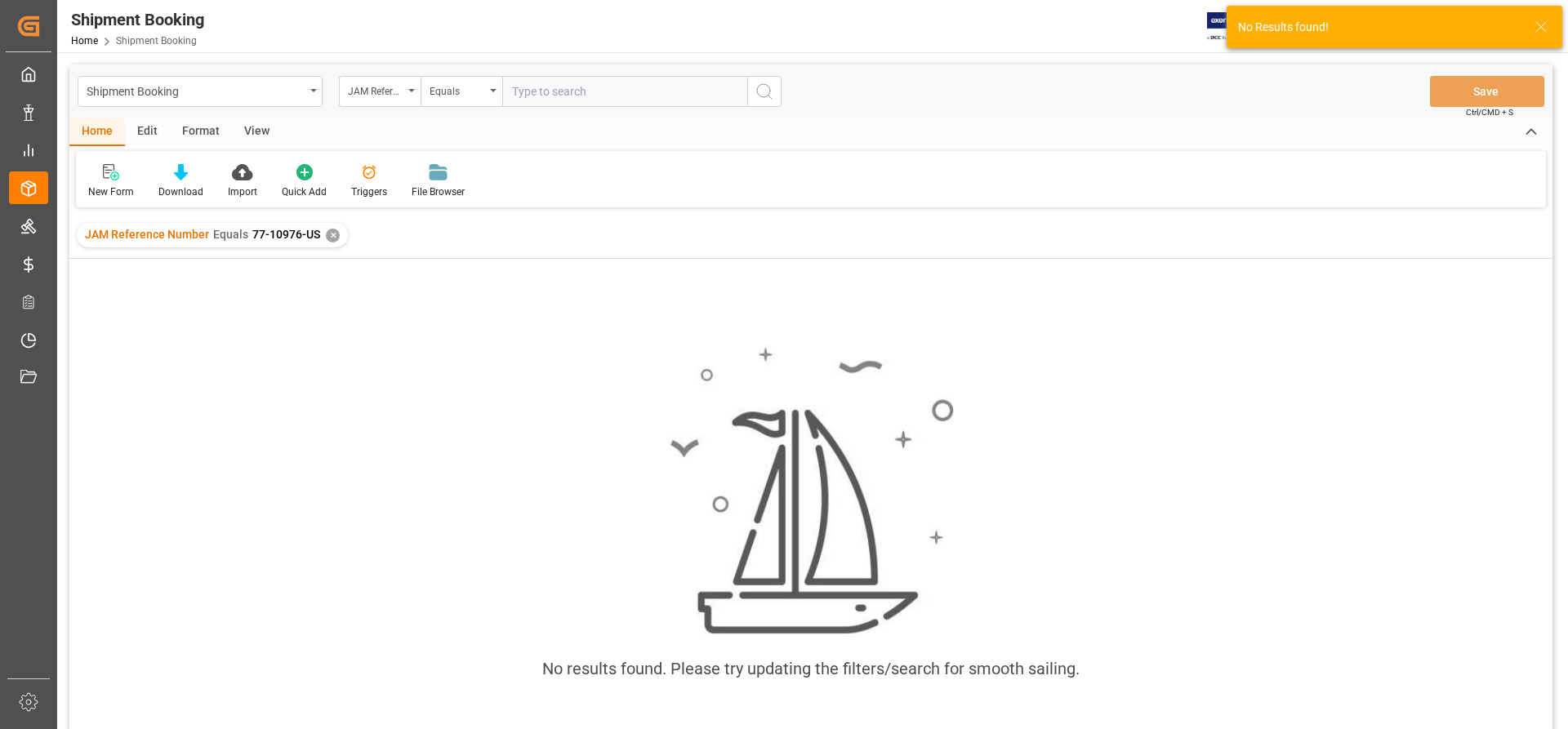
click at [337, 232] on div "✕" at bounding box center [332, 236] width 14 height 14
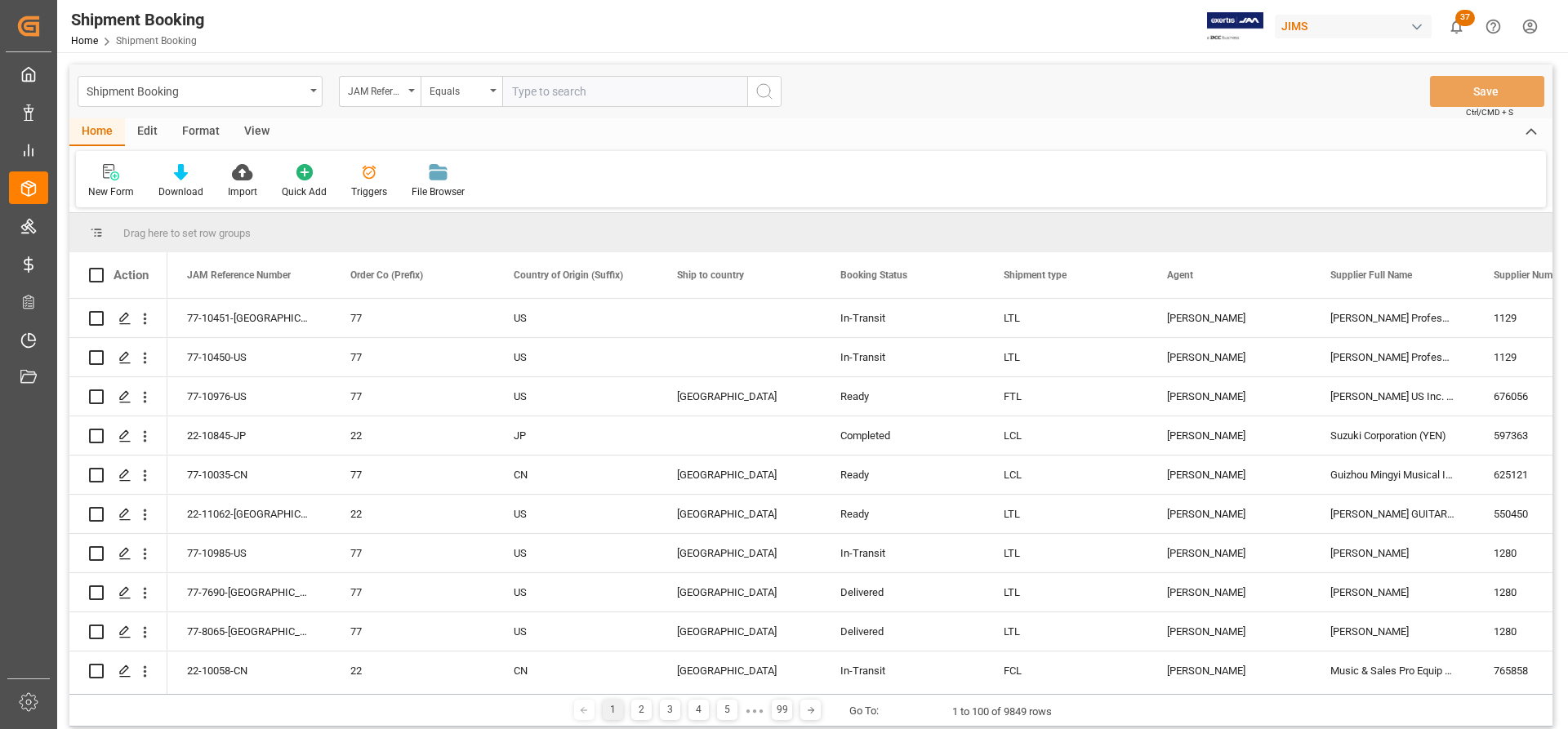
paste input "77-10976-US"
click at [515, 94] on input "77-10976-US" at bounding box center [625, 92] width 245 height 31
type input "77-10976-US"
click at [773, 91] on icon "search button" at bounding box center [764, 92] width 19 height 19
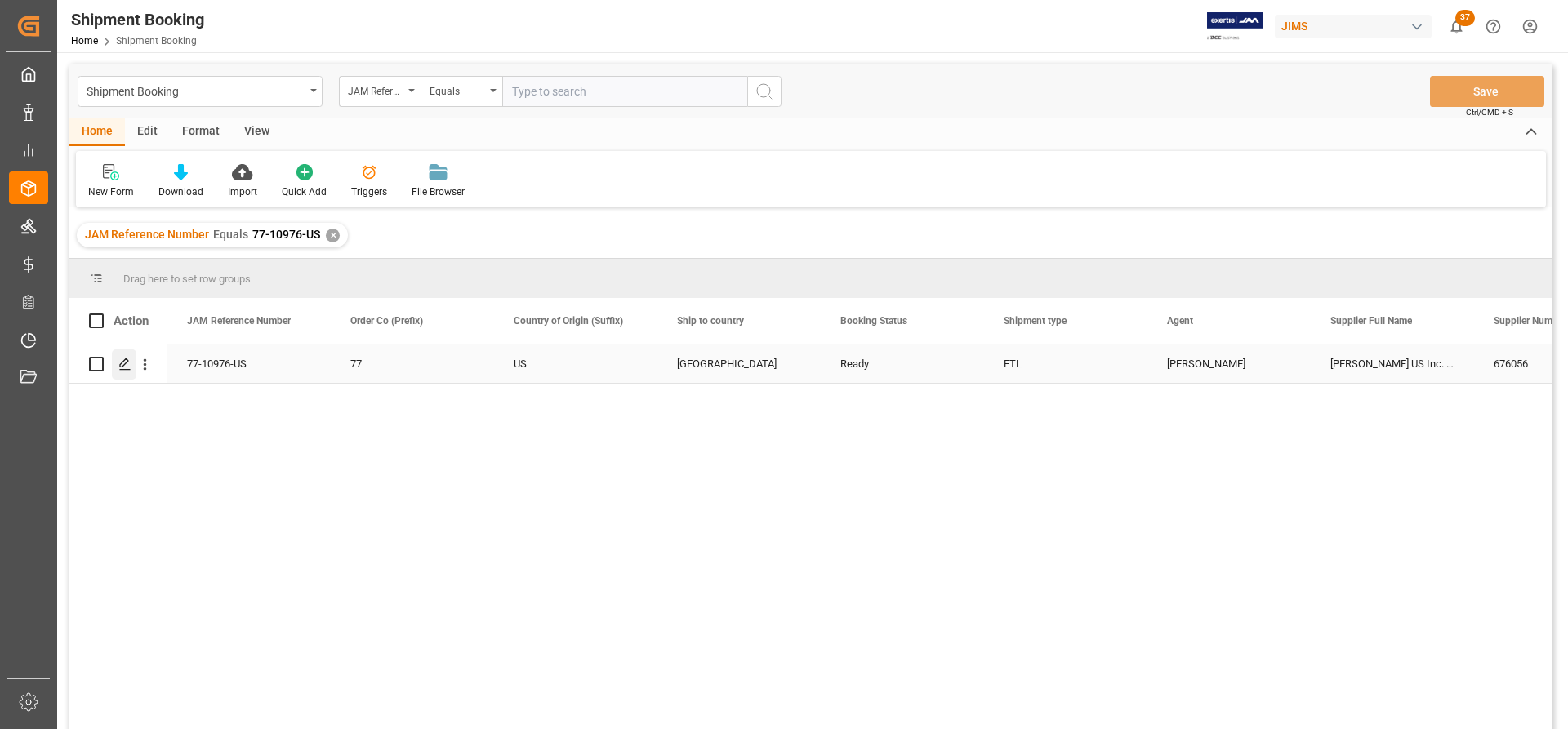
click at [127, 368] on icon "Press SPACE to select this row." at bounding box center [126, 364] width 14 height 14
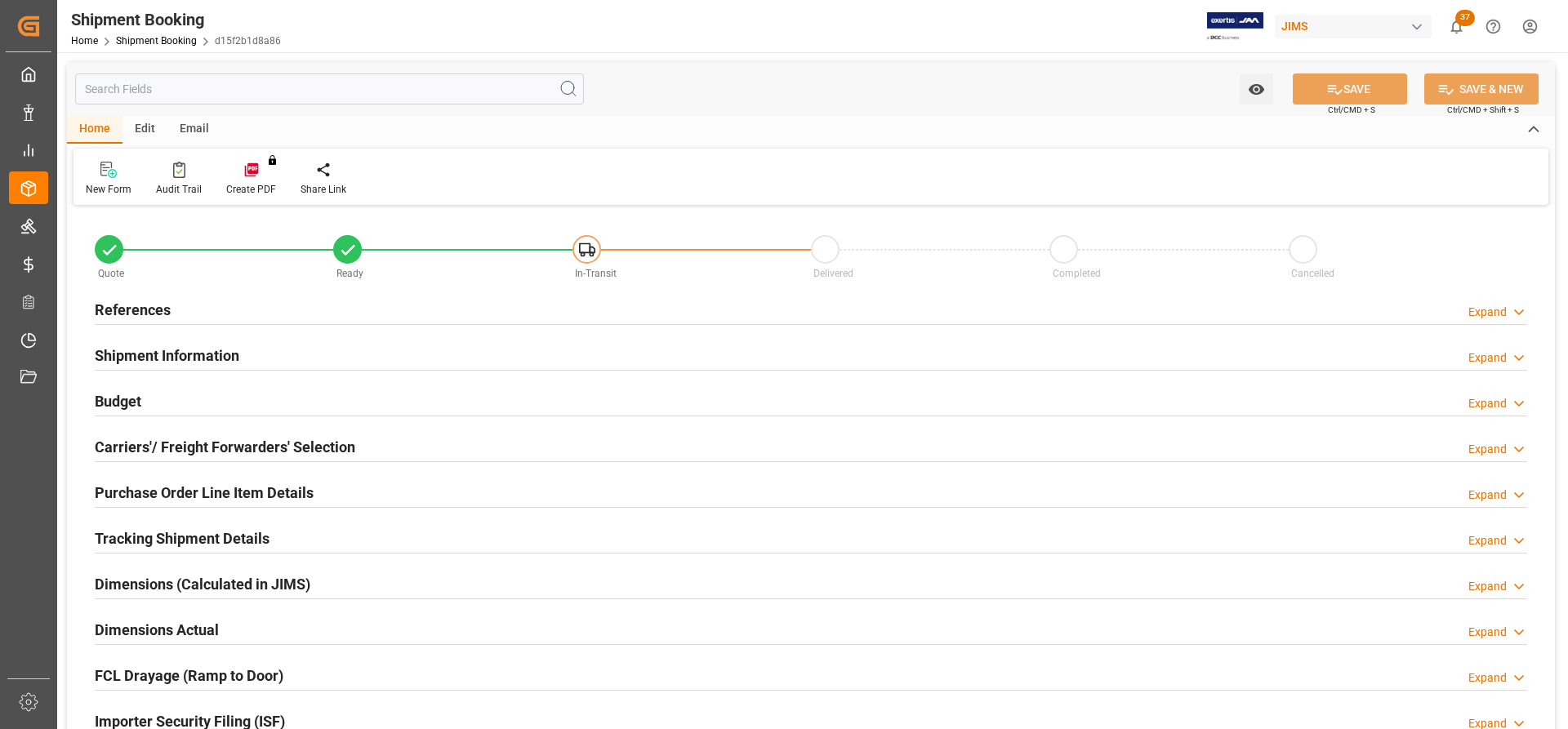
type input "0"
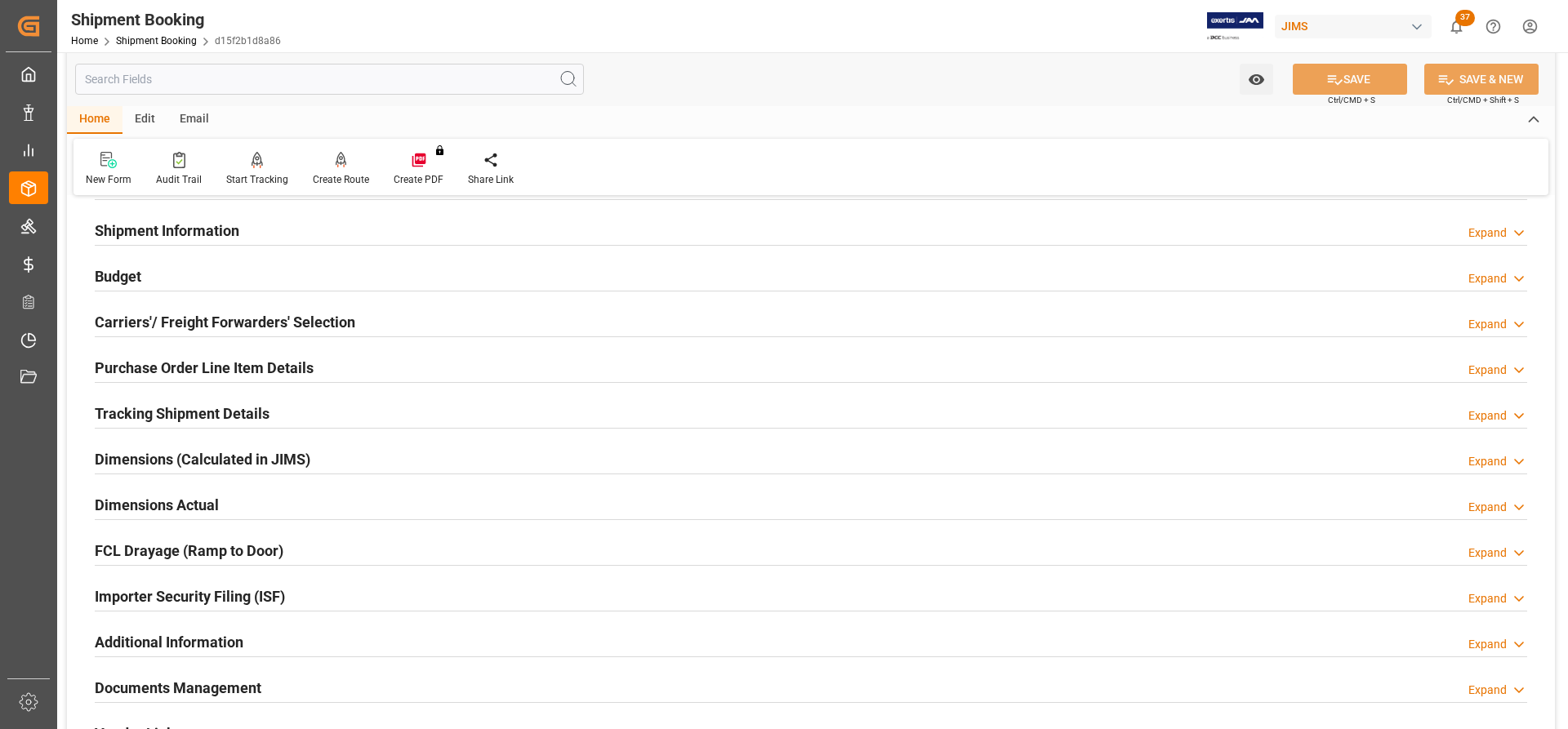
scroll to position [163, 0]
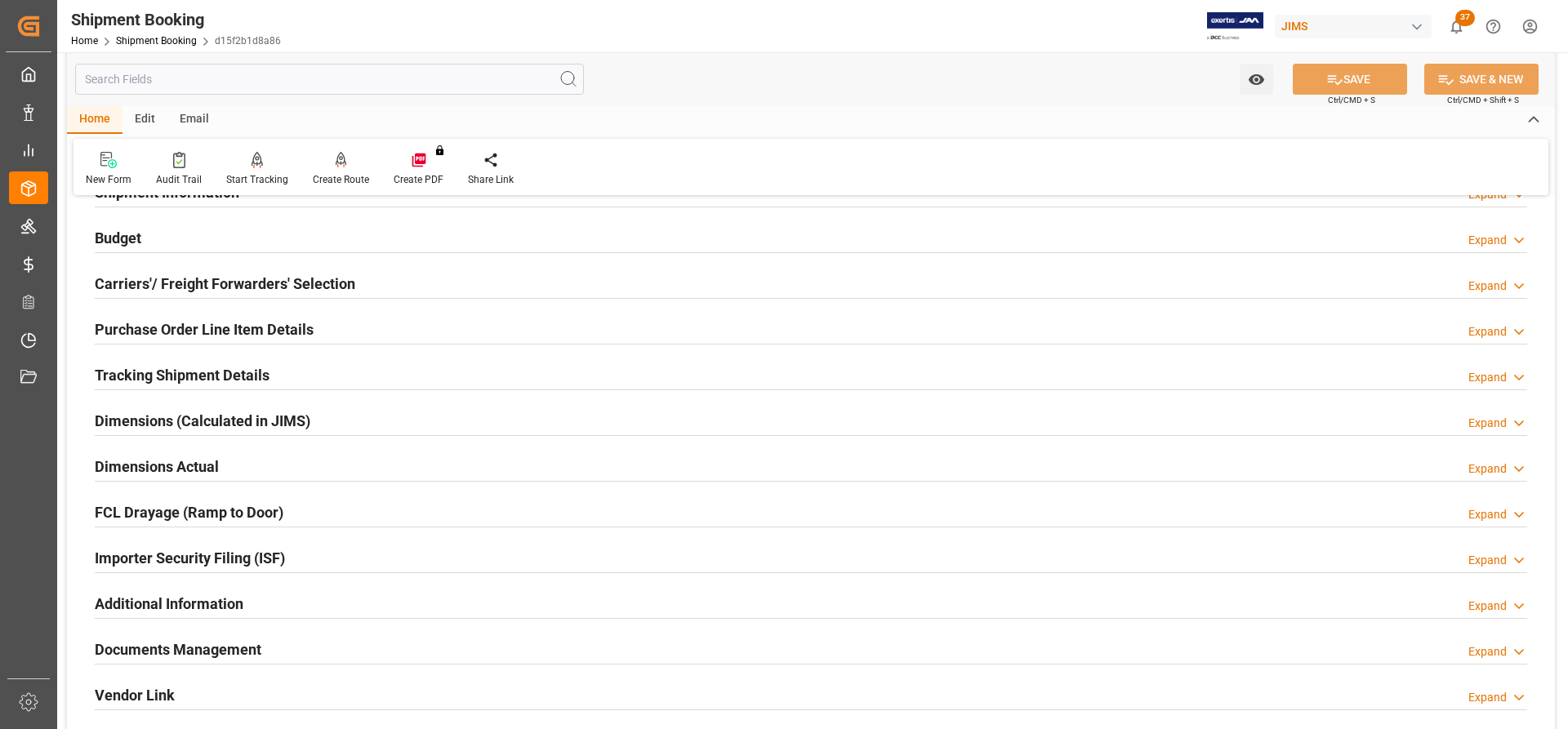
click at [122, 461] on h2 "Dimensions Actual" at bounding box center [156, 466] width 125 height 22
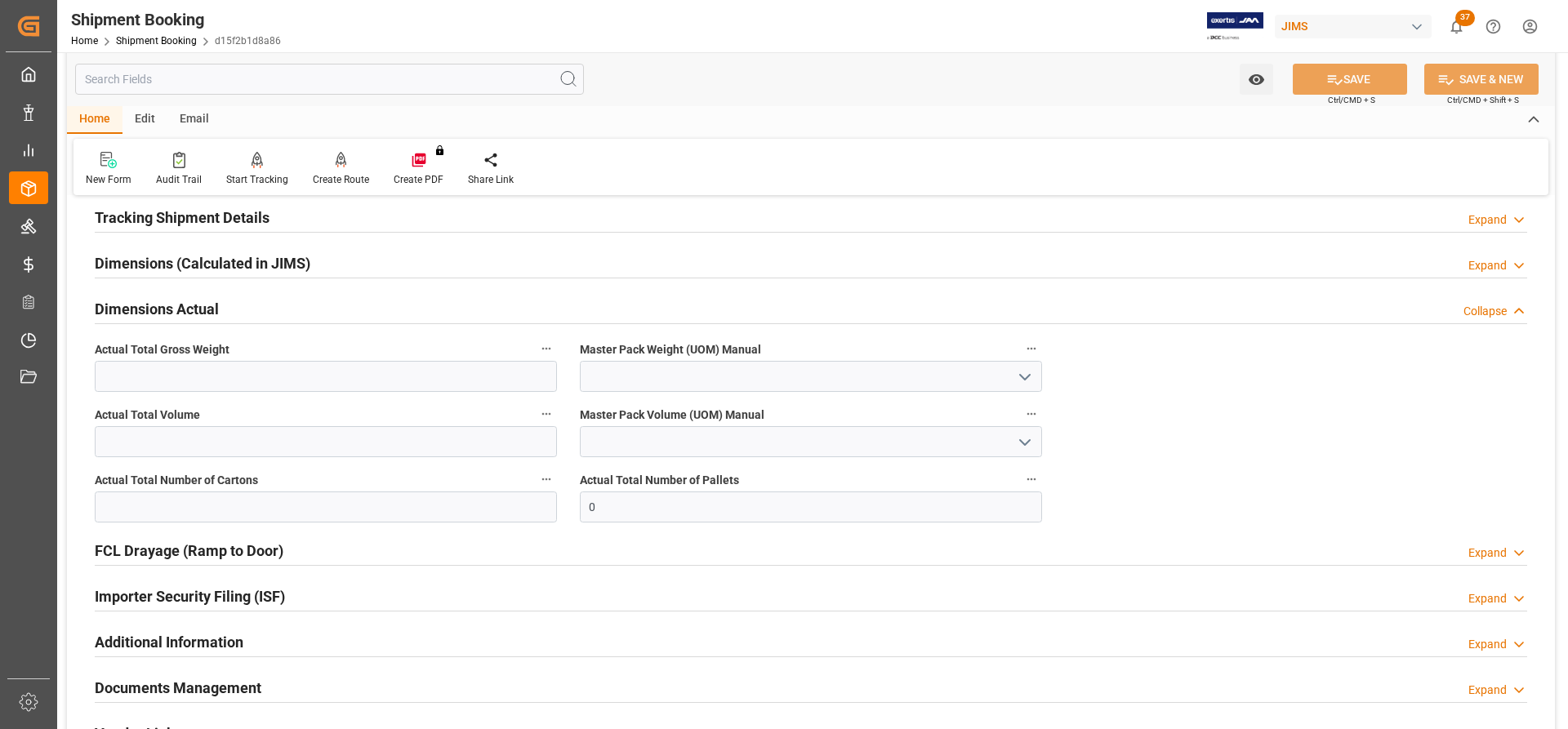
scroll to position [326, 0]
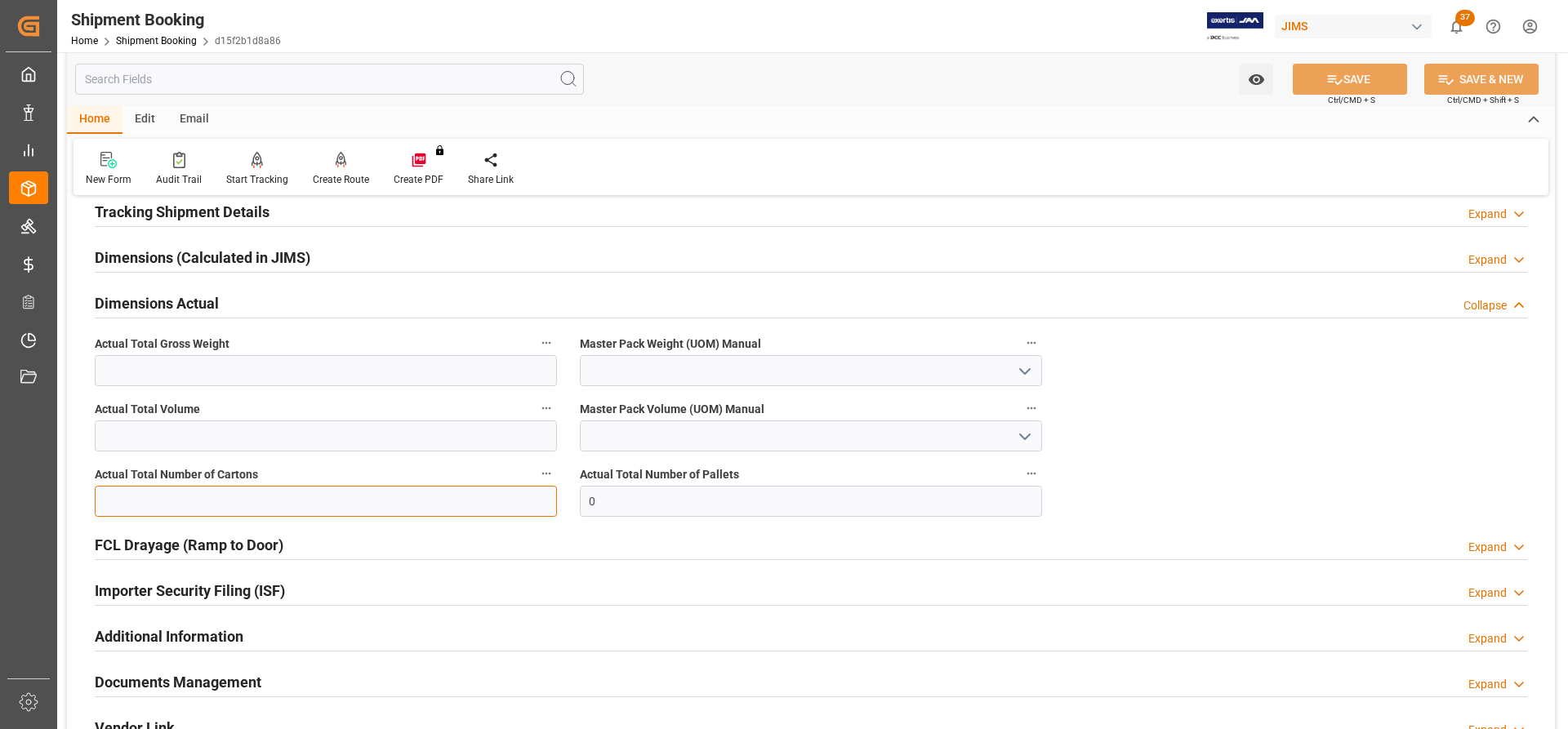
click at [160, 496] on input "text" at bounding box center [325, 501] width 462 height 31
type input "16"
drag, startPoint x: 192, startPoint y: 505, endPoint x: 67, endPoint y: 497, distance: 125.3
click at [67, 497] on div "Quote Ready In-Transit Delivered Completed Cancelled References Expand JAM Refe…" at bounding box center [810, 325] width 1488 height 884
type input "0"
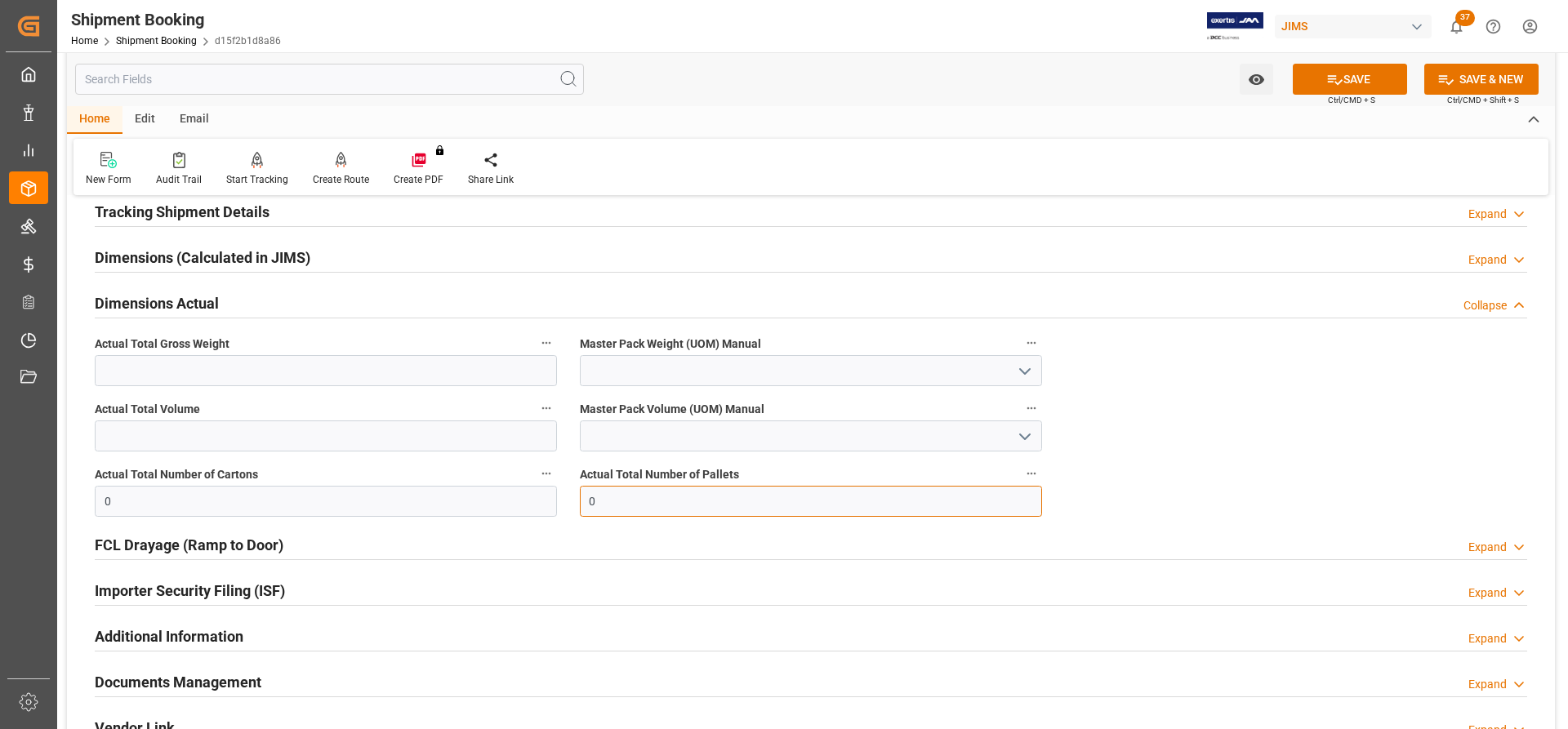
drag, startPoint x: 642, startPoint y: 502, endPoint x: 564, endPoint y: 501, distance: 78.0
click at [564, 501] on div "Quote Ready In-Transit Delivered Completed Cancelled References Expand JAM Refe…" at bounding box center [810, 325] width 1488 height 884
type input "16"
click at [138, 368] on input "text" at bounding box center [325, 371] width 462 height 31
paste input "14903"
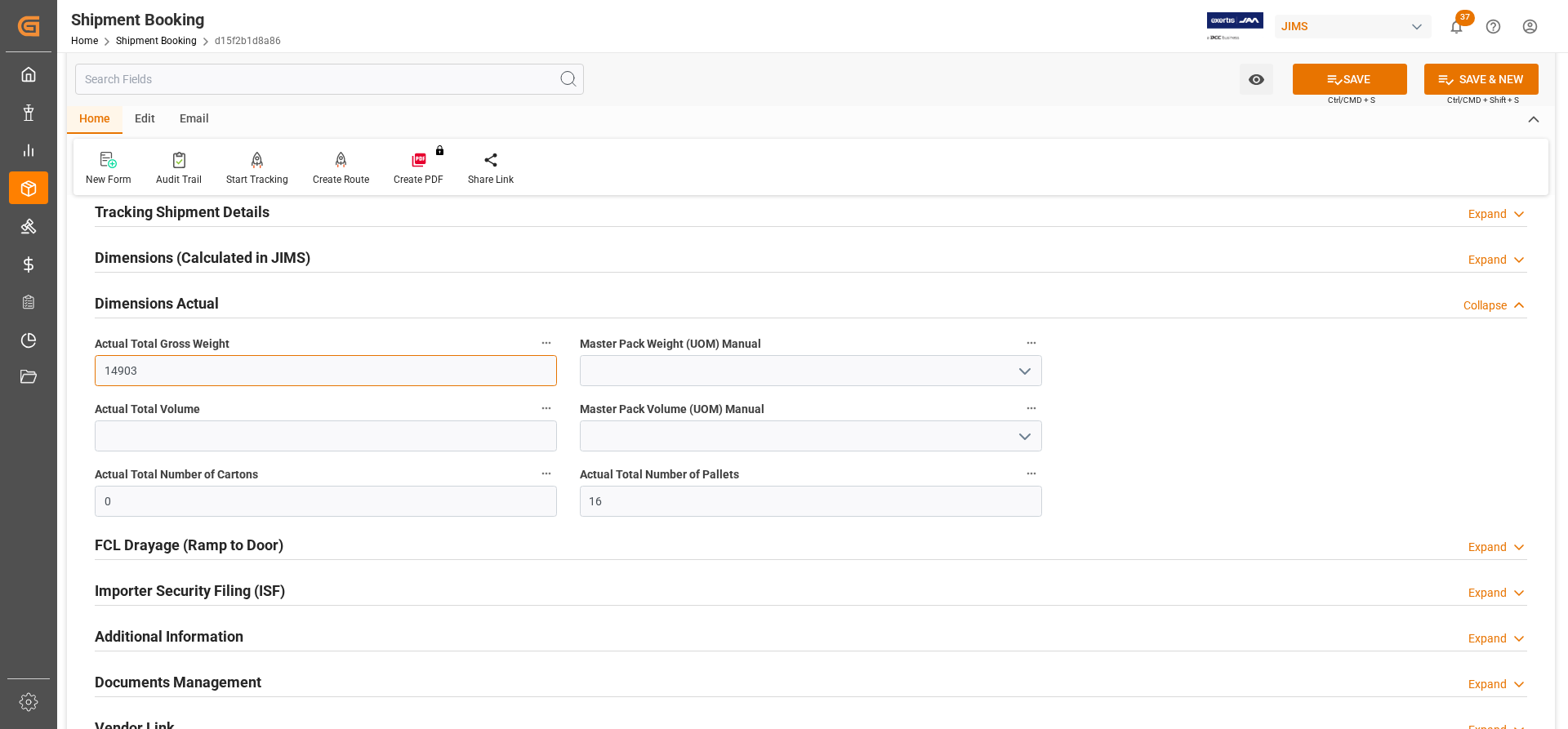
type input "14903"
click at [1031, 364] on icon "open menu" at bounding box center [1024, 372] width 19 height 19
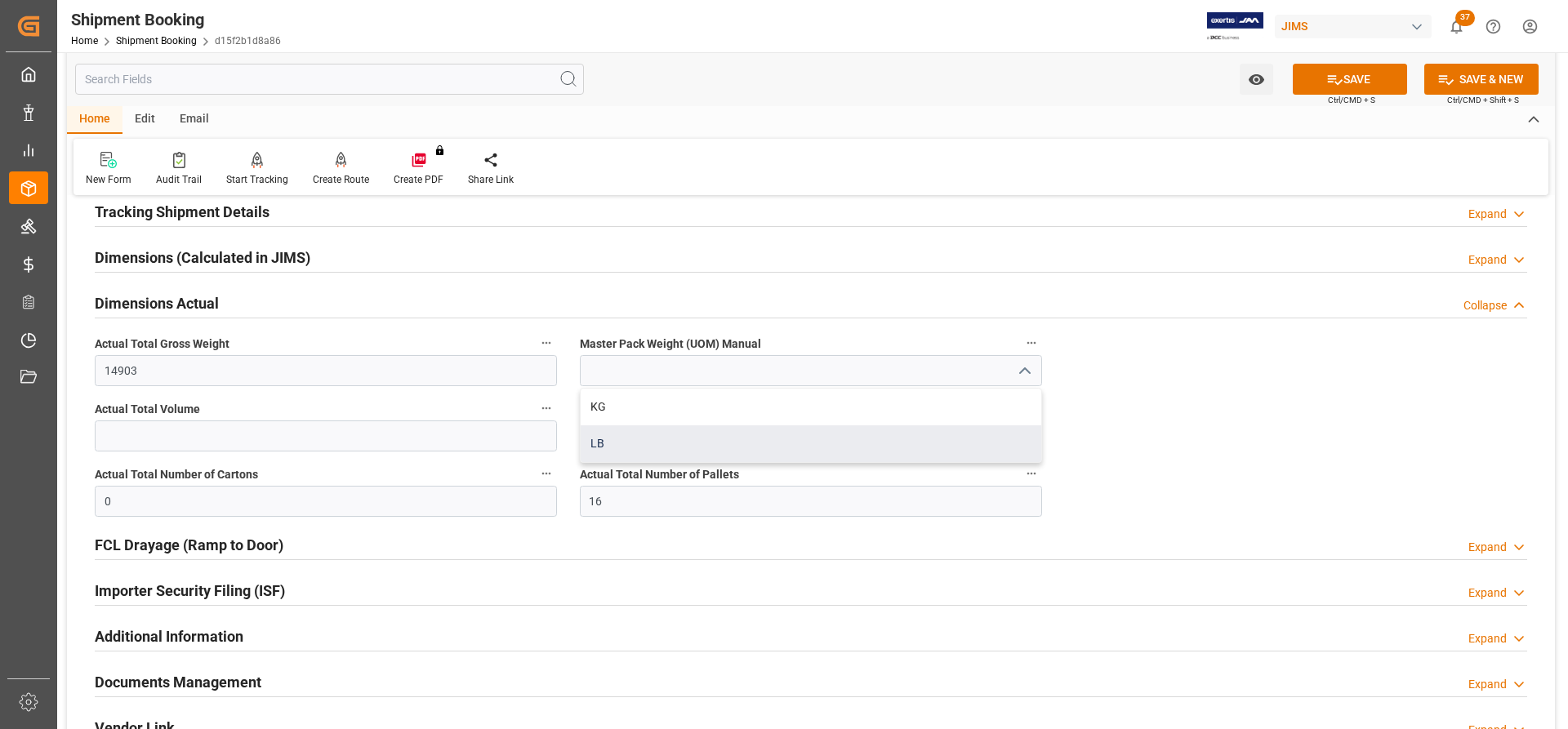
click at [627, 443] on div "LB" at bounding box center [810, 444] width 461 height 37
type input "LB"
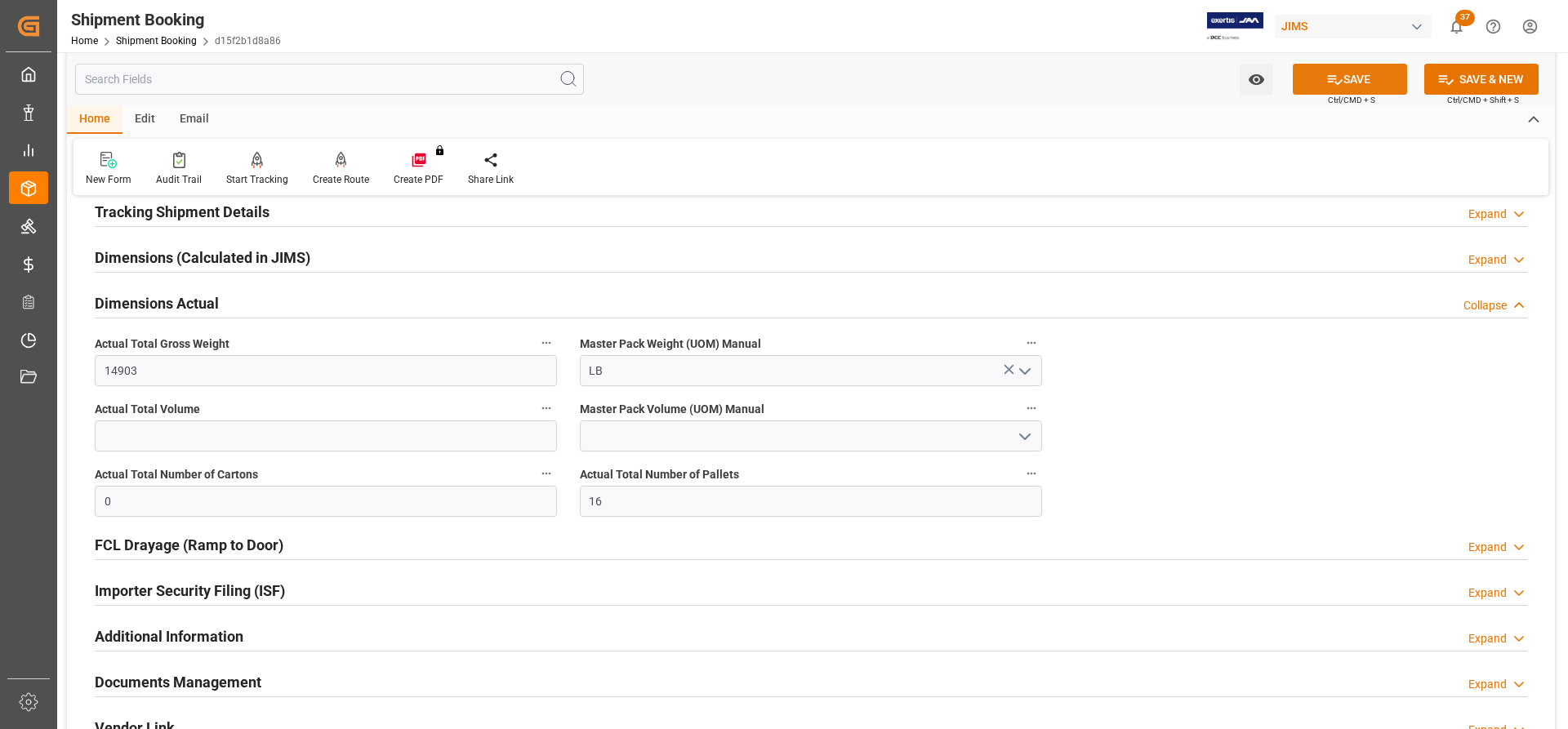
click at [1379, 78] on button "SAVE" at bounding box center [1350, 79] width 114 height 31
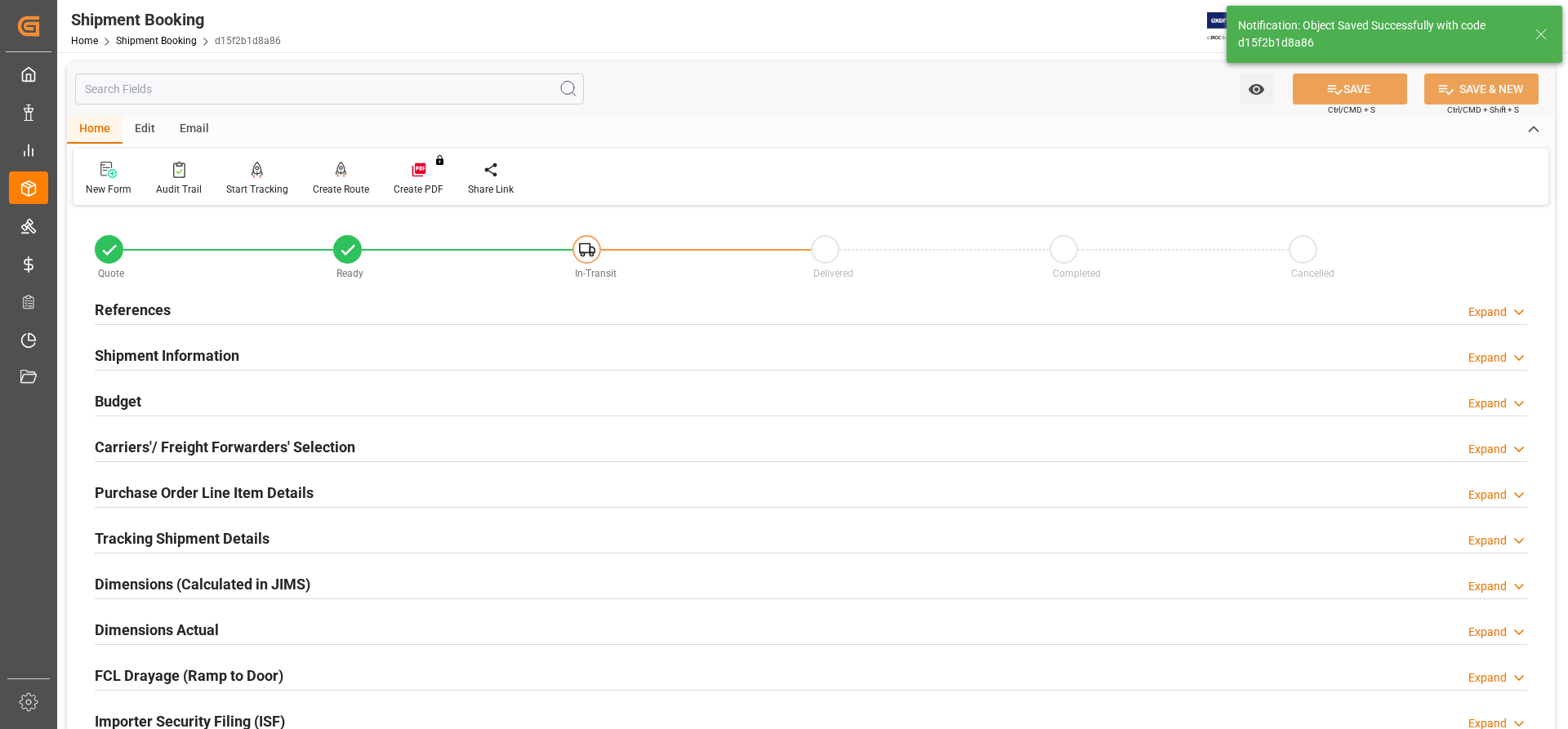
scroll to position [82, 0]
